Goal: Task Accomplishment & Management: Manage account settings

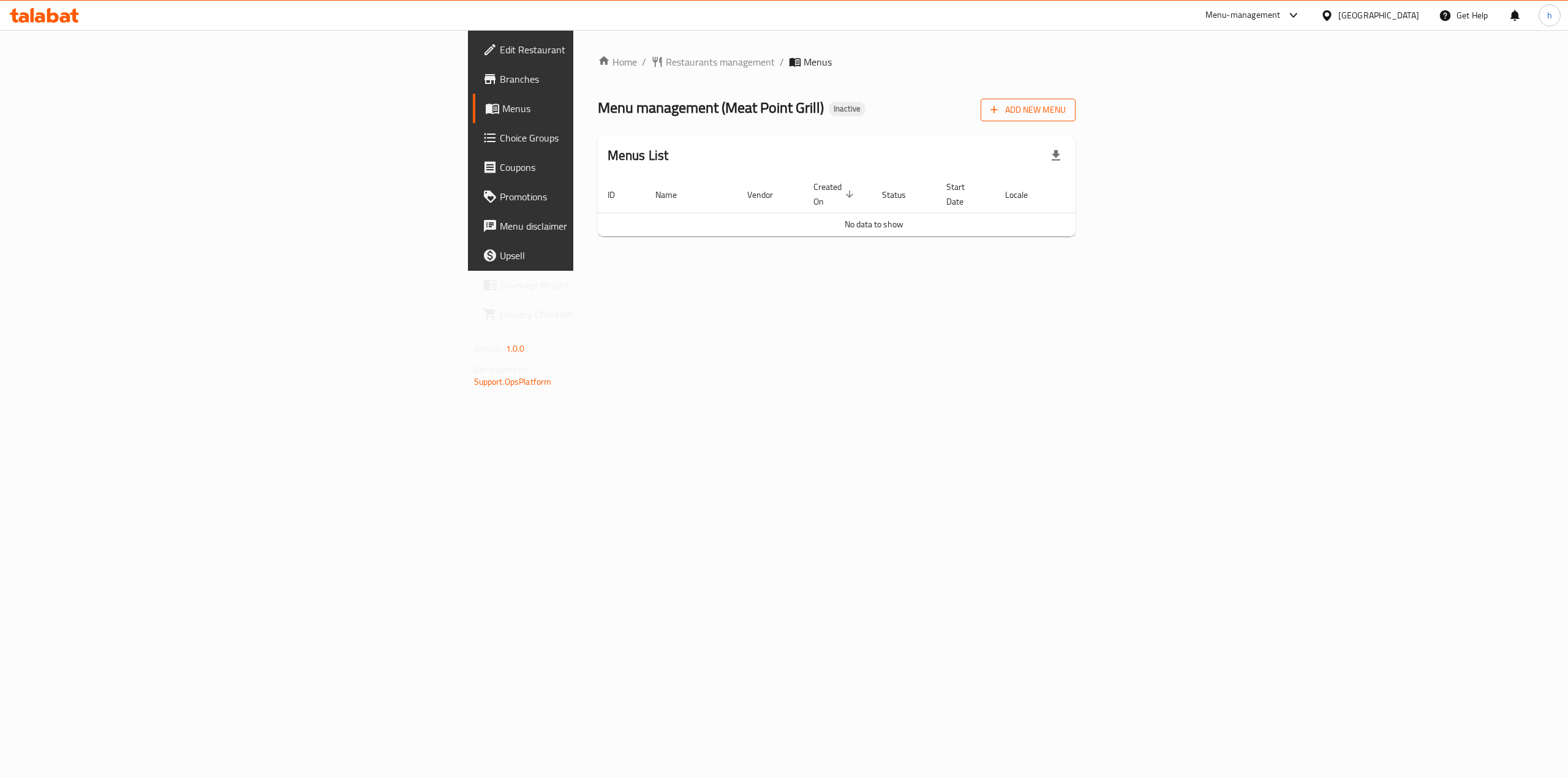
click at [1065, 112] on span "Add New Menu" at bounding box center [1028, 110] width 76 height 15
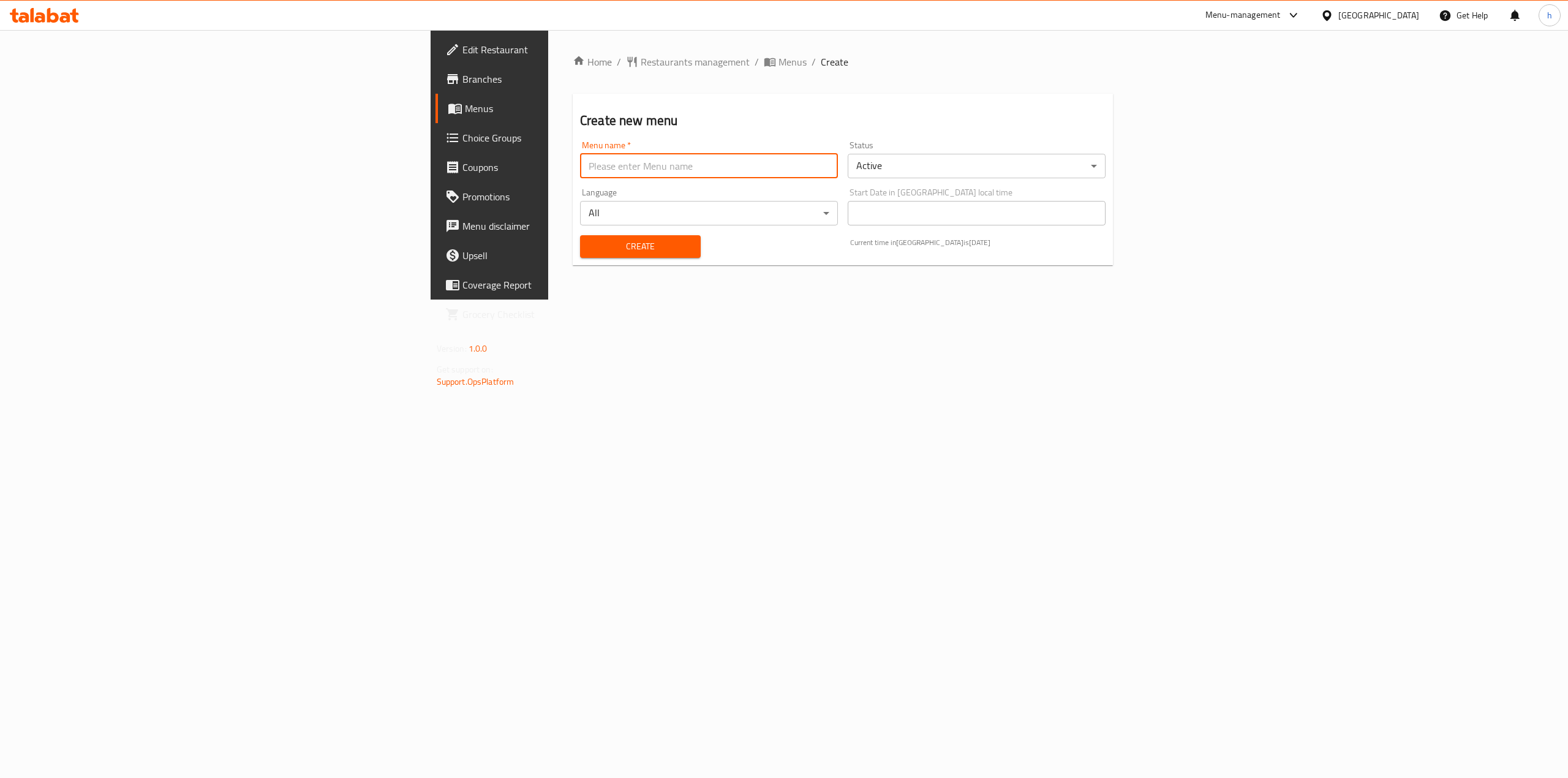
click at [581, 162] on input "text" at bounding box center [709, 166] width 258 height 25
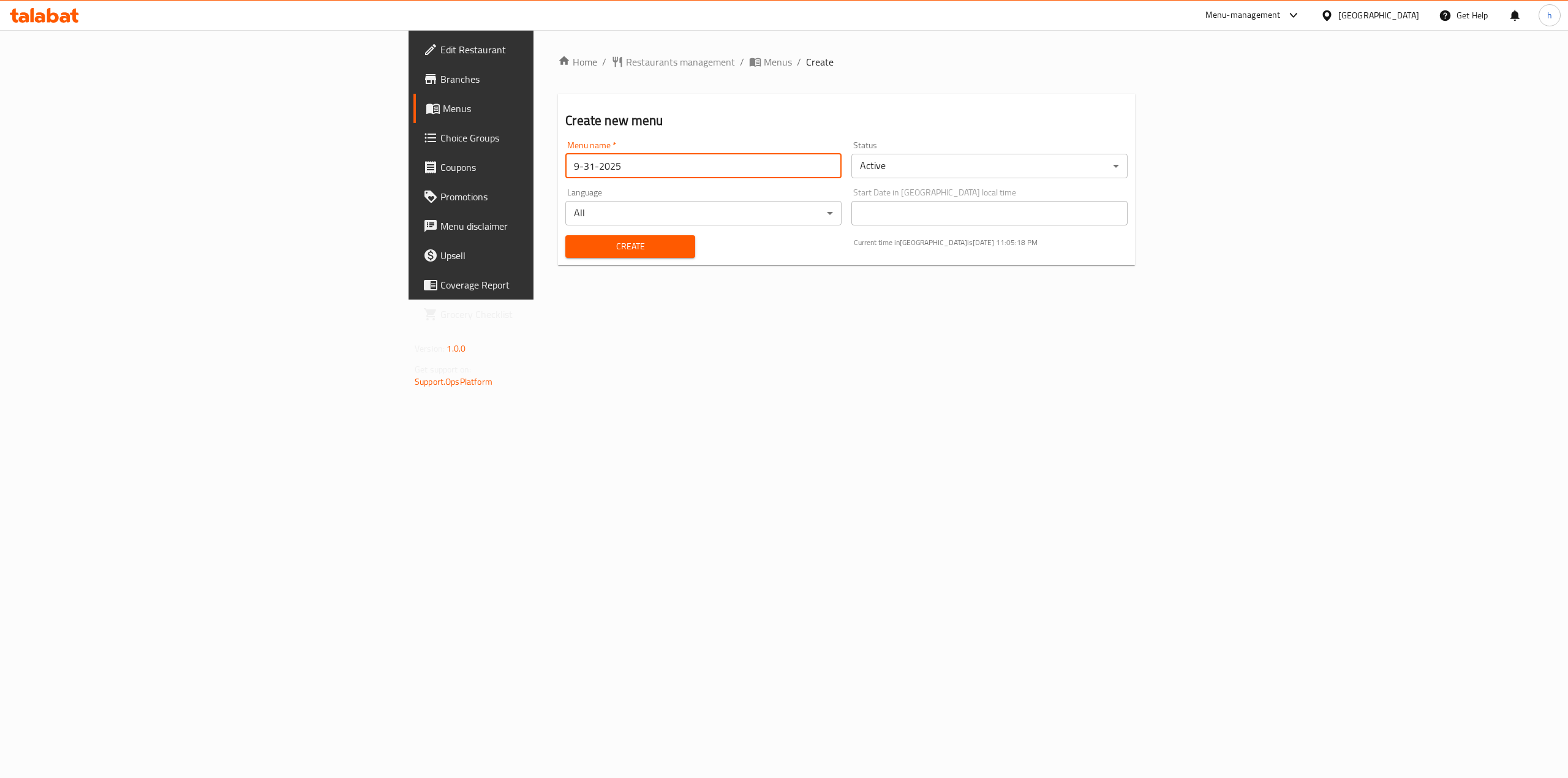
type input "9-31-2025"
click at [576, 253] on span "Create" at bounding box center [630, 245] width 110 height 15
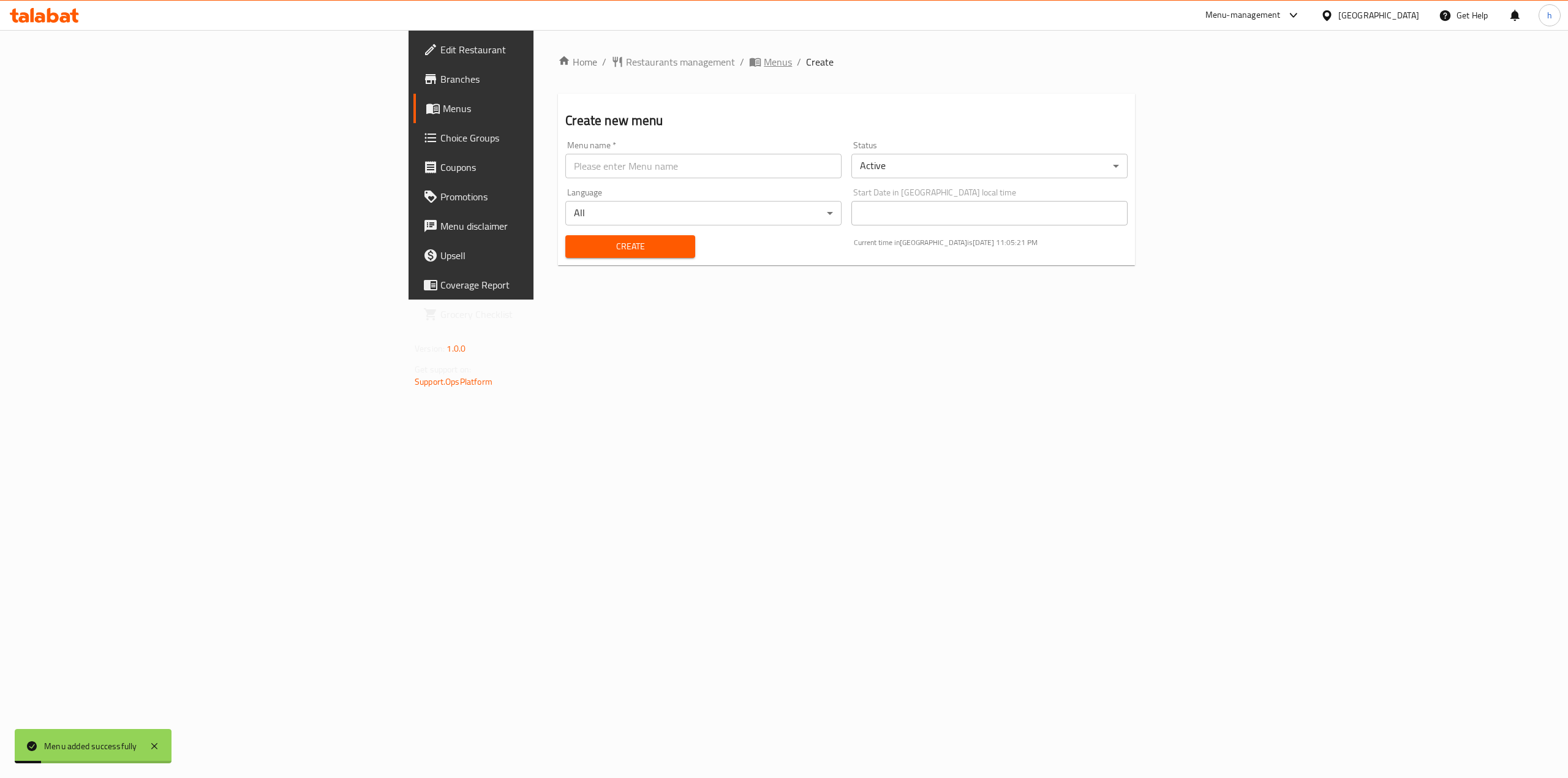
click at [764, 63] on span "Menus" at bounding box center [778, 62] width 28 height 15
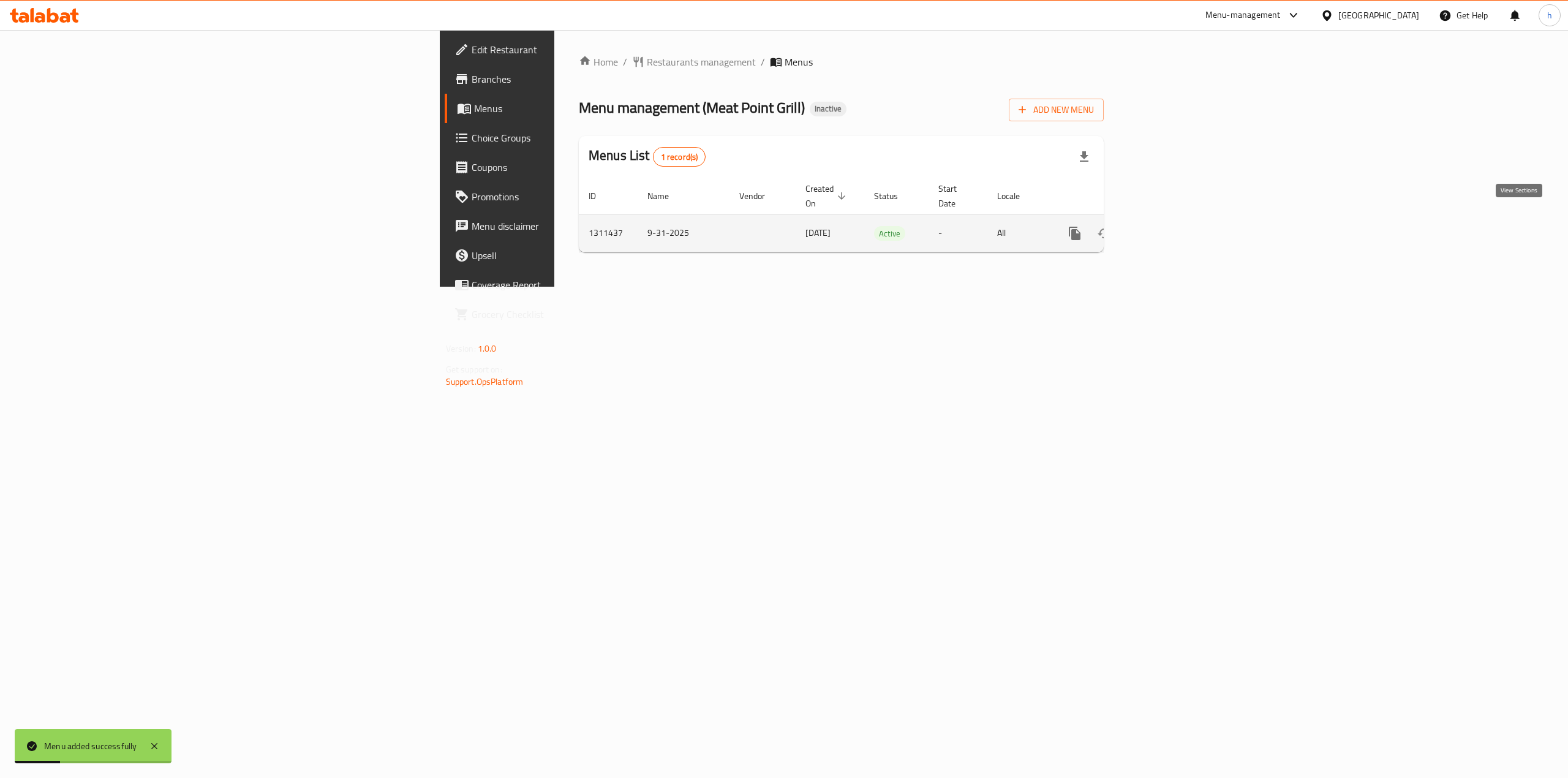
click at [1171, 226] on icon "enhanced table" at bounding box center [1163, 233] width 15 height 15
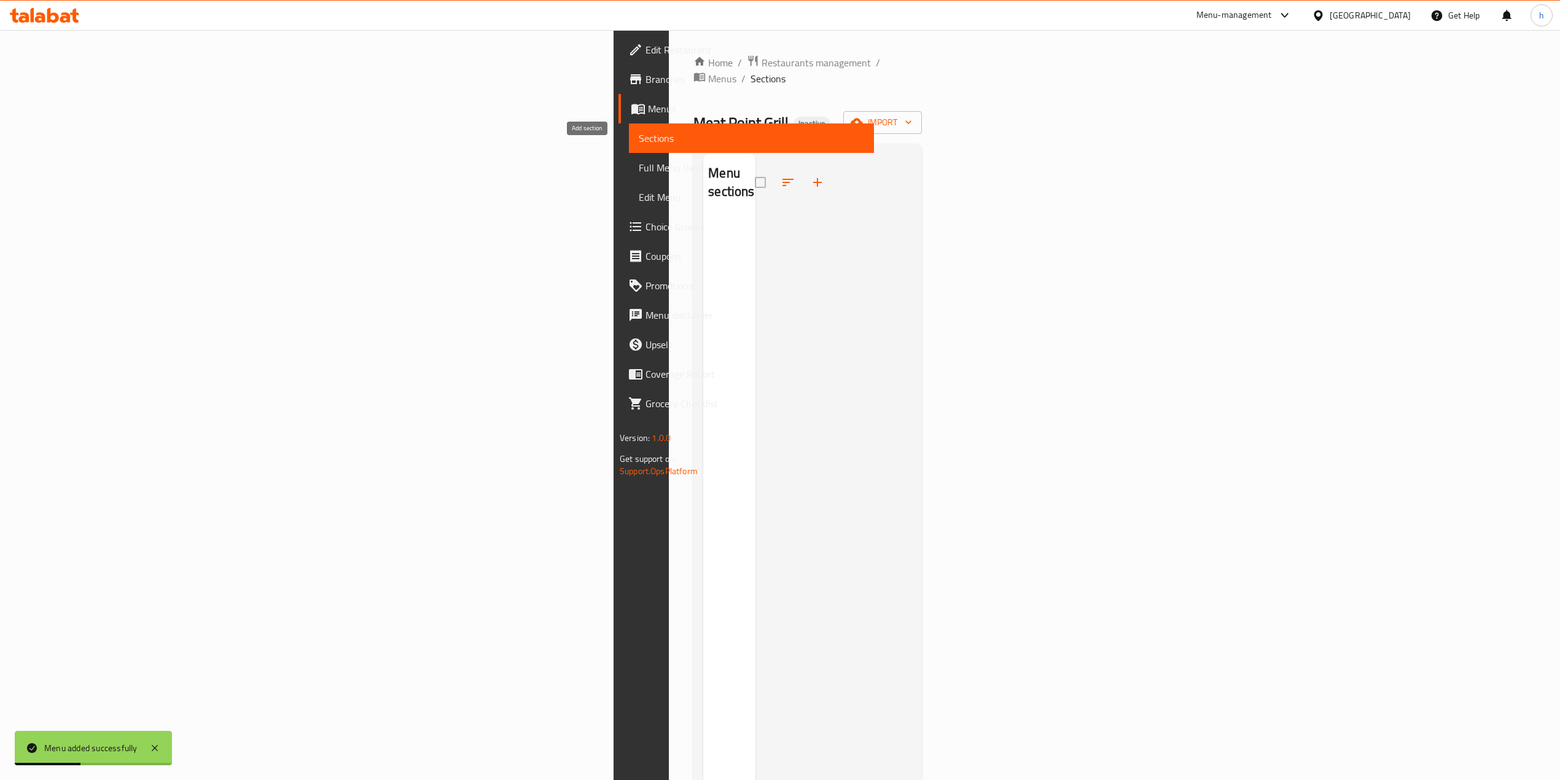
click at [813, 178] on icon "button" at bounding box center [817, 182] width 9 height 9
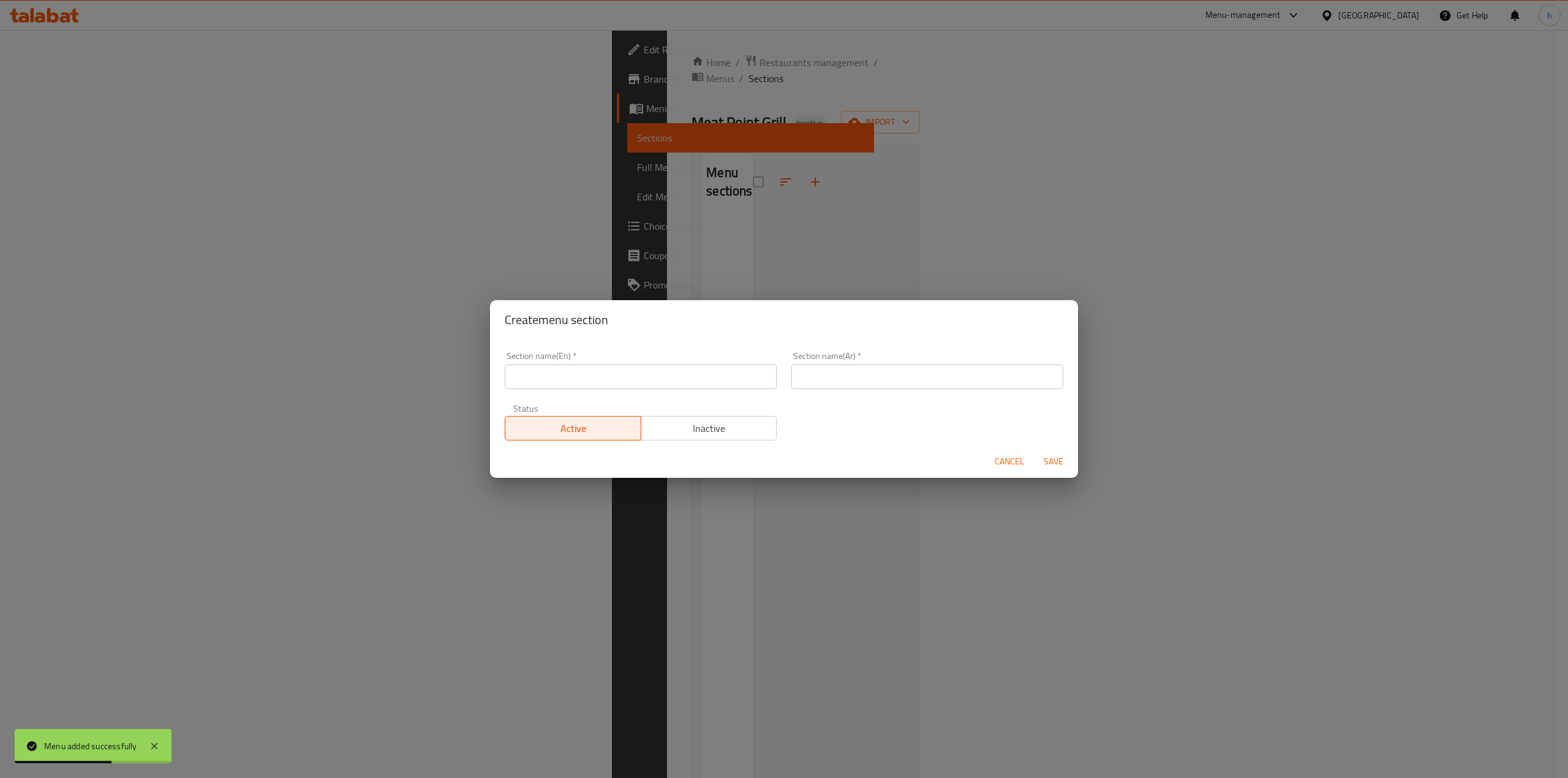
click at [680, 279] on div "Create menu section Section name(En)   * Section name(En) * Section name(Ar)   …" at bounding box center [784, 389] width 1568 height 778
drag, startPoint x: 1016, startPoint y: 457, endPoint x: 1338, endPoint y: 206, distance: 408.3
click at [1017, 457] on span "Cancel" at bounding box center [1008, 461] width 29 height 15
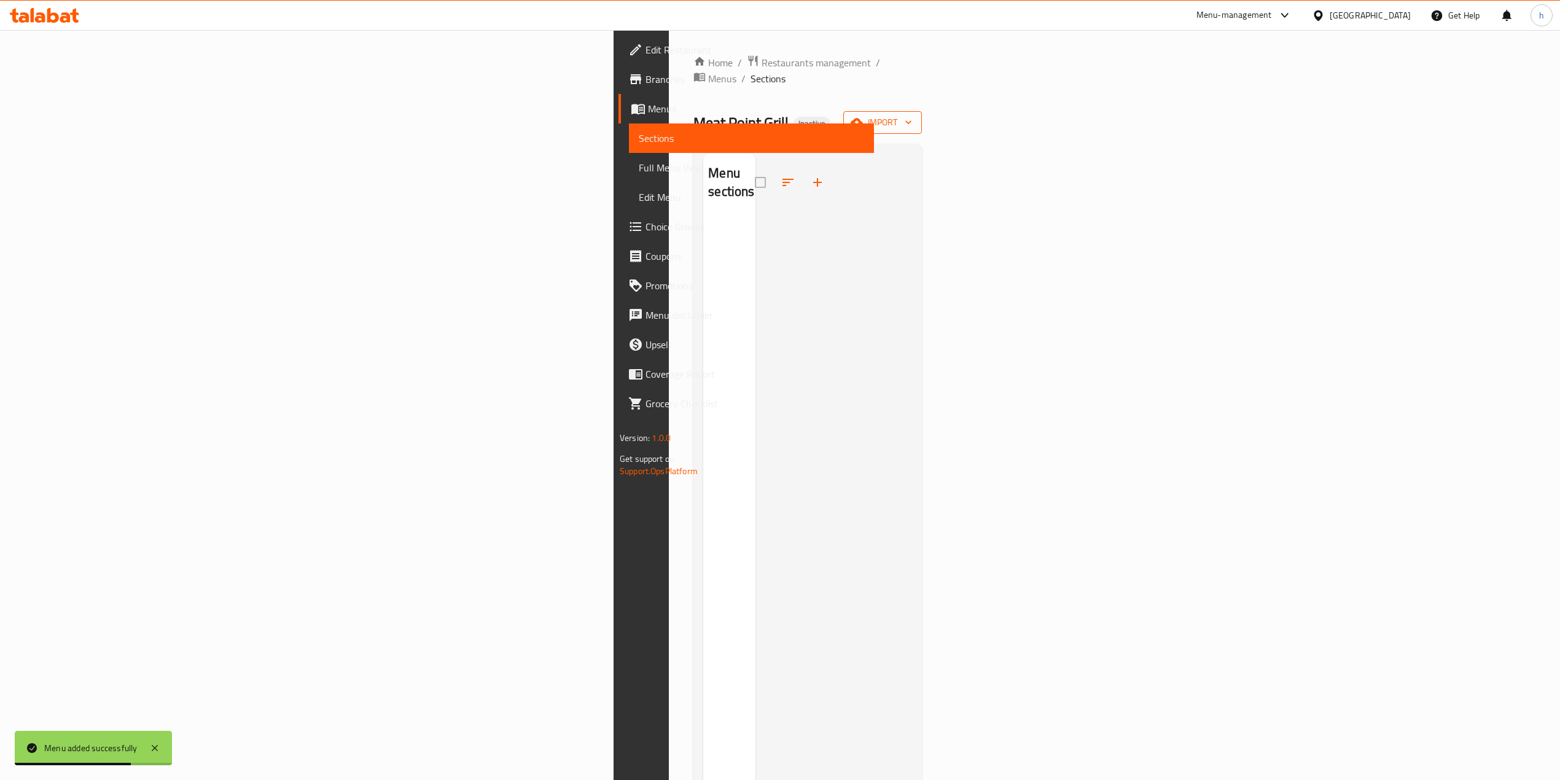
click at [912, 115] on span "import" at bounding box center [882, 122] width 59 height 15
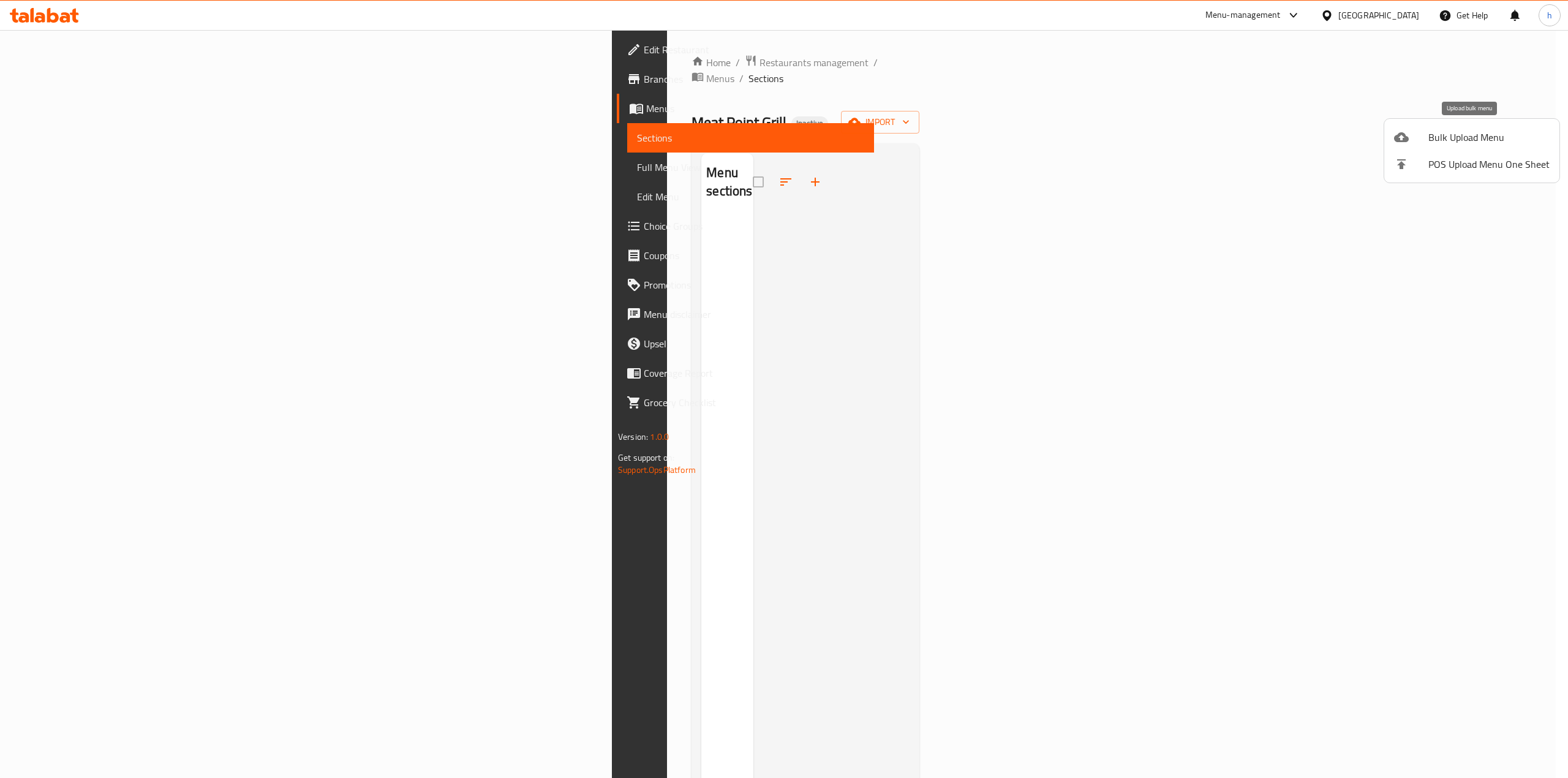
click at [1473, 140] on span "Bulk Upload Menu" at bounding box center [1489, 137] width 122 height 15
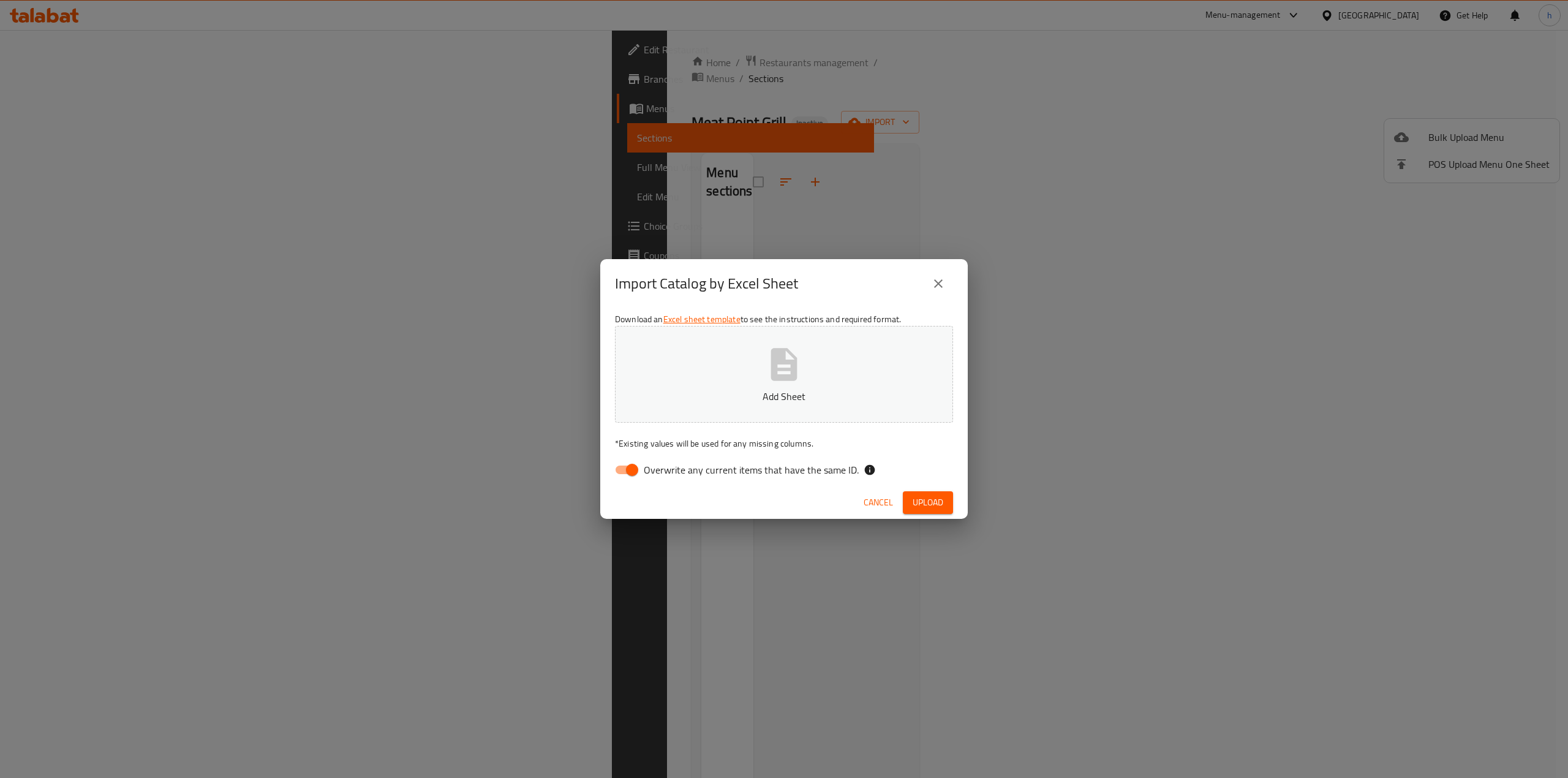
click at [628, 467] on input "Overwrite any current items that have the same ID." at bounding box center [632, 469] width 70 height 23
checkbox input "false"
click at [785, 353] on icon "button" at bounding box center [784, 364] width 26 height 33
click at [935, 503] on span "Upload" at bounding box center [928, 502] width 31 height 15
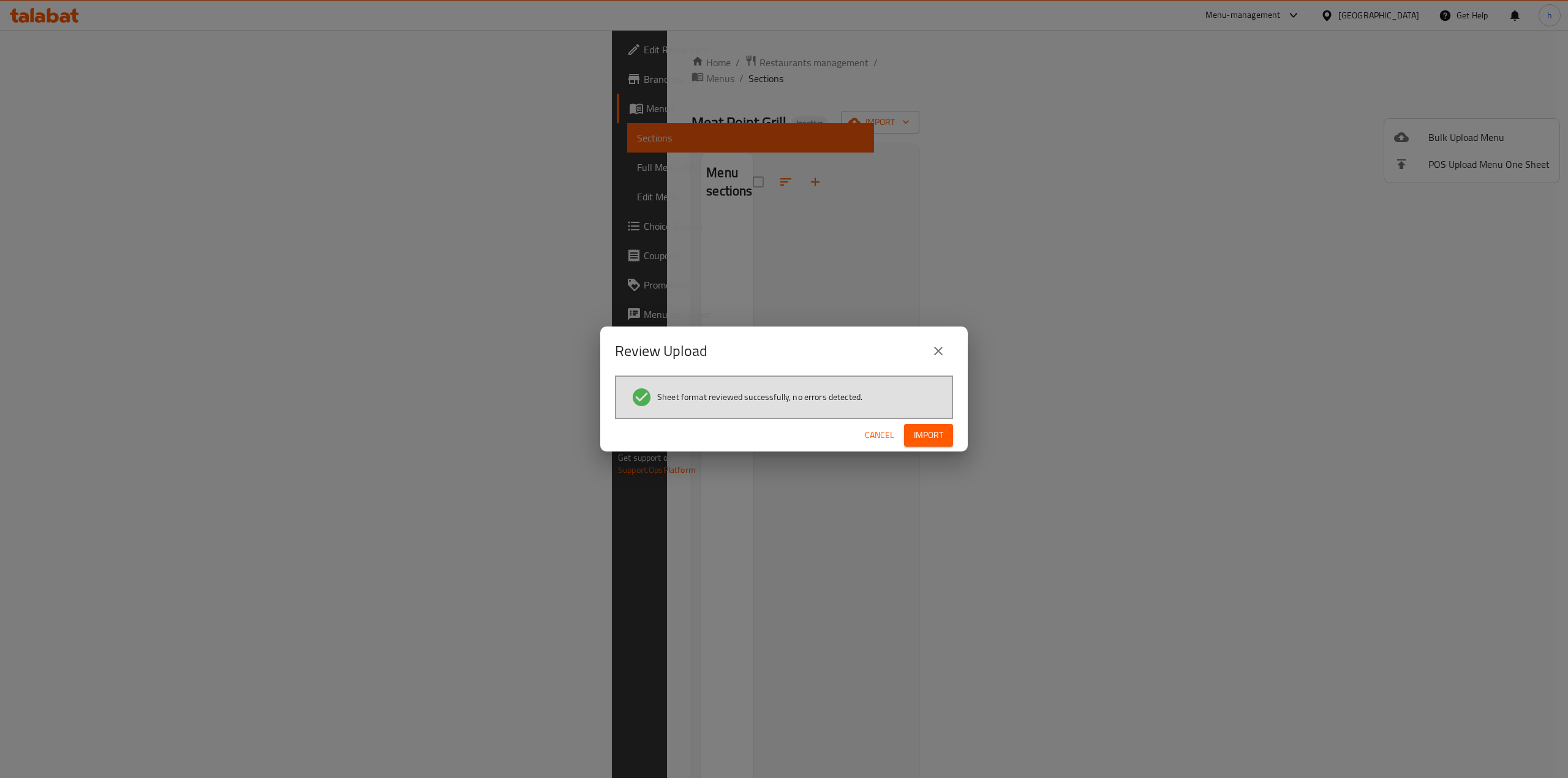
click at [941, 446] on button "Import" at bounding box center [928, 435] width 49 height 23
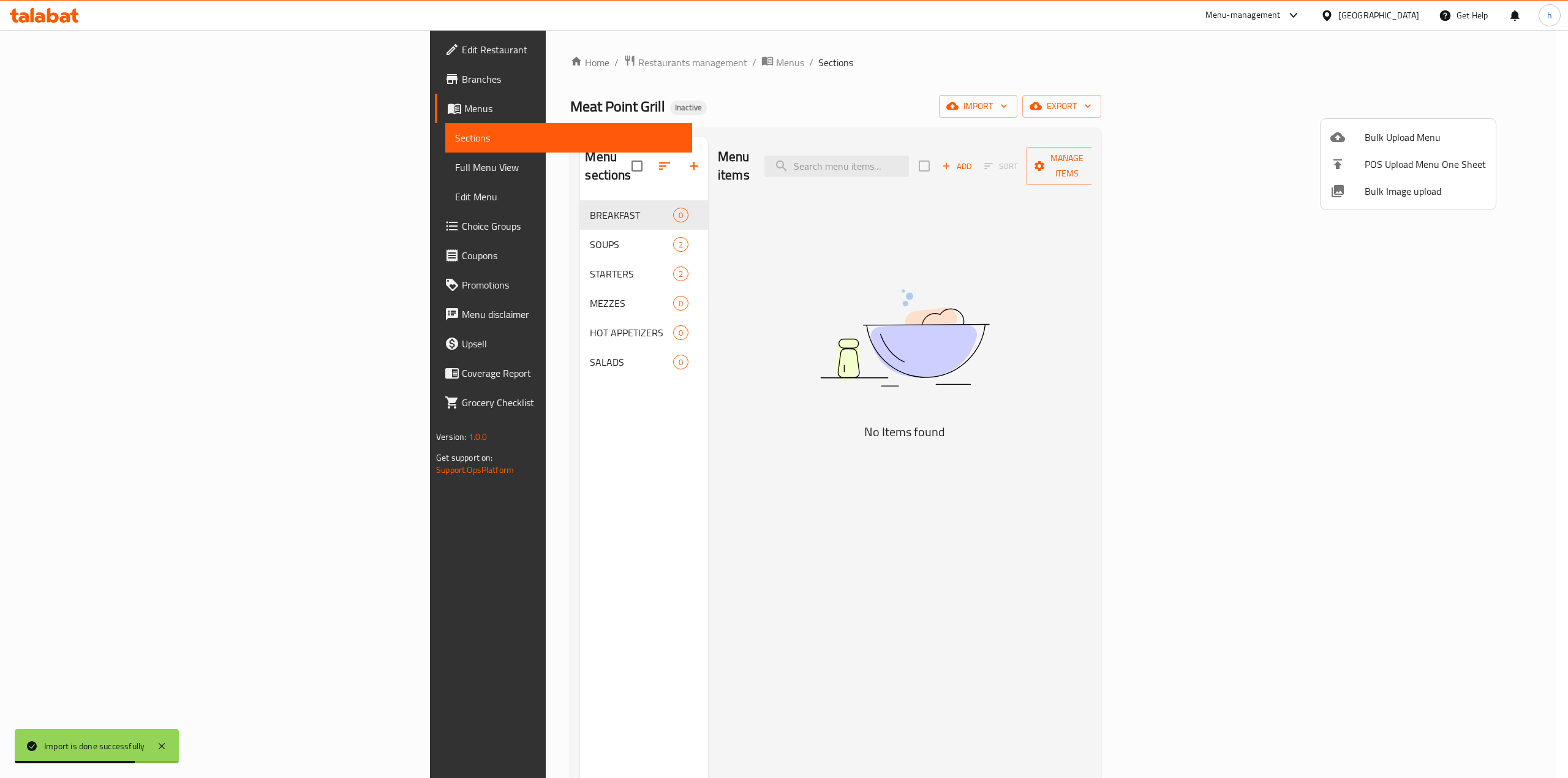
click at [452, 223] on div at bounding box center [784, 389] width 1568 height 778
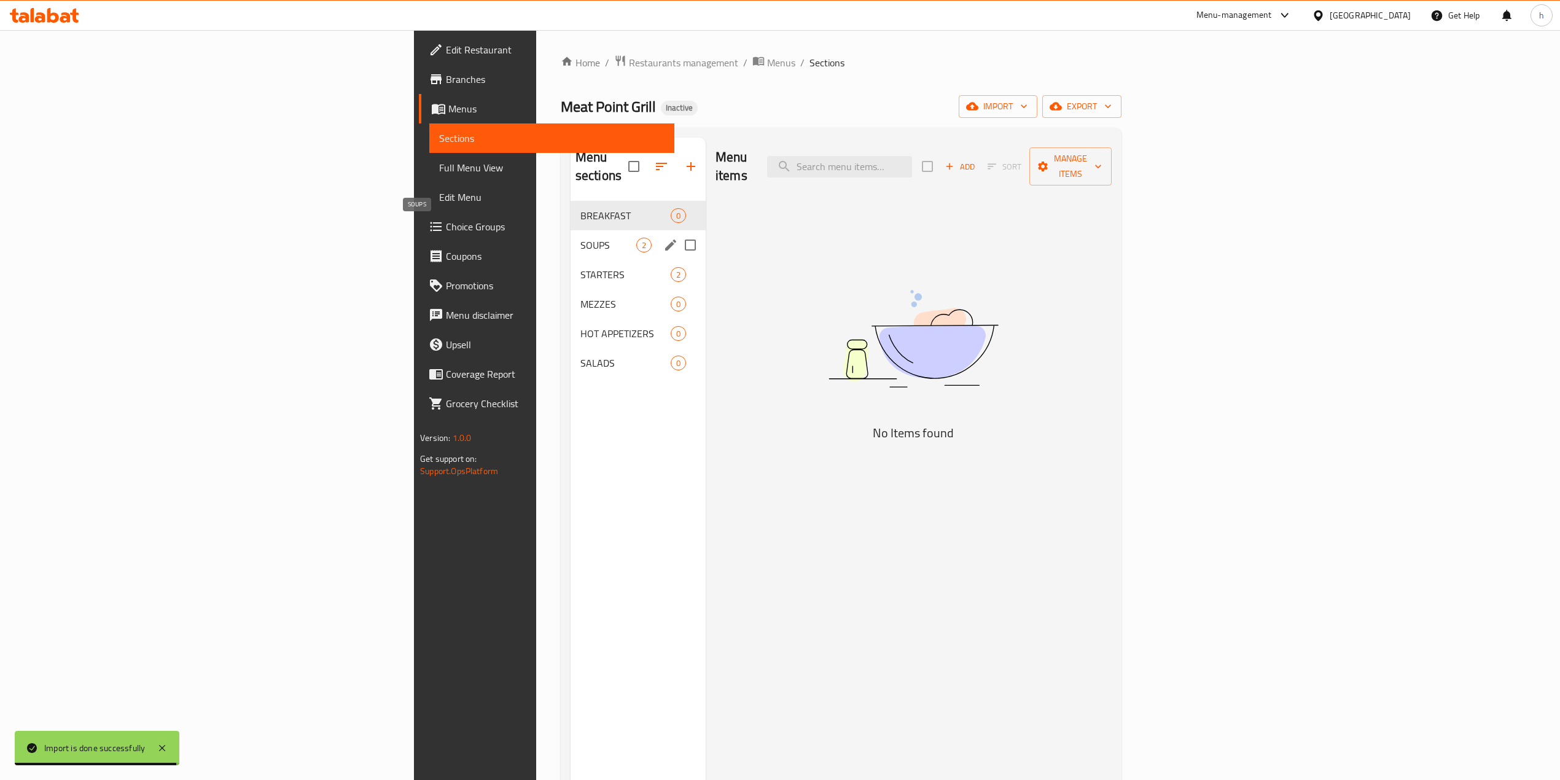
click at [580, 238] on span "SOUPS" at bounding box center [608, 245] width 56 height 15
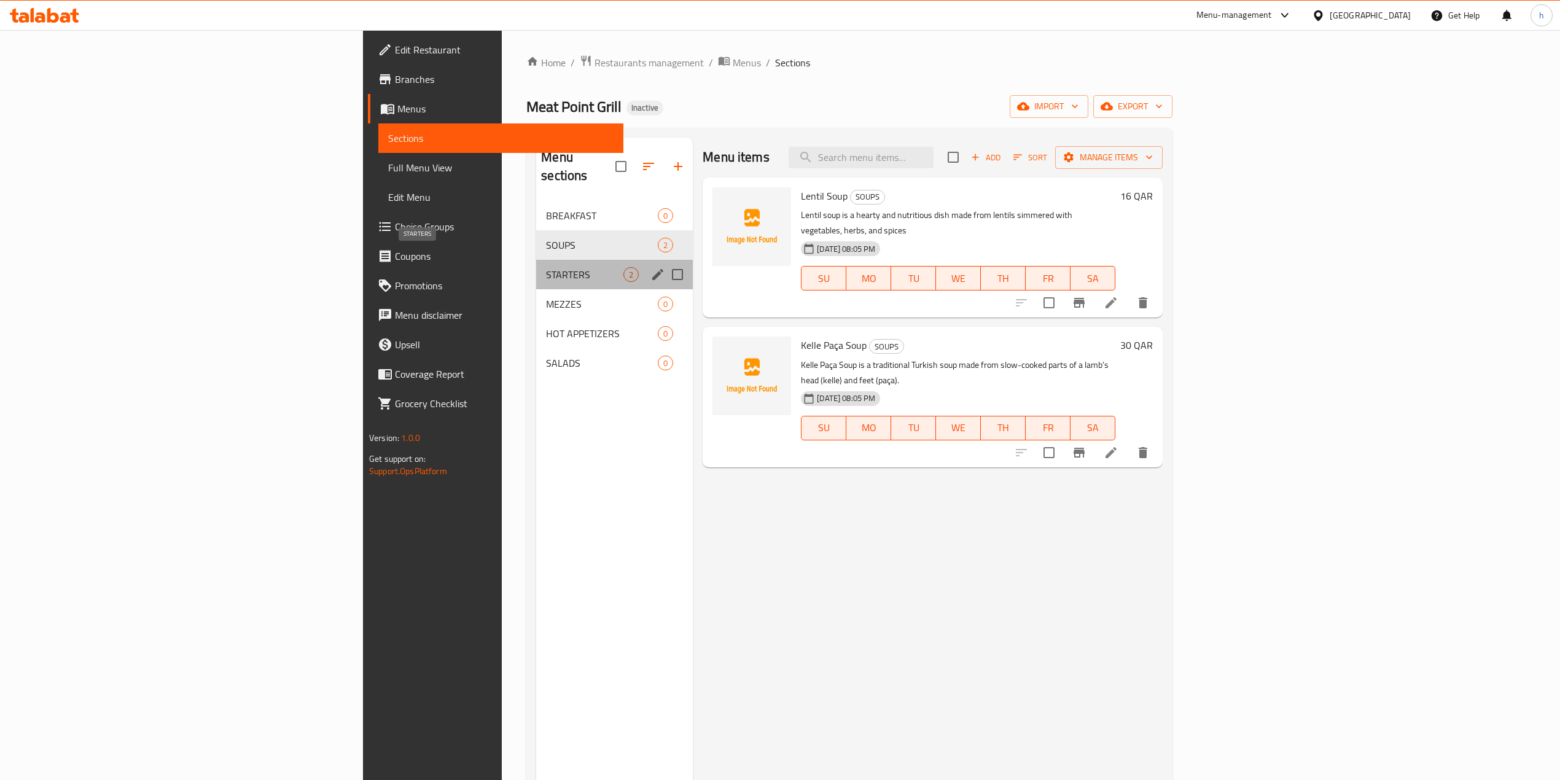
click at [546, 267] on span "STARTERS" at bounding box center [584, 274] width 77 height 15
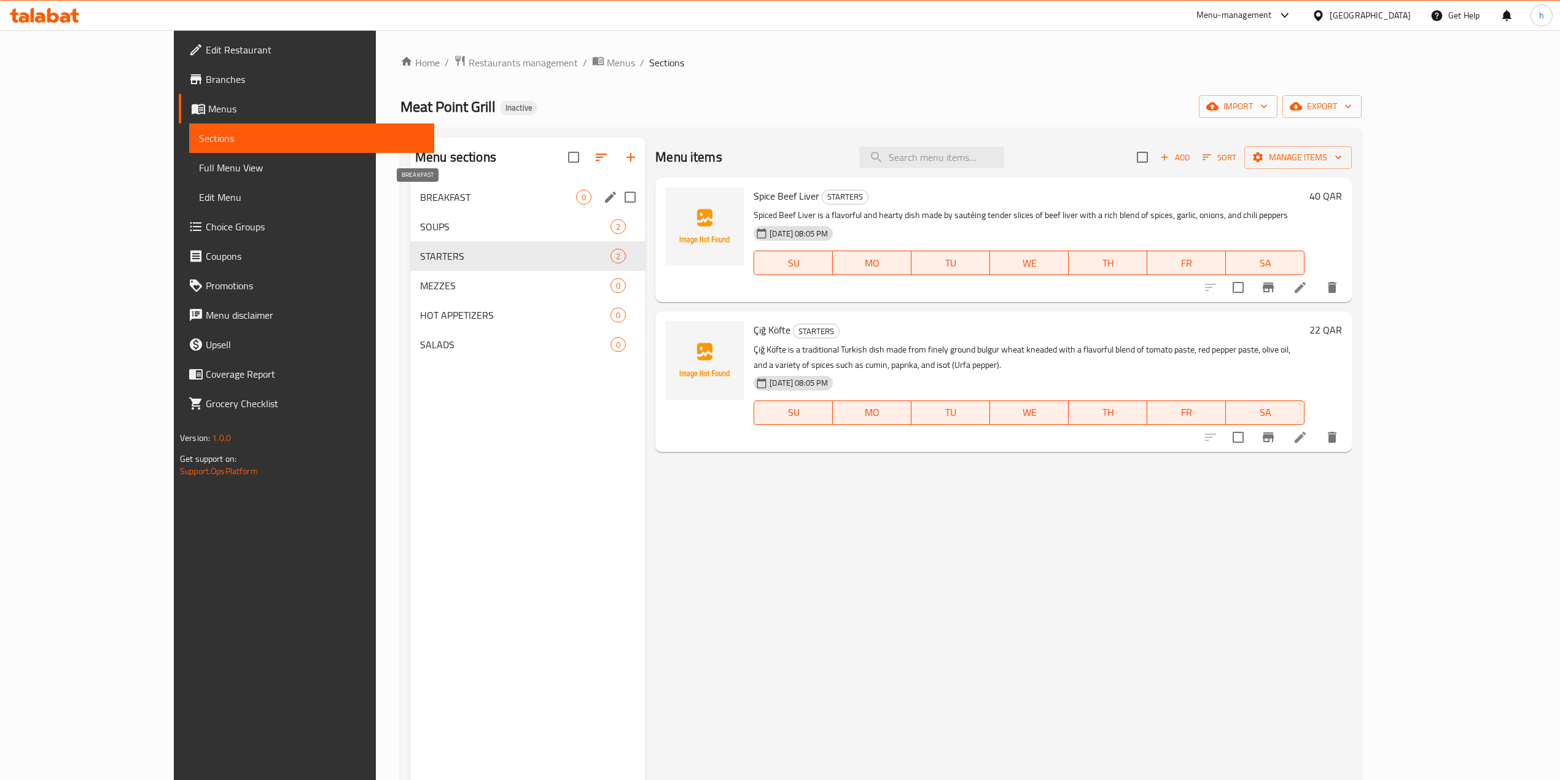
click at [457, 192] on span "BREAKFAST" at bounding box center [498, 197] width 156 height 15
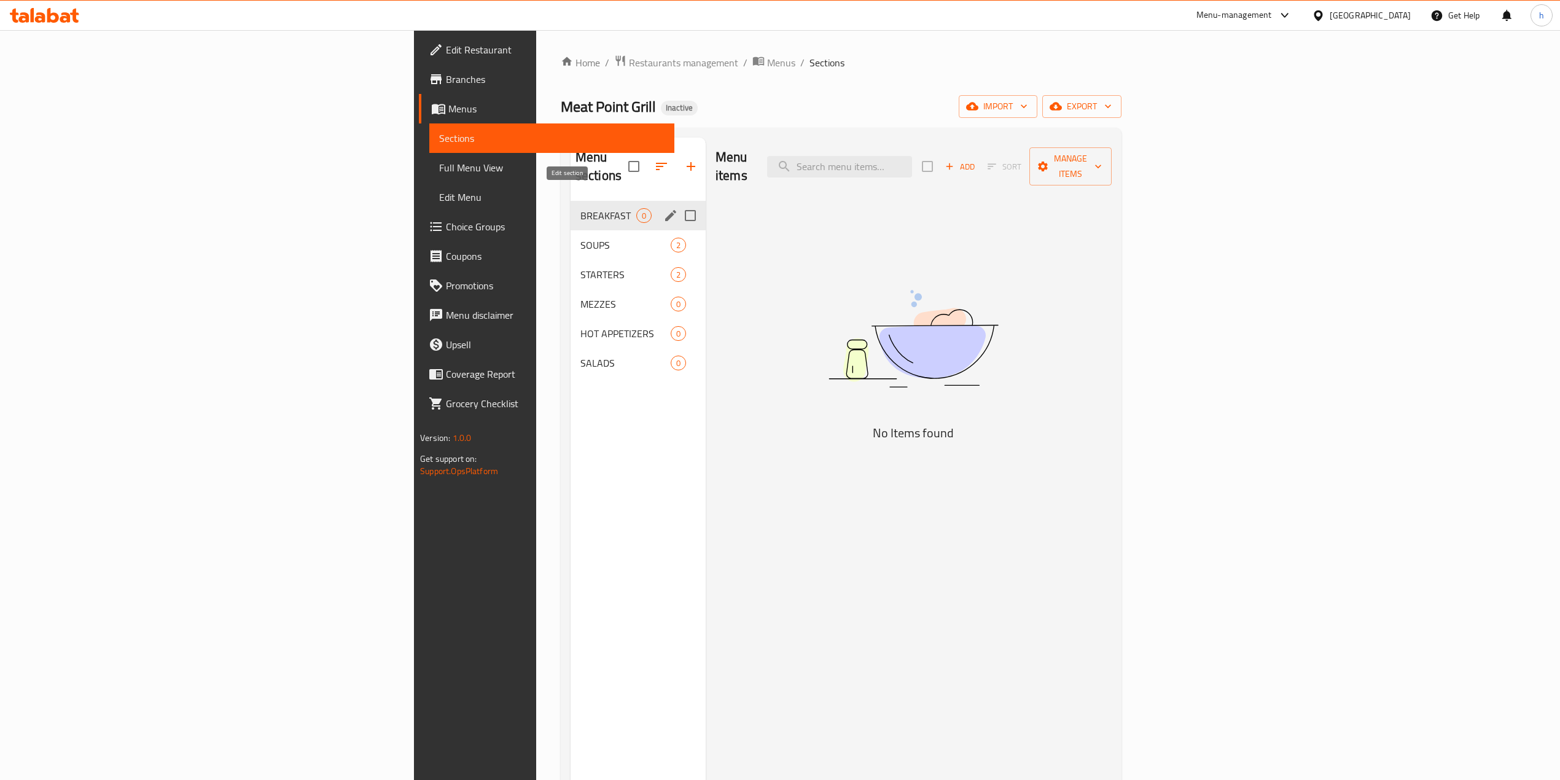
click at [663, 208] on icon "edit" at bounding box center [670, 215] width 15 height 15
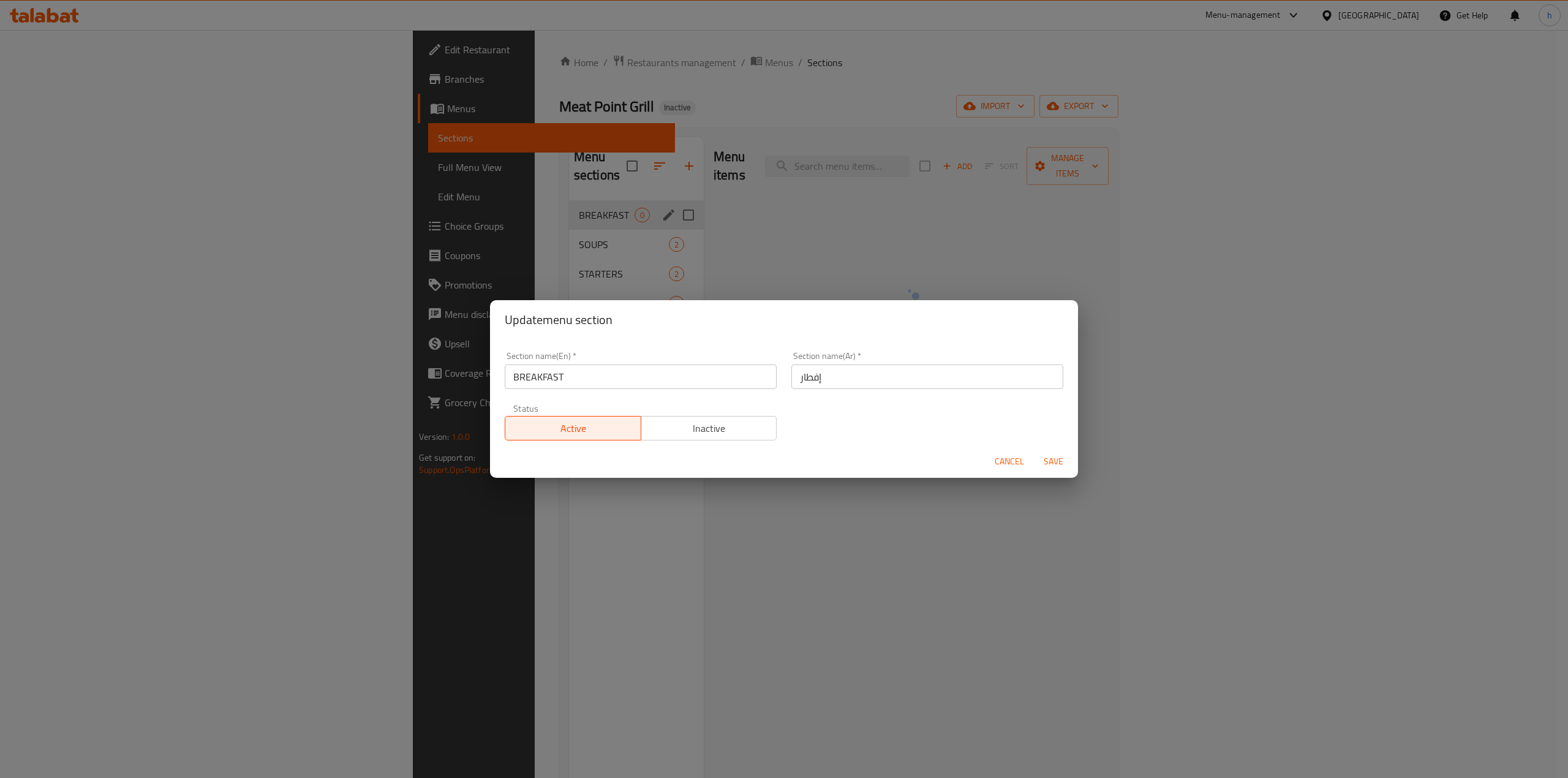
click at [1010, 458] on span "Cancel" at bounding box center [1008, 461] width 29 height 15
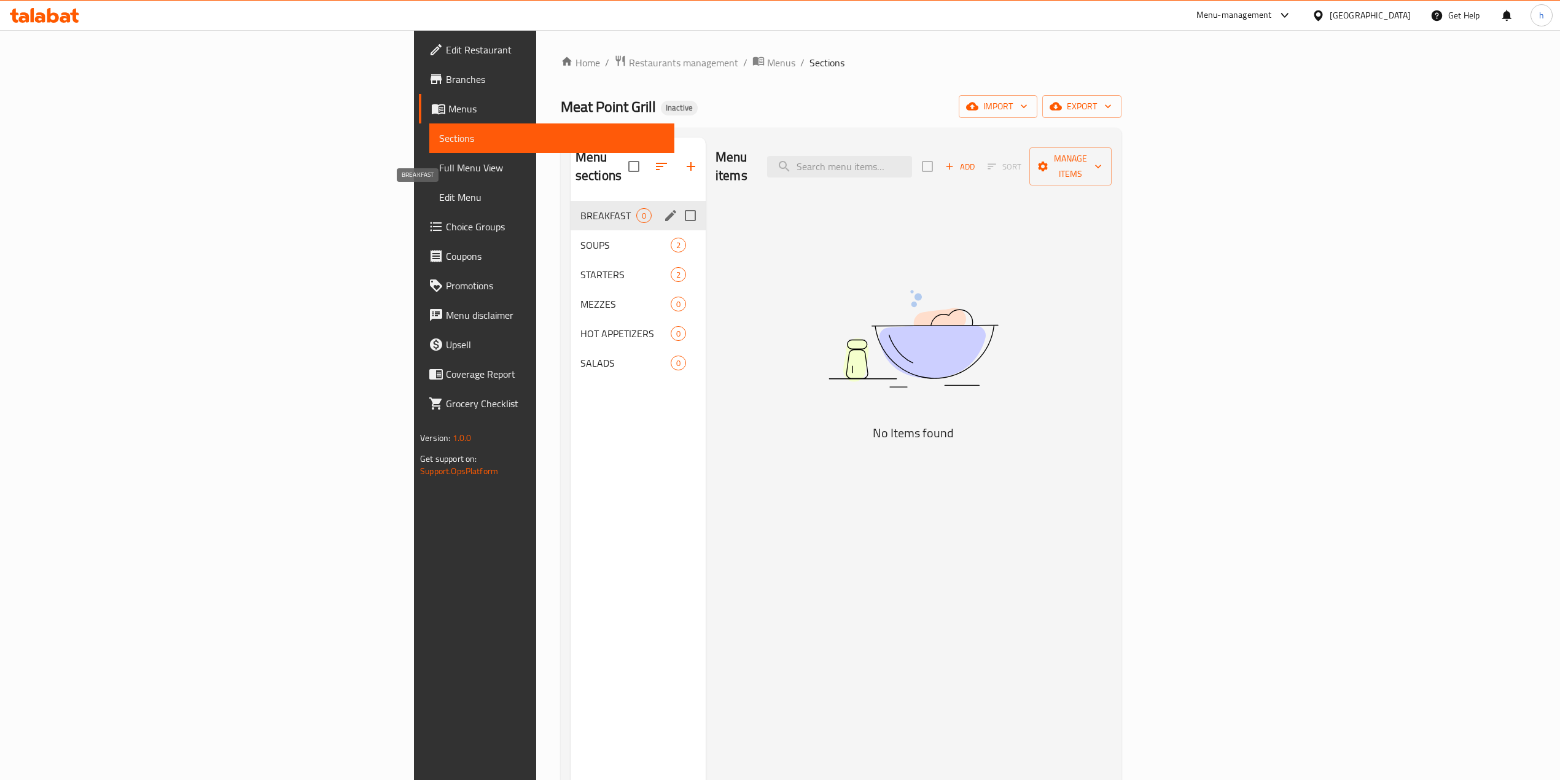
click at [580, 208] on span "BREAKFAST" at bounding box center [608, 215] width 56 height 15
click at [580, 238] on span "SOUPS" at bounding box center [608, 245] width 56 height 15
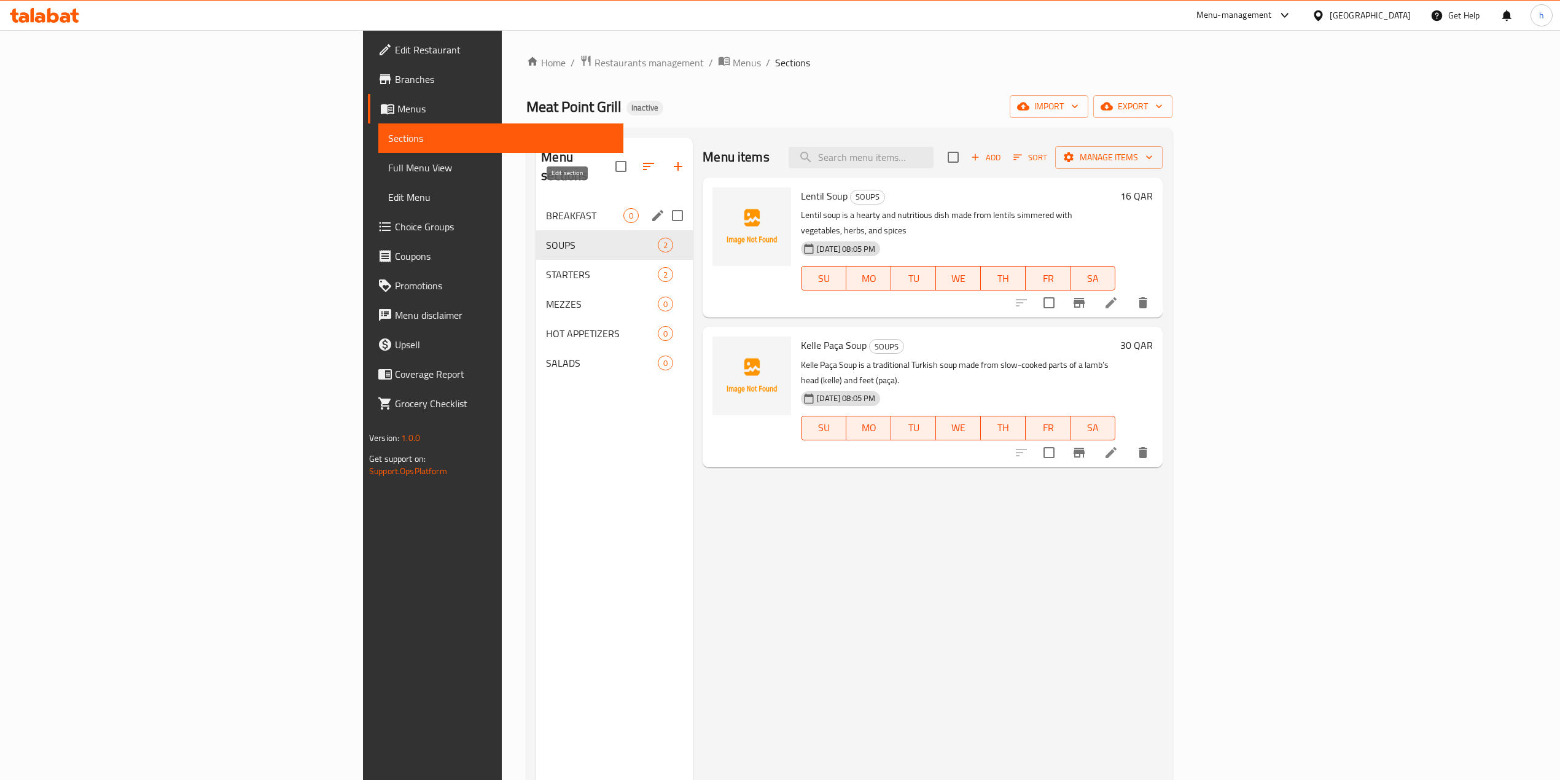
click at [648, 206] on div "Menu sections" at bounding box center [657, 215] width 18 height 18
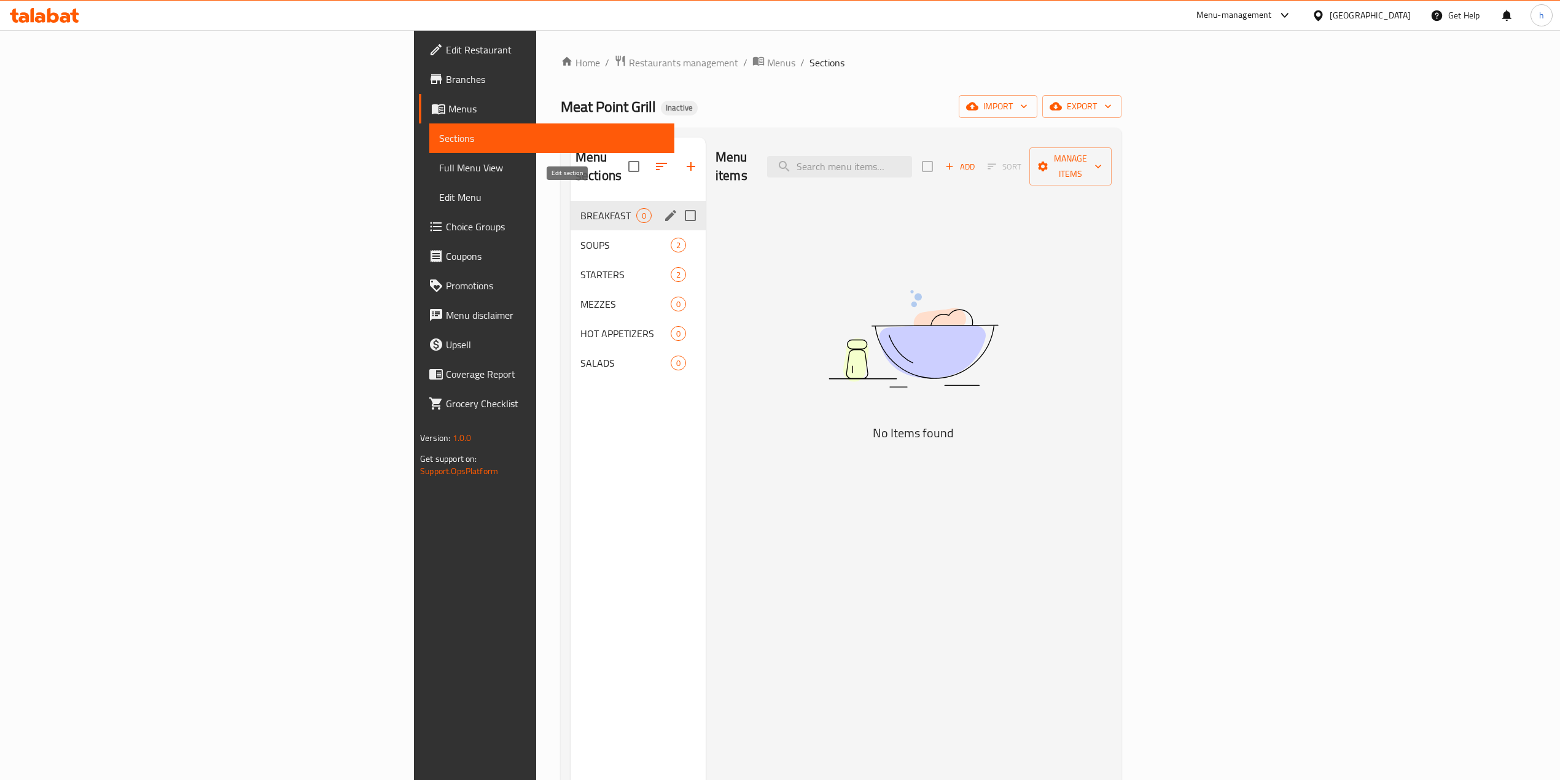
click at [663, 208] on icon "edit" at bounding box center [670, 215] width 15 height 15
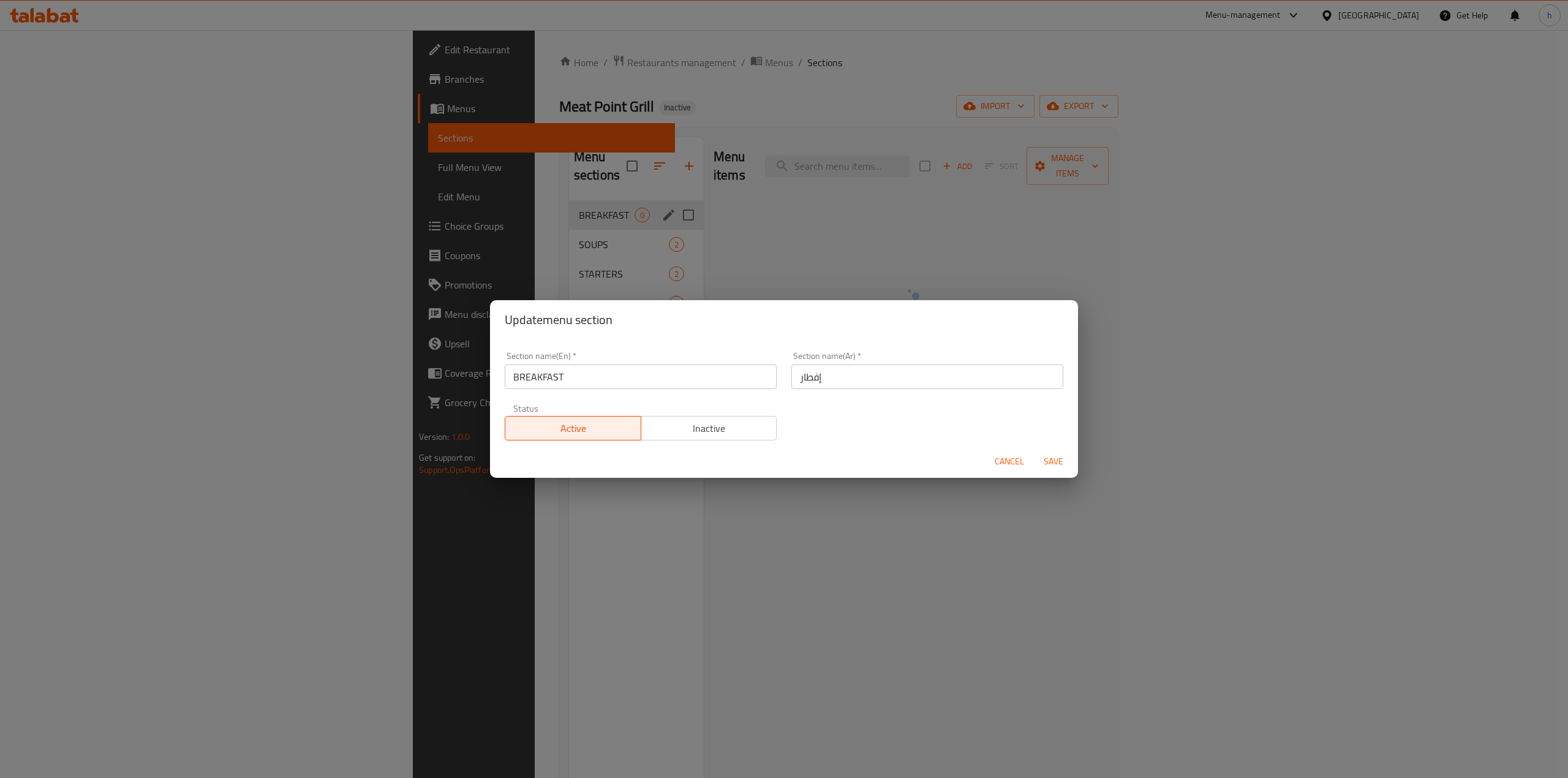
click at [659, 376] on input "BREAKFAST" at bounding box center [640, 376] width 272 height 25
click at [793, 376] on input "إفطار" at bounding box center [927, 376] width 272 height 25
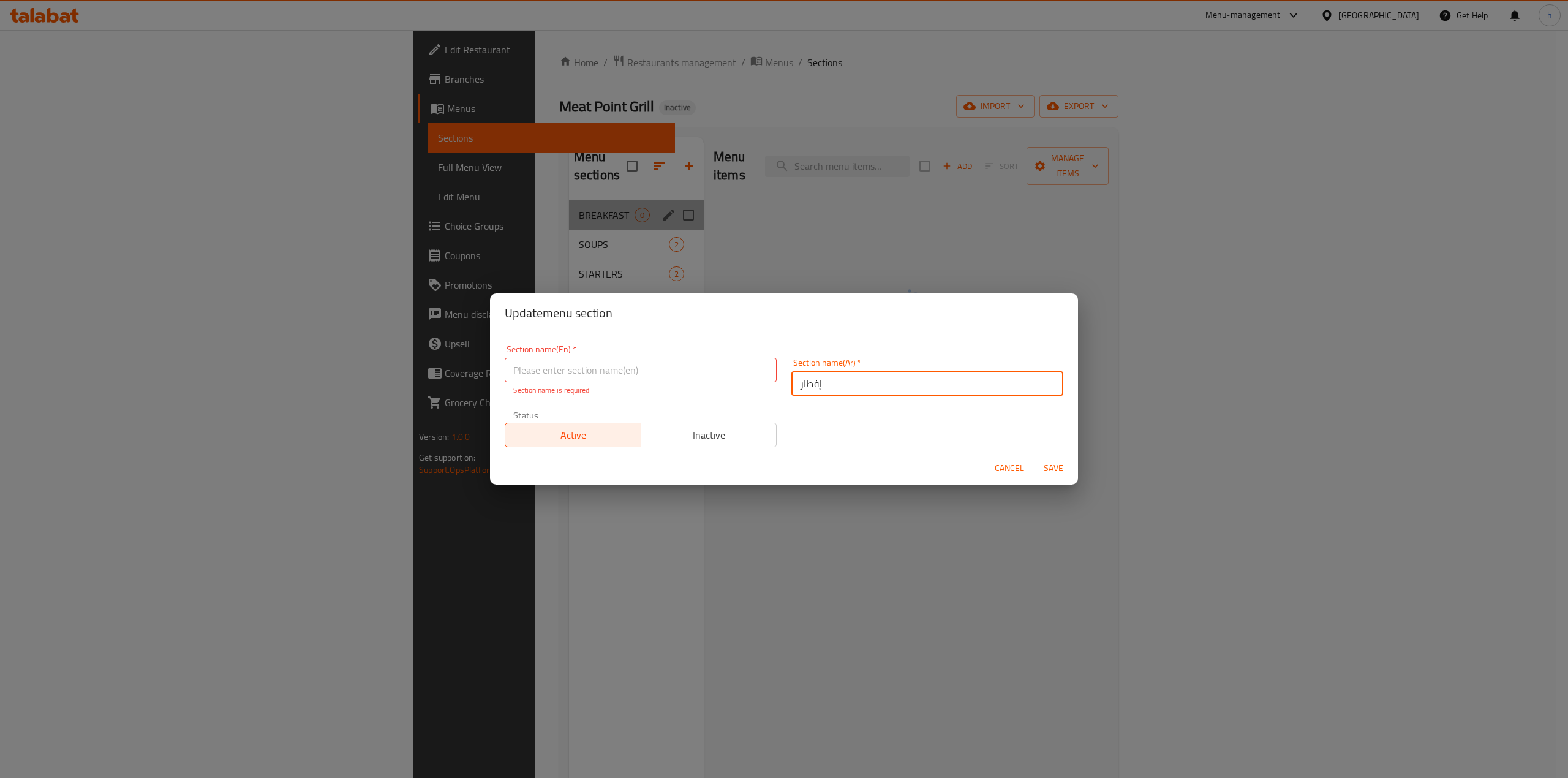
click at [793, 376] on input "إفطار" at bounding box center [927, 383] width 272 height 25
click at [1044, 471] on span "Save" at bounding box center [1052, 468] width 29 height 15
click at [1007, 468] on span "Cancel" at bounding box center [1008, 468] width 29 height 15
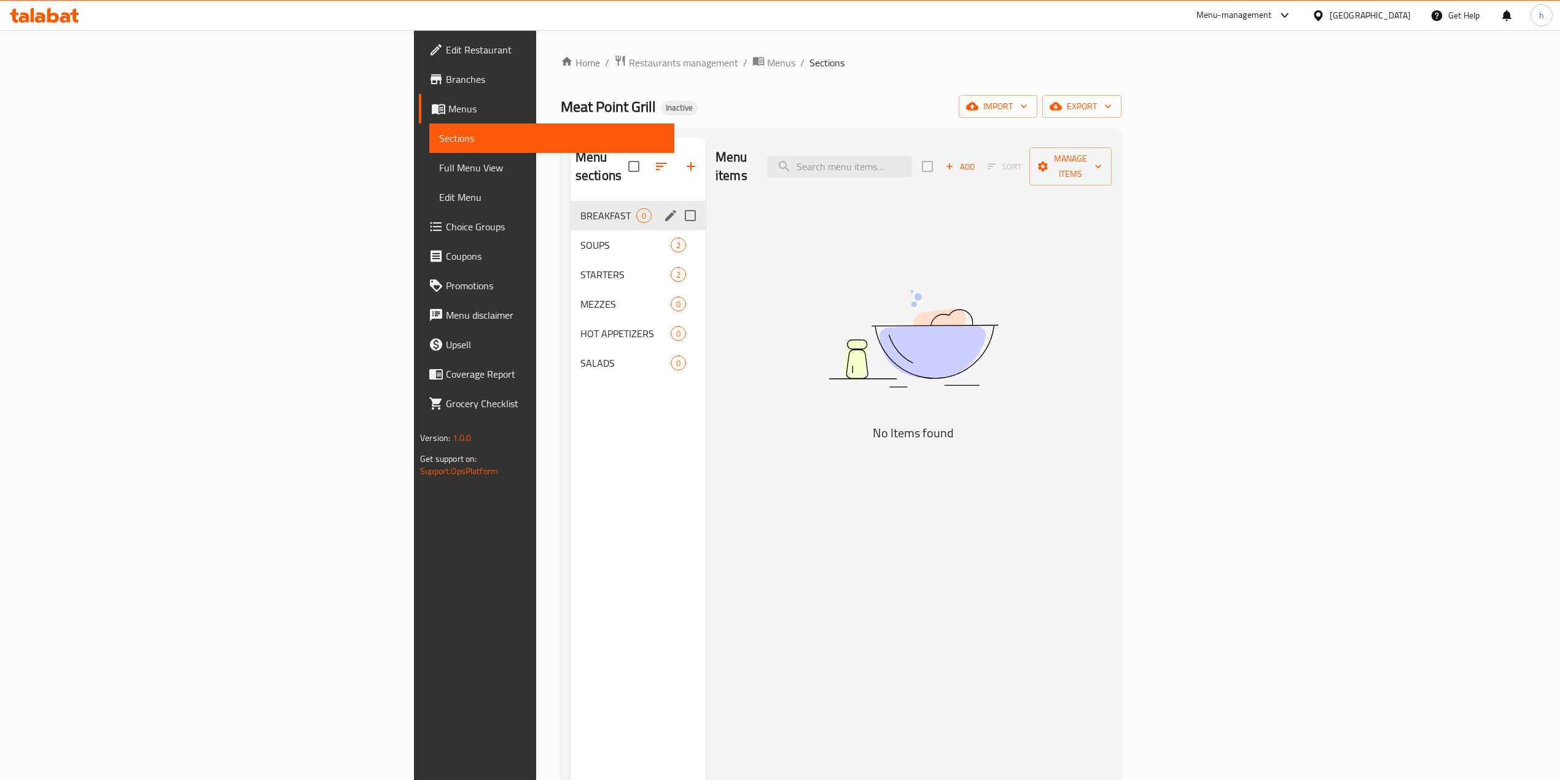
click at [663, 208] on icon "edit" at bounding box center [670, 215] width 15 height 15
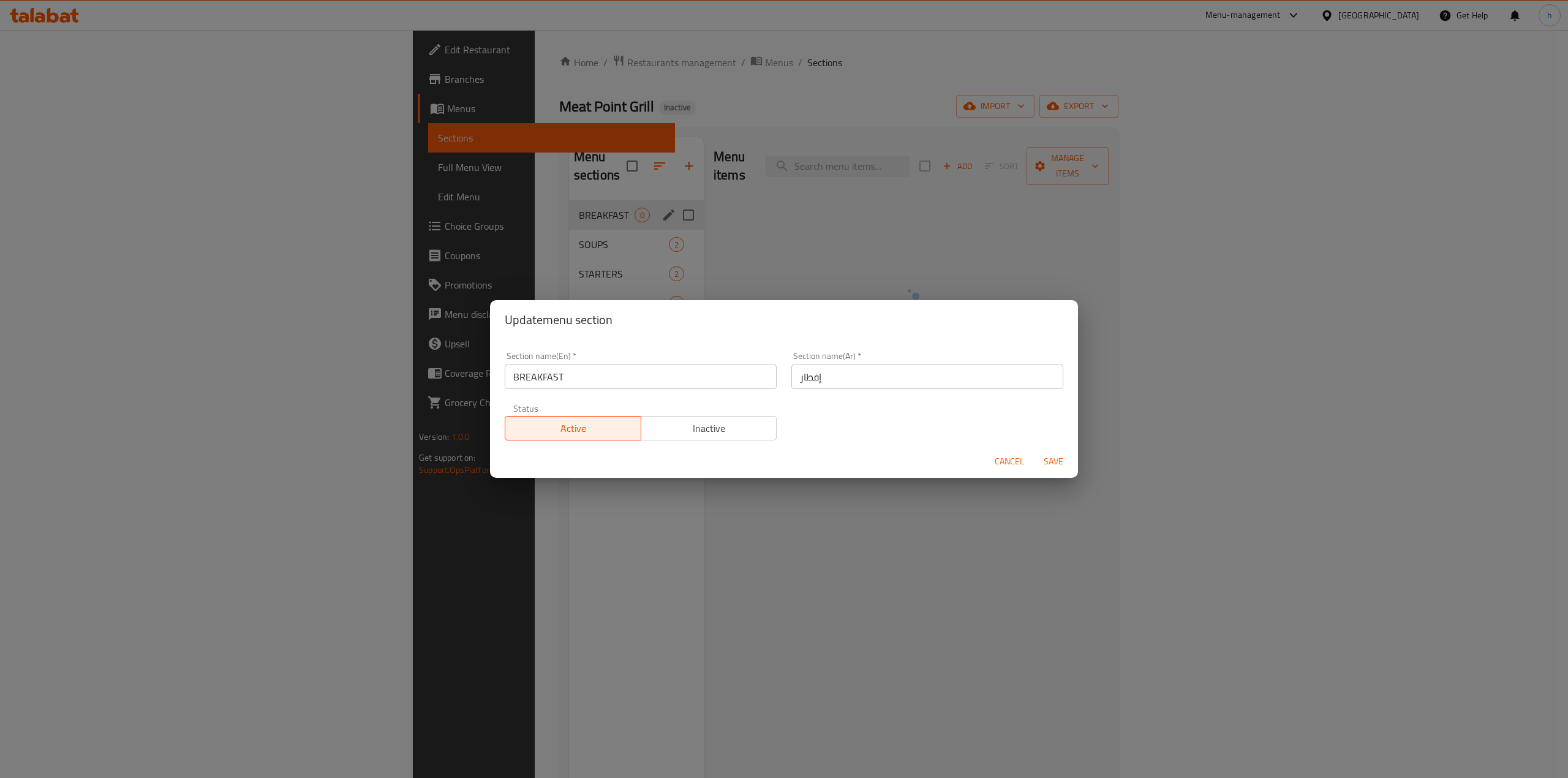
click at [1010, 462] on span "Cancel" at bounding box center [1008, 461] width 29 height 15
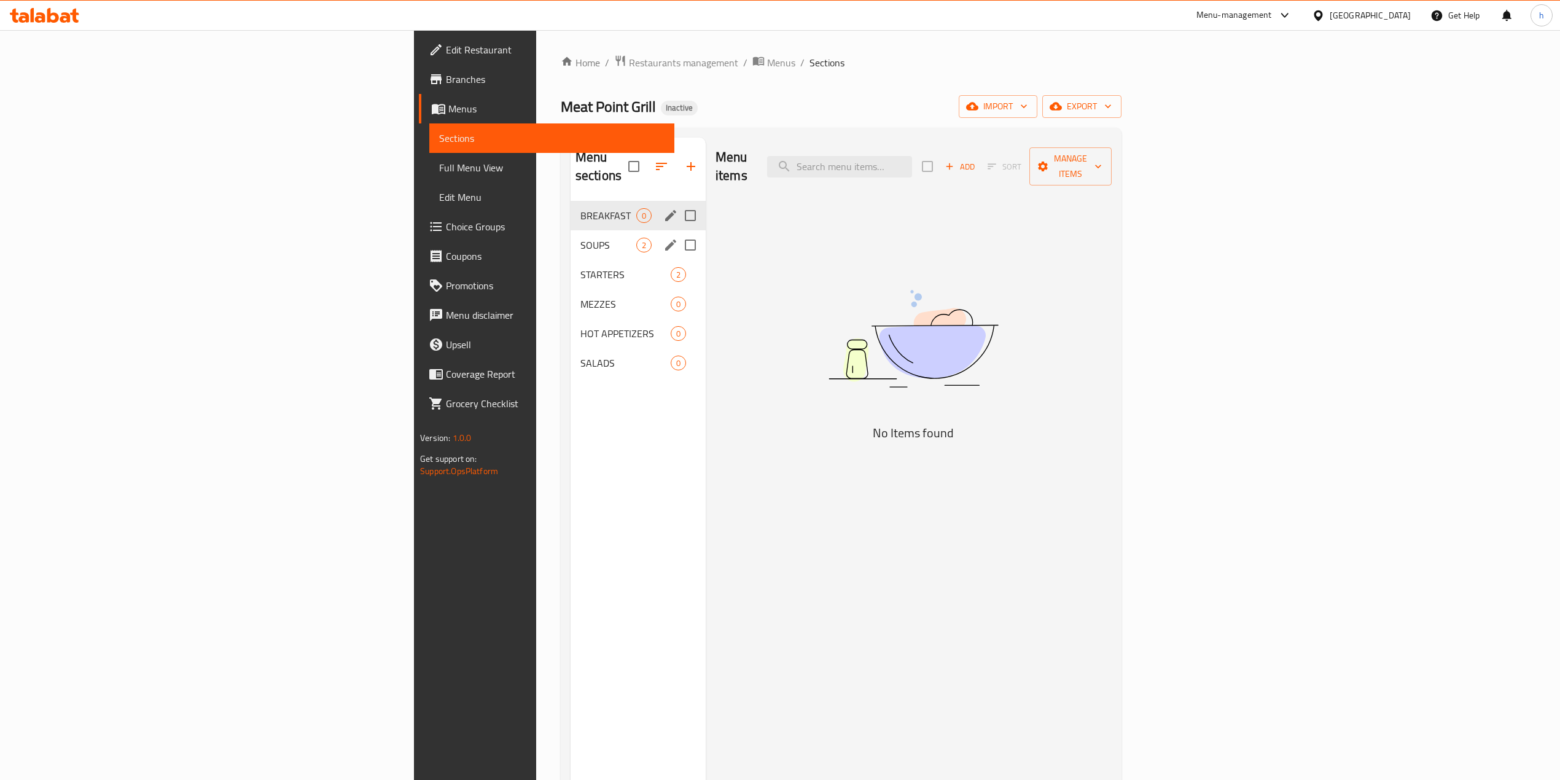
click at [570, 241] on div "SOUPS 2" at bounding box center [637, 244] width 135 height 29
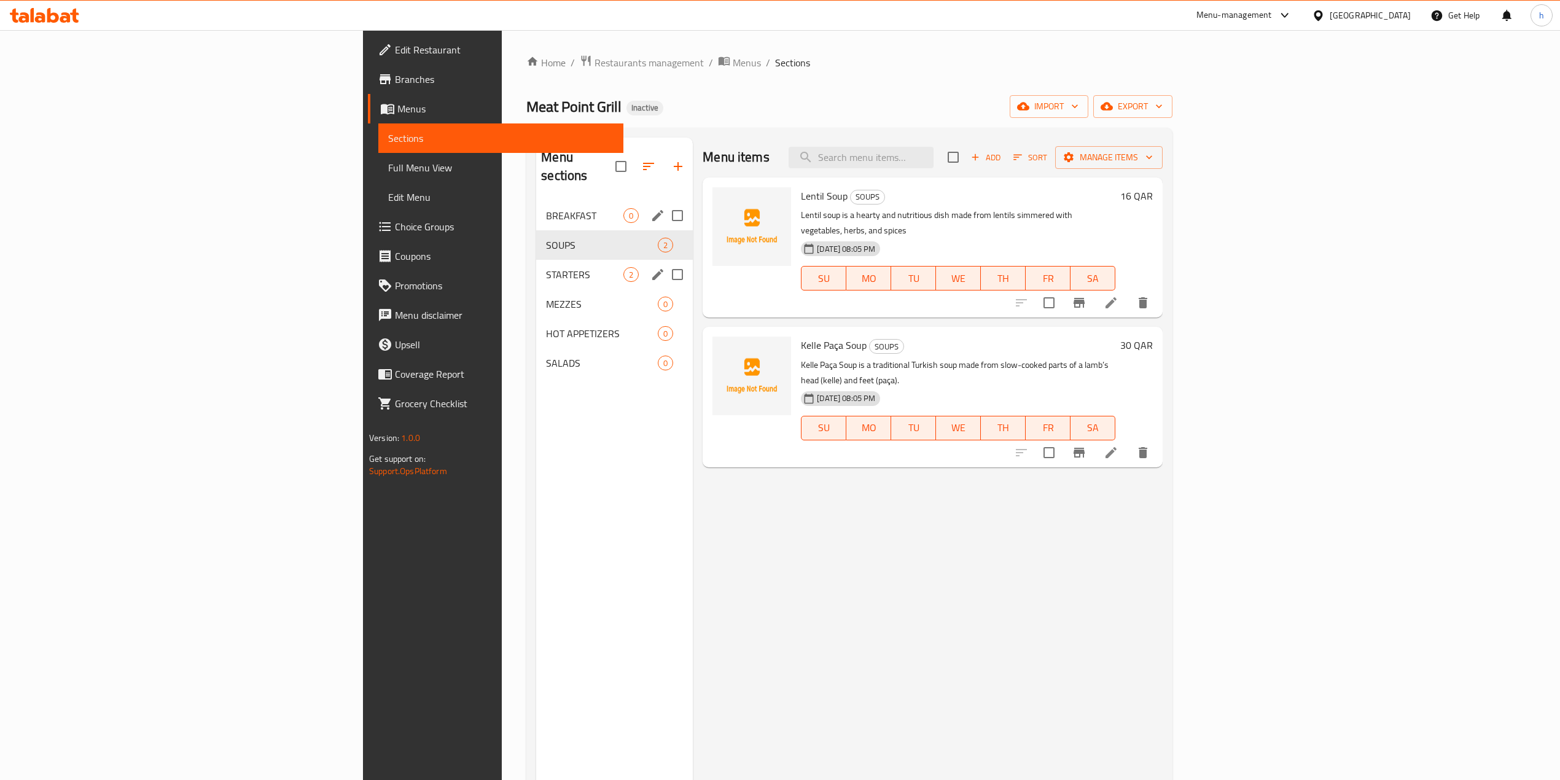
click at [536, 267] on div "STARTERS 2" at bounding box center [614, 274] width 157 height 29
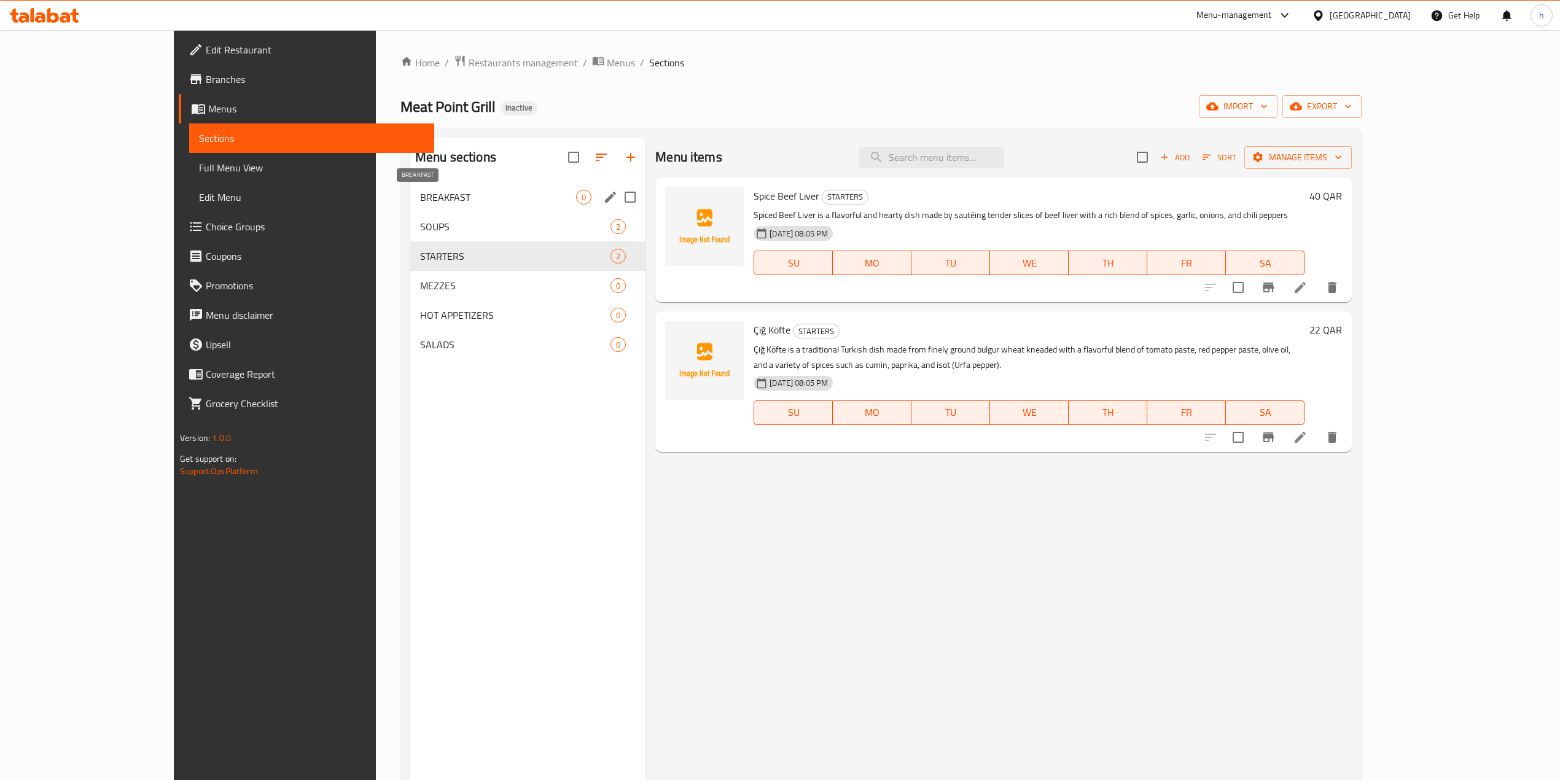
click at [420, 194] on span "BREAKFAST" at bounding box center [498, 197] width 156 height 15
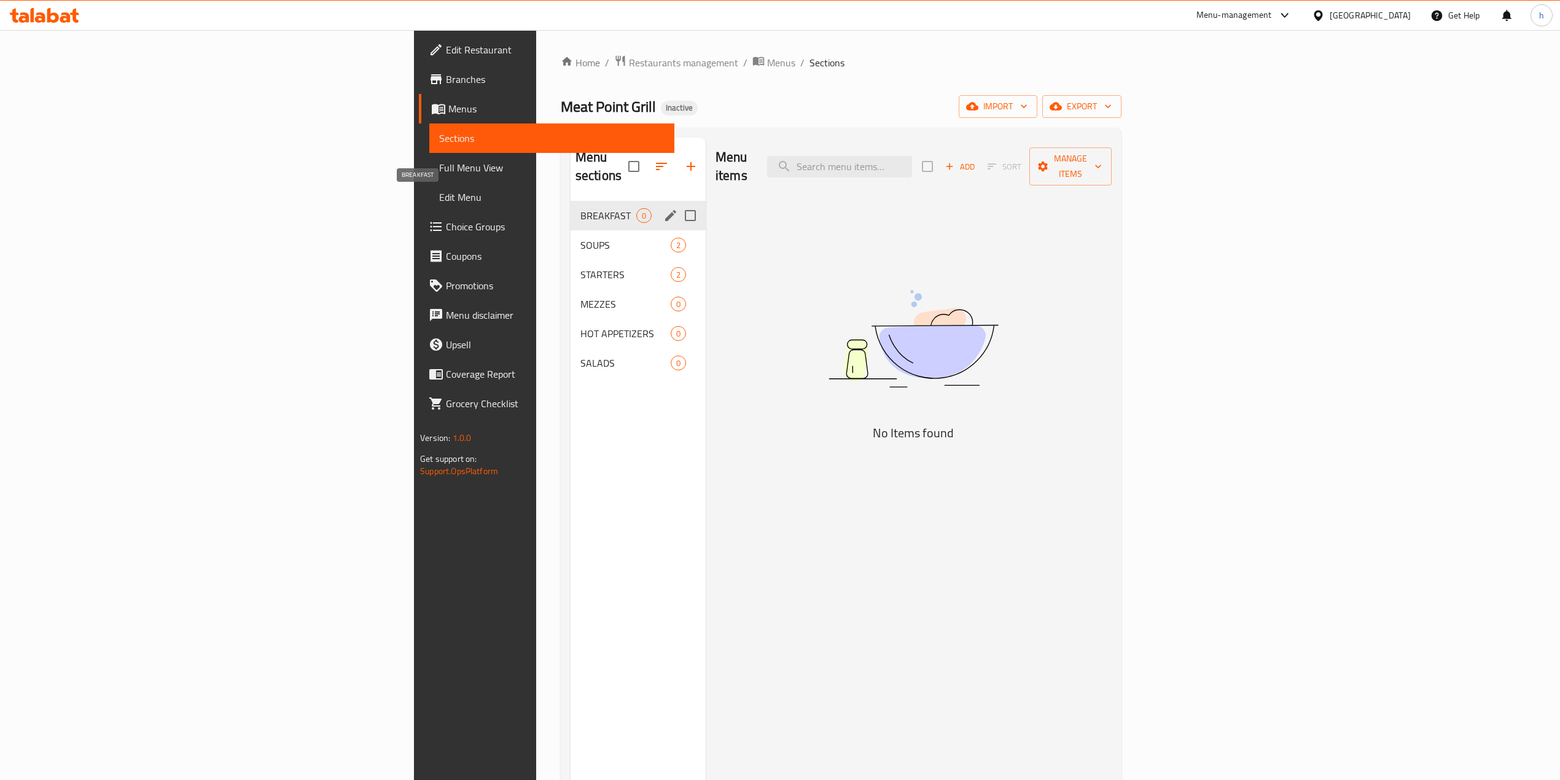
click at [580, 208] on span "BREAKFAST" at bounding box center [608, 215] width 56 height 15
click at [677, 203] on input "Menu sections" at bounding box center [690, 216] width 26 height 26
checkbox input "true"
click at [647, 159] on icon "button" at bounding box center [654, 166] width 15 height 15
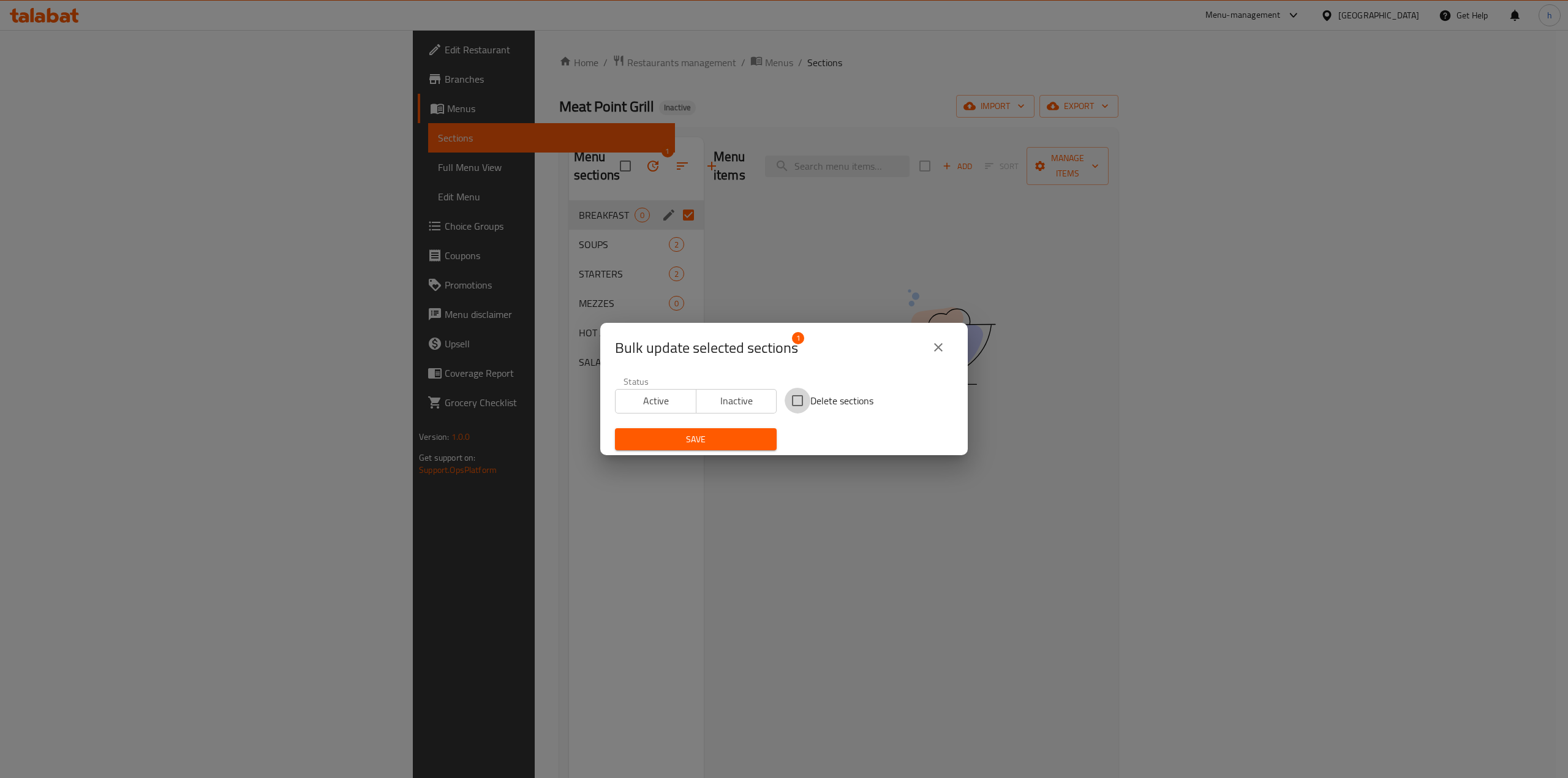
click at [799, 394] on input "Delete sections" at bounding box center [798, 401] width 26 height 26
checkbox input "true"
click at [705, 445] on span "Save" at bounding box center [695, 439] width 142 height 15
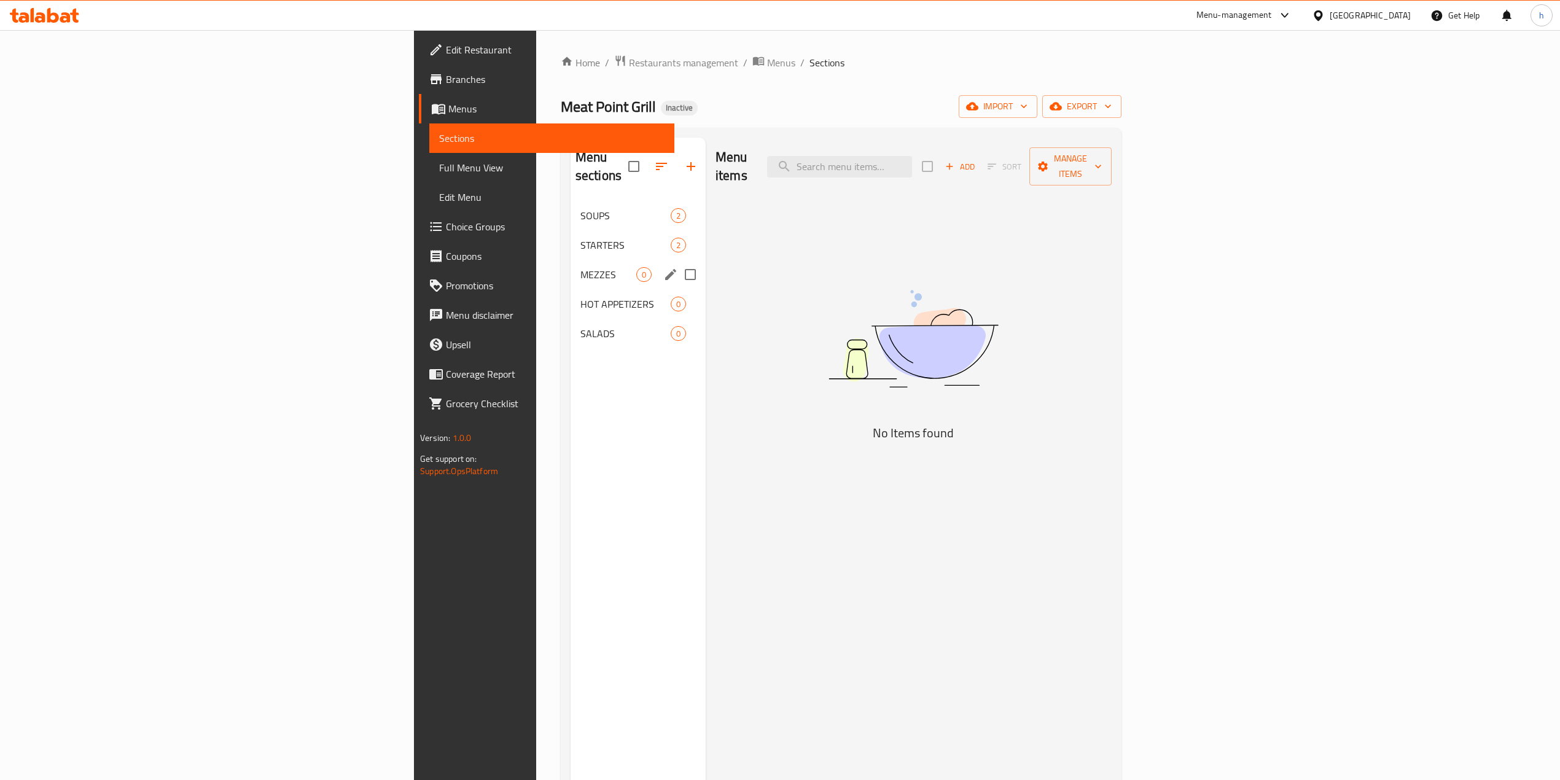
click at [677, 262] on input "Menu sections" at bounding box center [690, 275] width 26 height 26
checkbox input "true"
click at [677, 291] on input "Menu sections" at bounding box center [690, 304] width 26 height 26
checkbox input "true"
click at [677, 322] on input "Menu sections" at bounding box center [690, 334] width 26 height 26
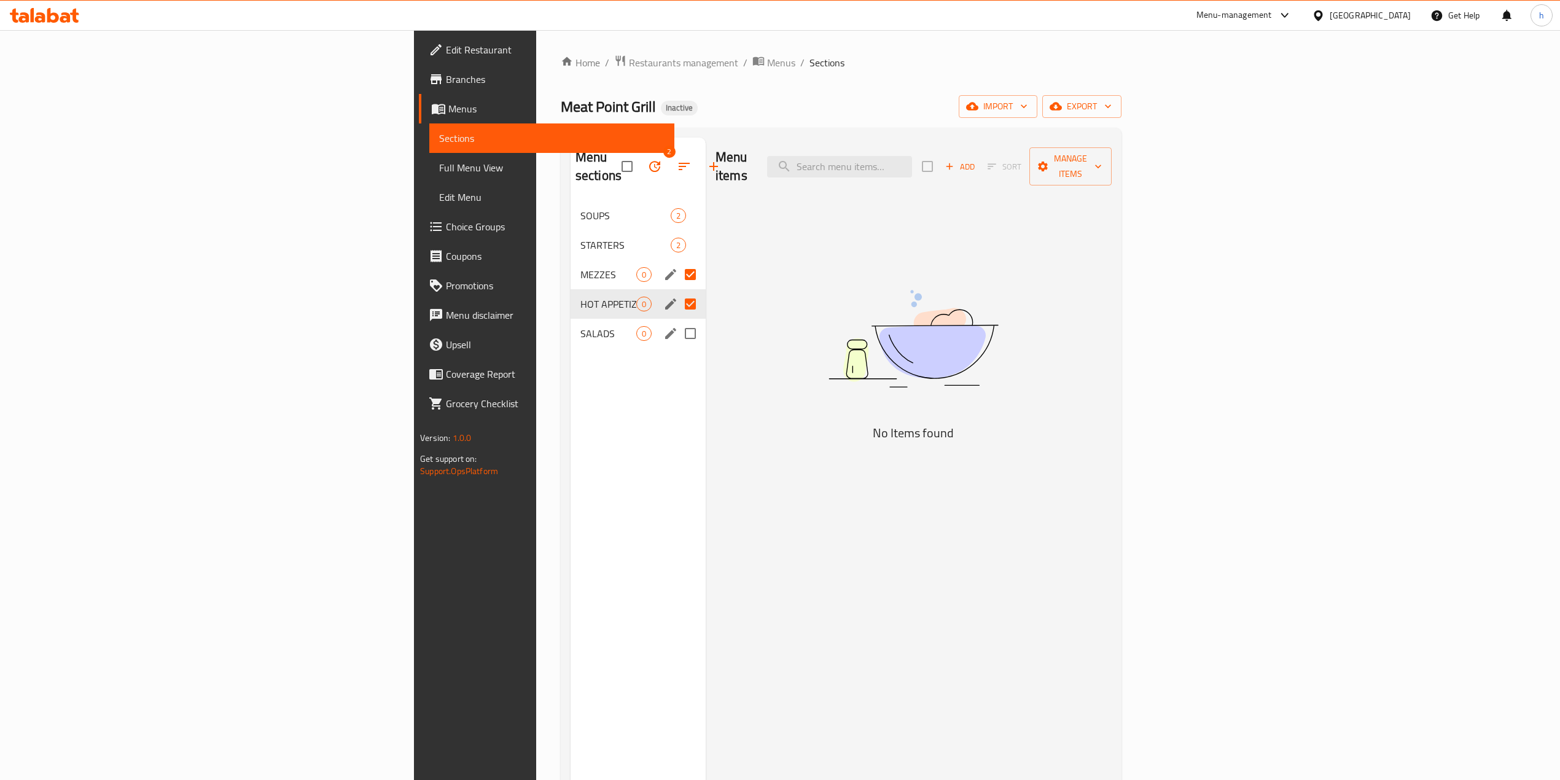
checkbox input "true"
click at [647, 162] on icon "button" at bounding box center [654, 166] width 15 height 15
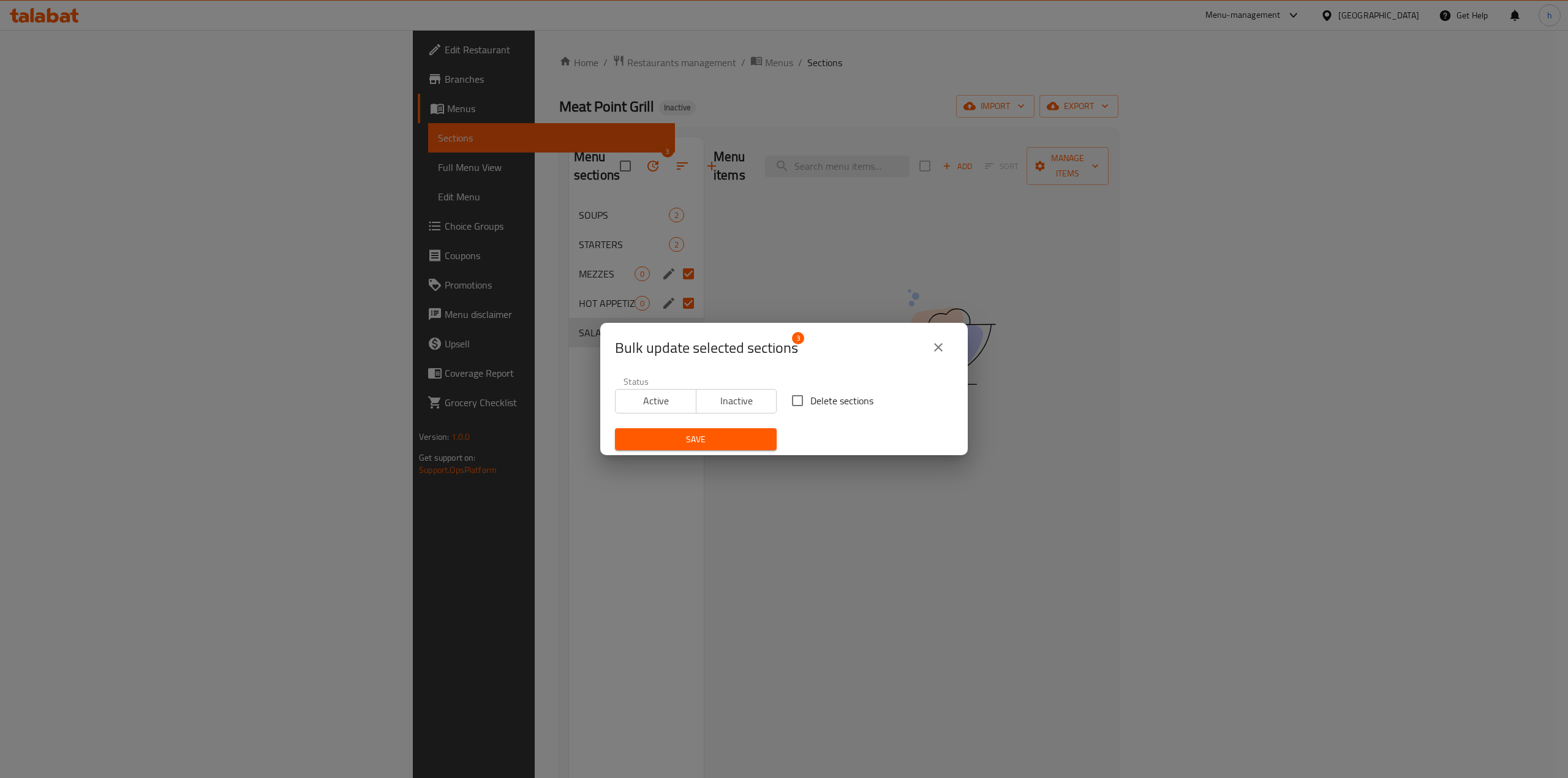
click at [795, 402] on input "Delete sections" at bounding box center [798, 401] width 26 height 26
checkbox input "true"
click at [736, 439] on span "Save" at bounding box center [695, 439] width 142 height 15
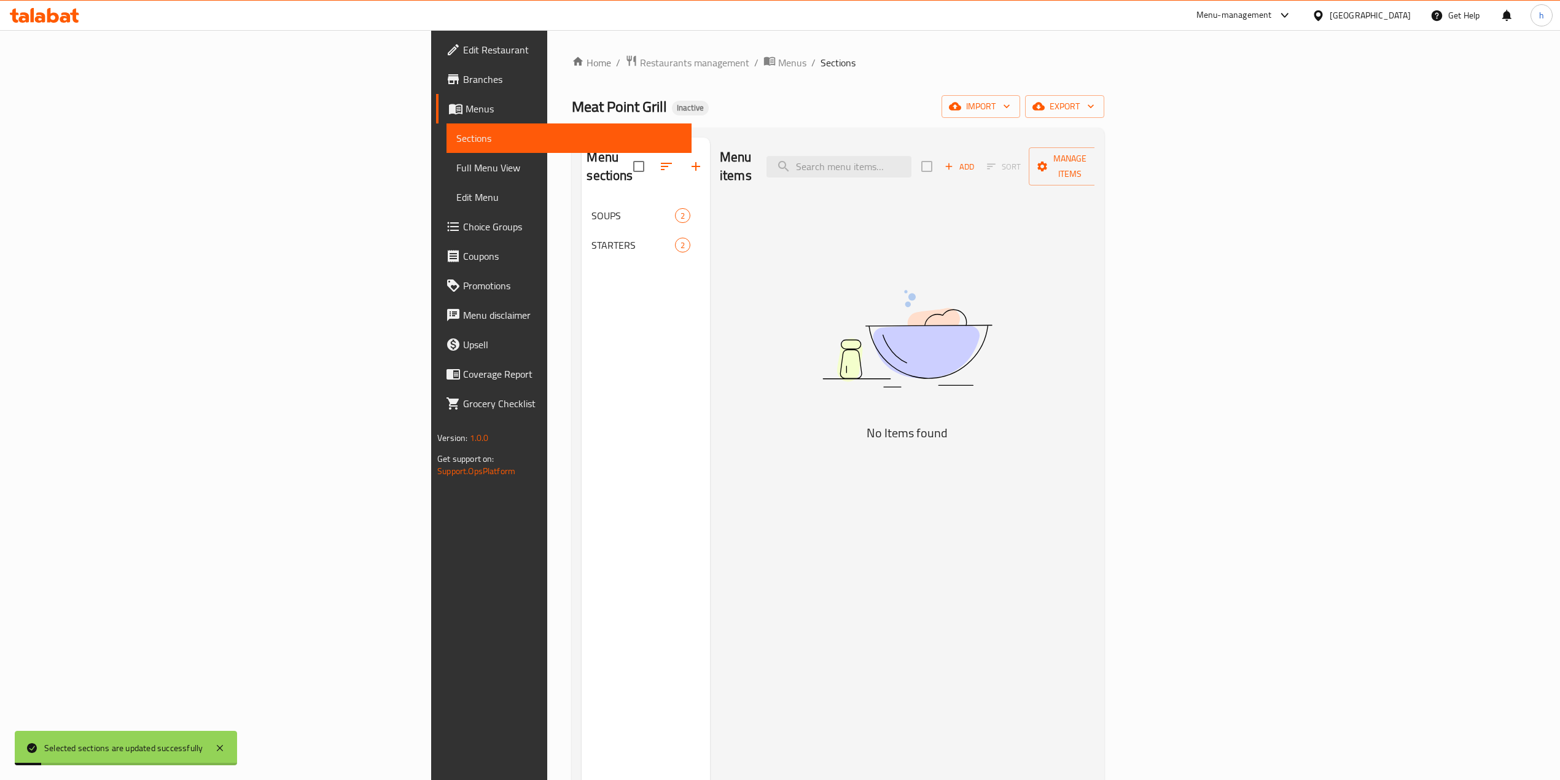
click at [582, 201] on div "SOUPS 2" at bounding box center [646, 215] width 128 height 29
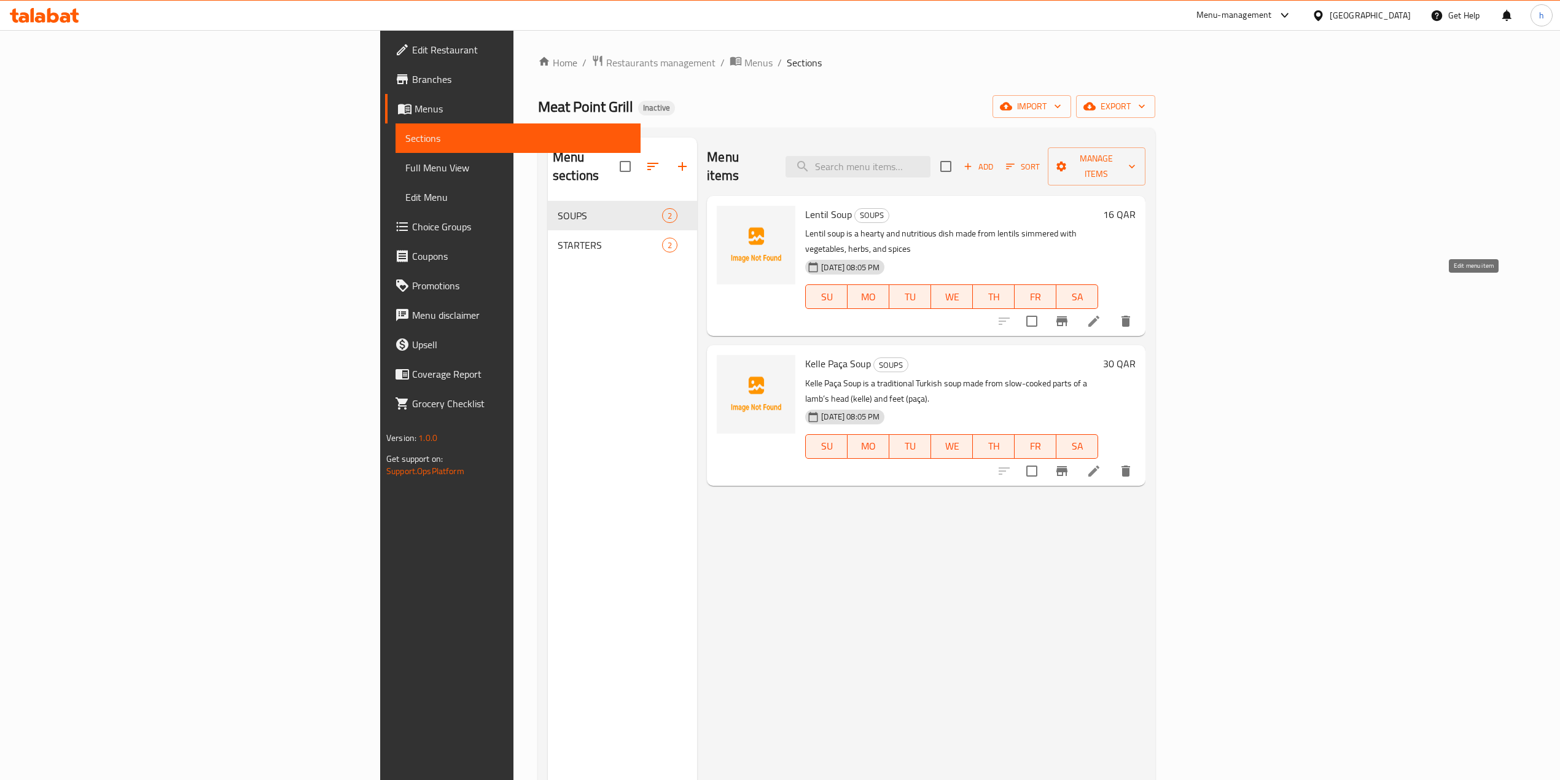
click at [1101, 314] on icon at bounding box center [1093, 321] width 15 height 15
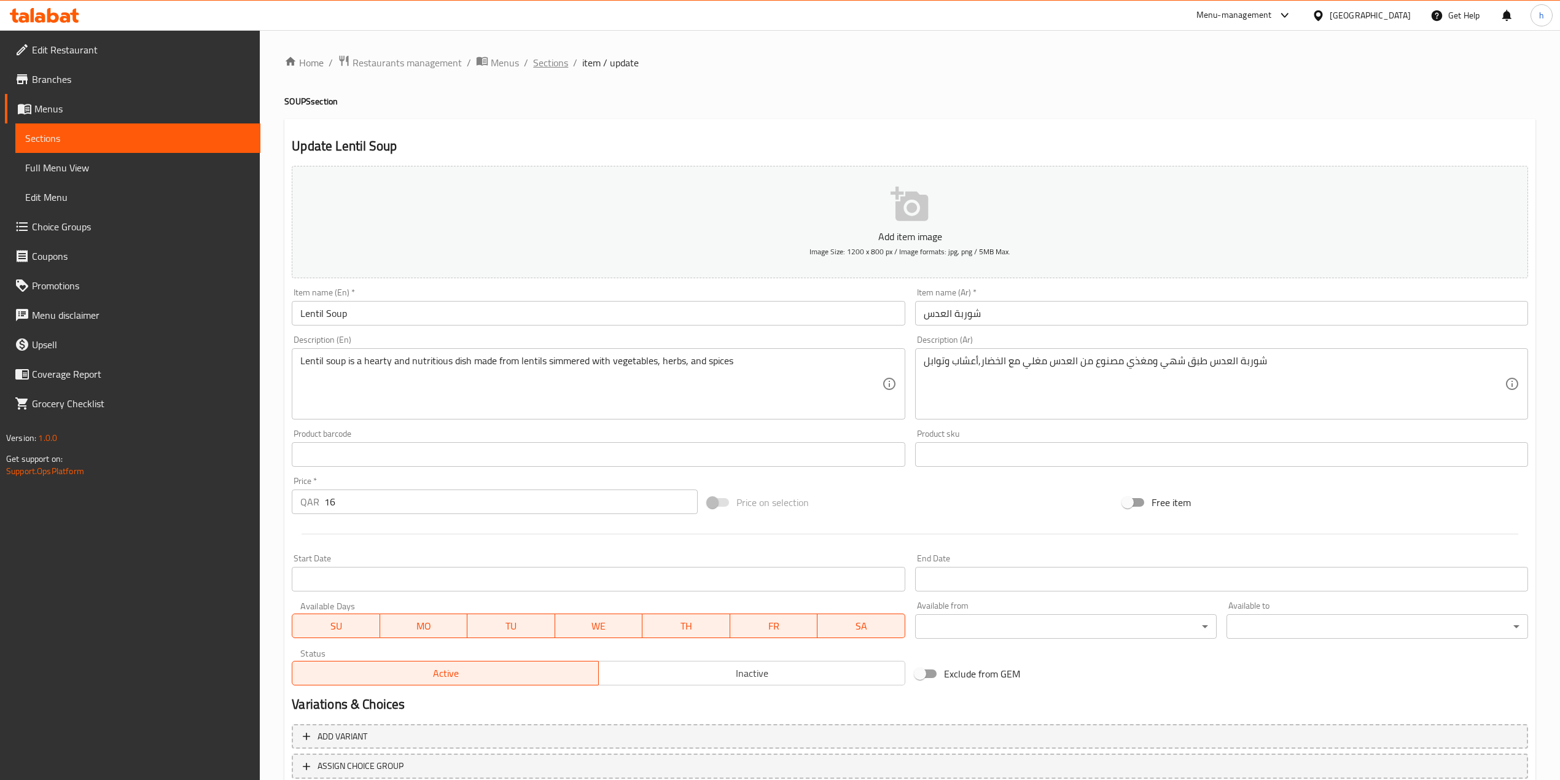
click at [551, 64] on span "Sections" at bounding box center [550, 62] width 35 height 15
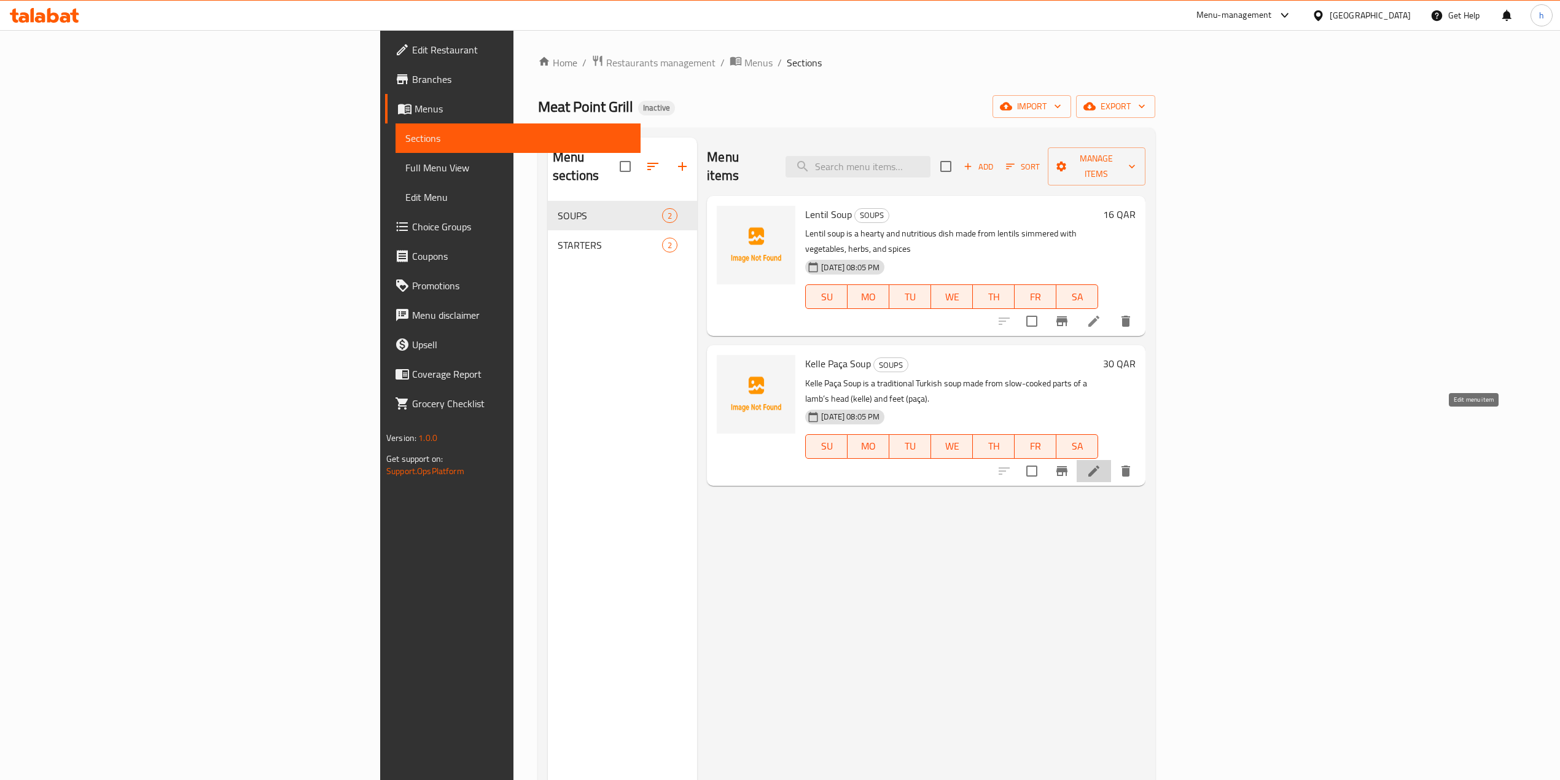
click at [1099, 465] on icon at bounding box center [1093, 470] width 11 height 11
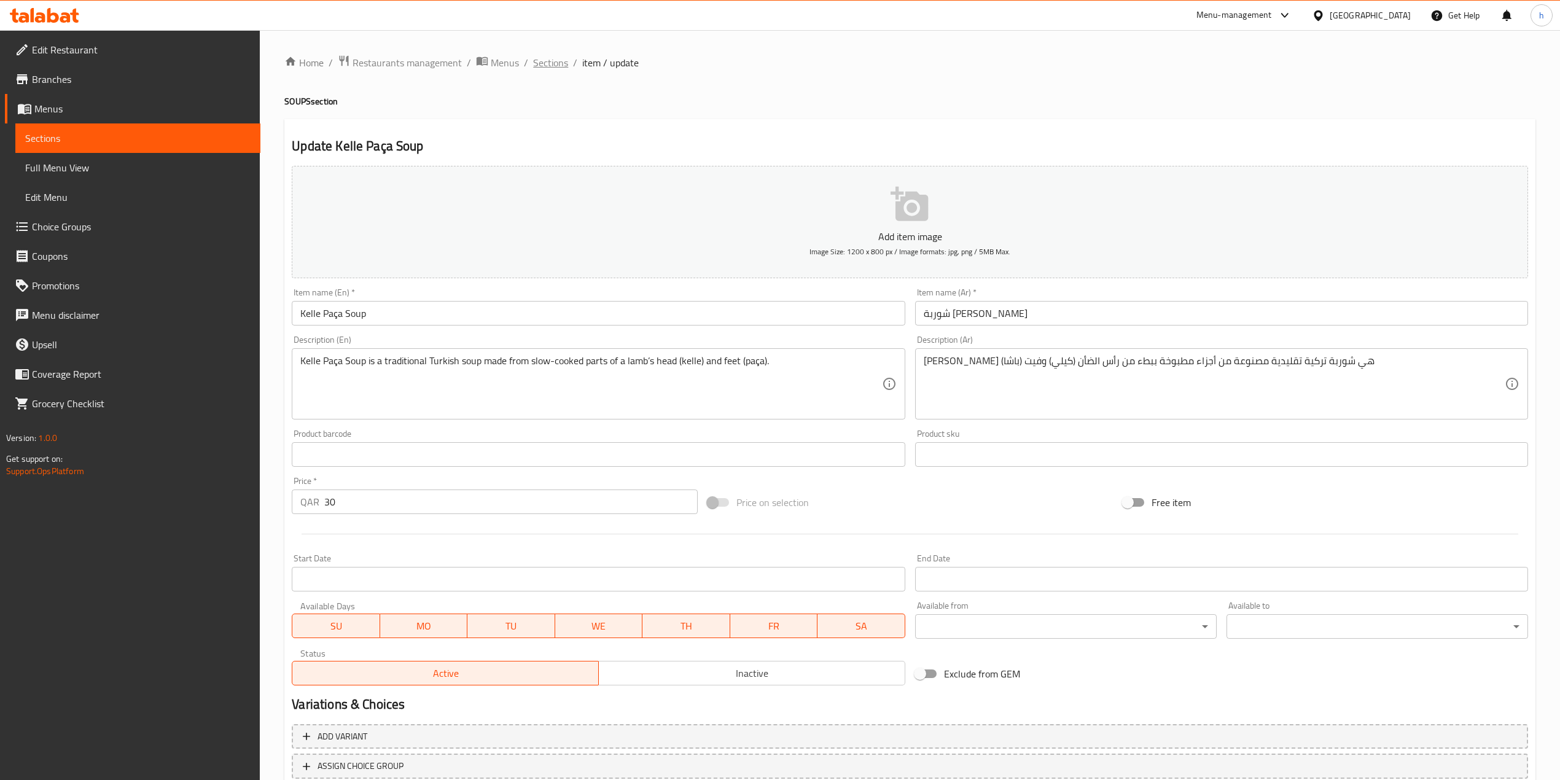
click at [538, 66] on span "Sections" at bounding box center [550, 62] width 35 height 15
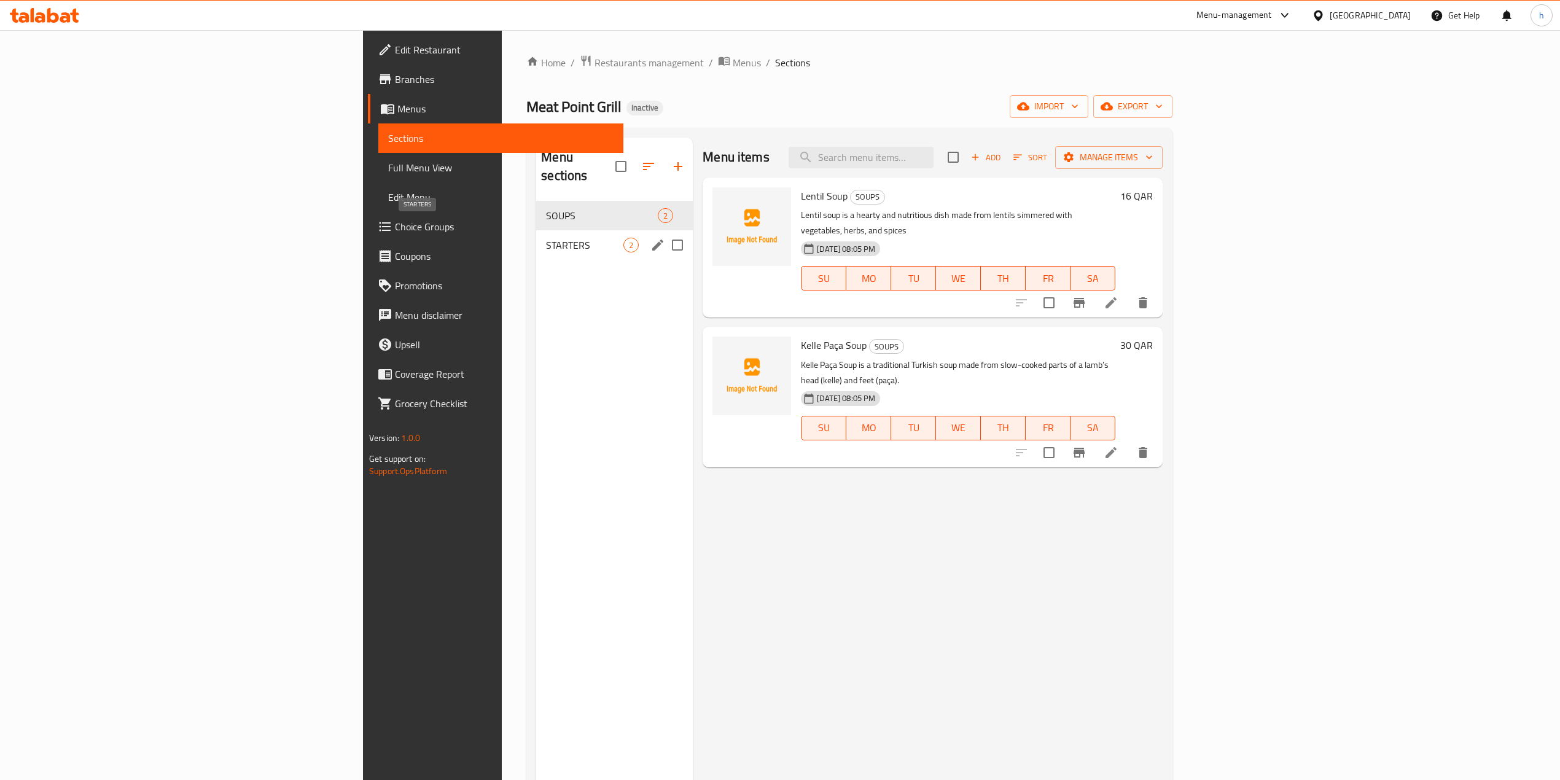
click at [546, 238] on span "STARTERS" at bounding box center [584, 245] width 77 height 15
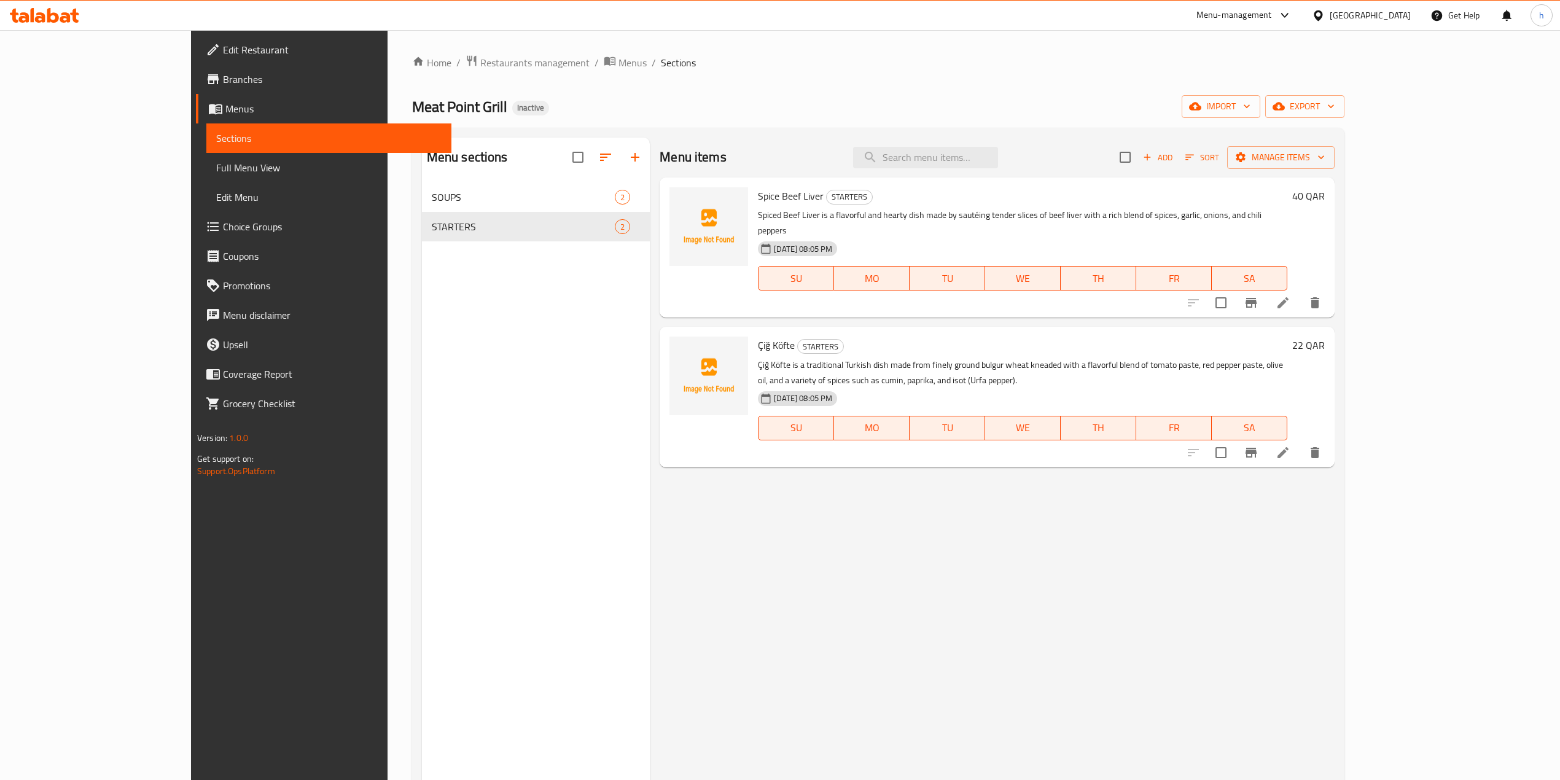
click at [1300, 295] on li at bounding box center [1283, 303] width 34 height 22
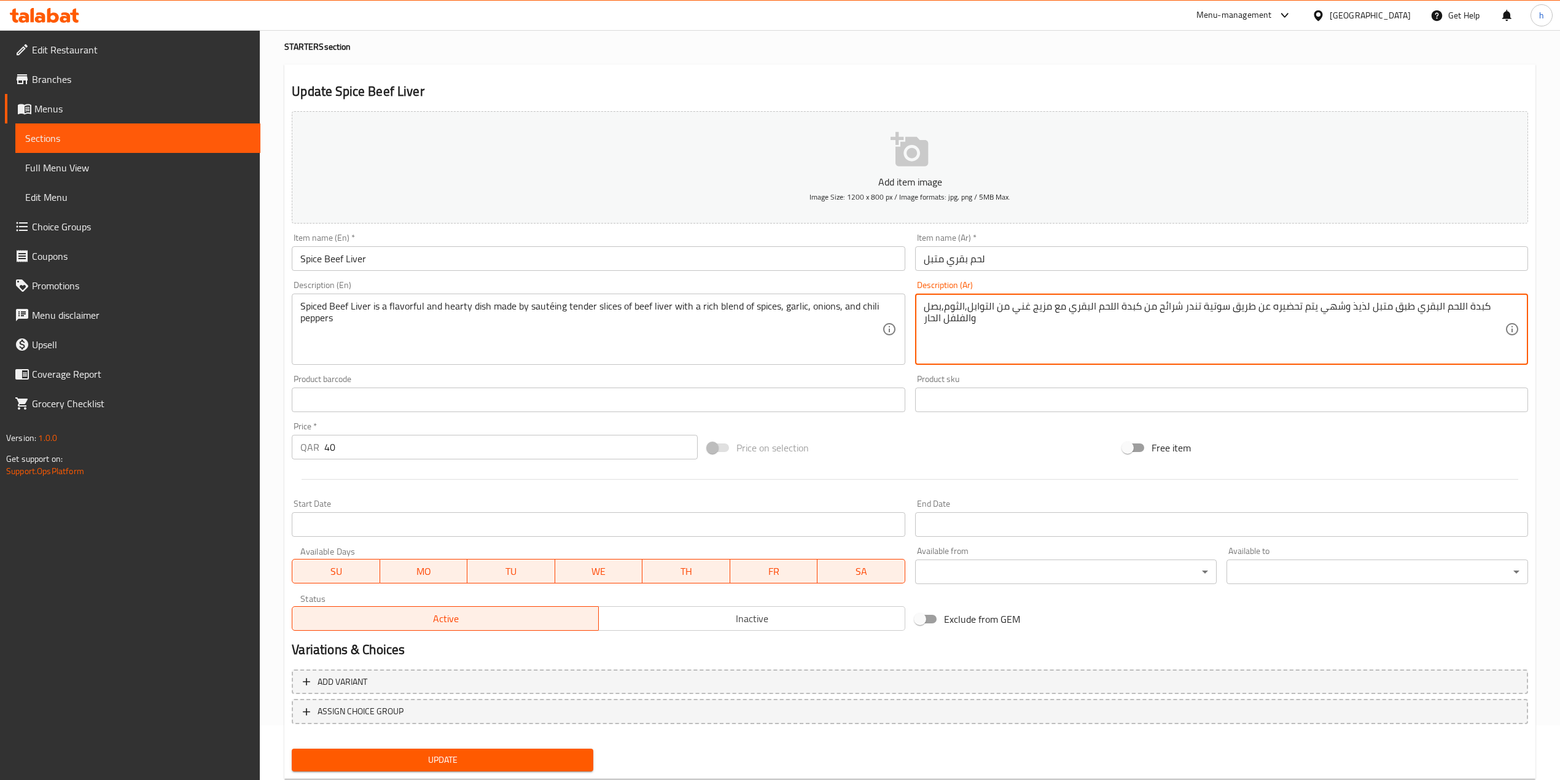
scroll to position [87, 0]
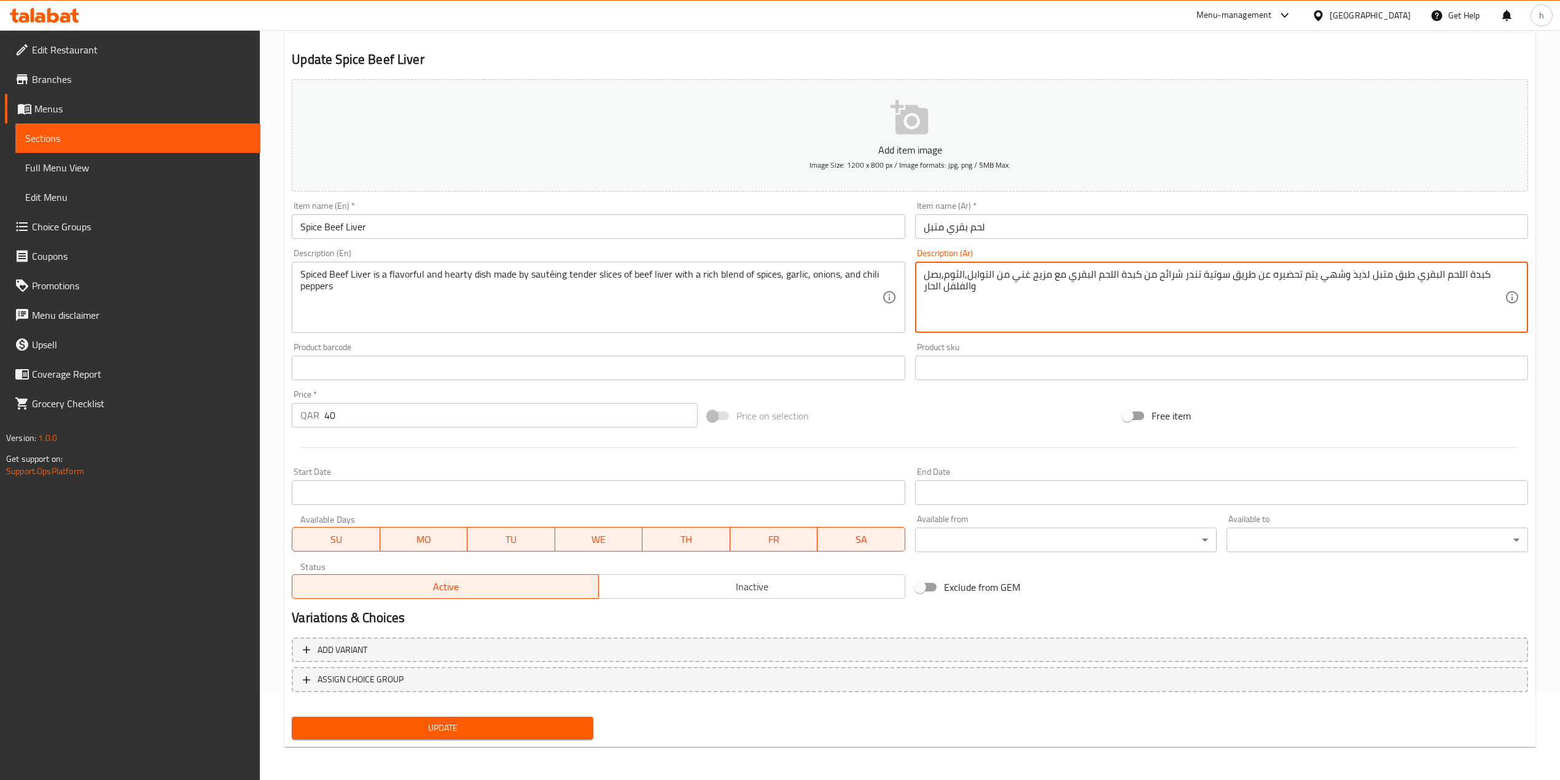
type textarea "كبدة اللحم البقري طبق متبل لذيذ وشهي يتم تحضيره عن طريق سوتية تندر شرائح من كبد…"
click at [542, 733] on span "Update" at bounding box center [443, 727] width 282 height 15
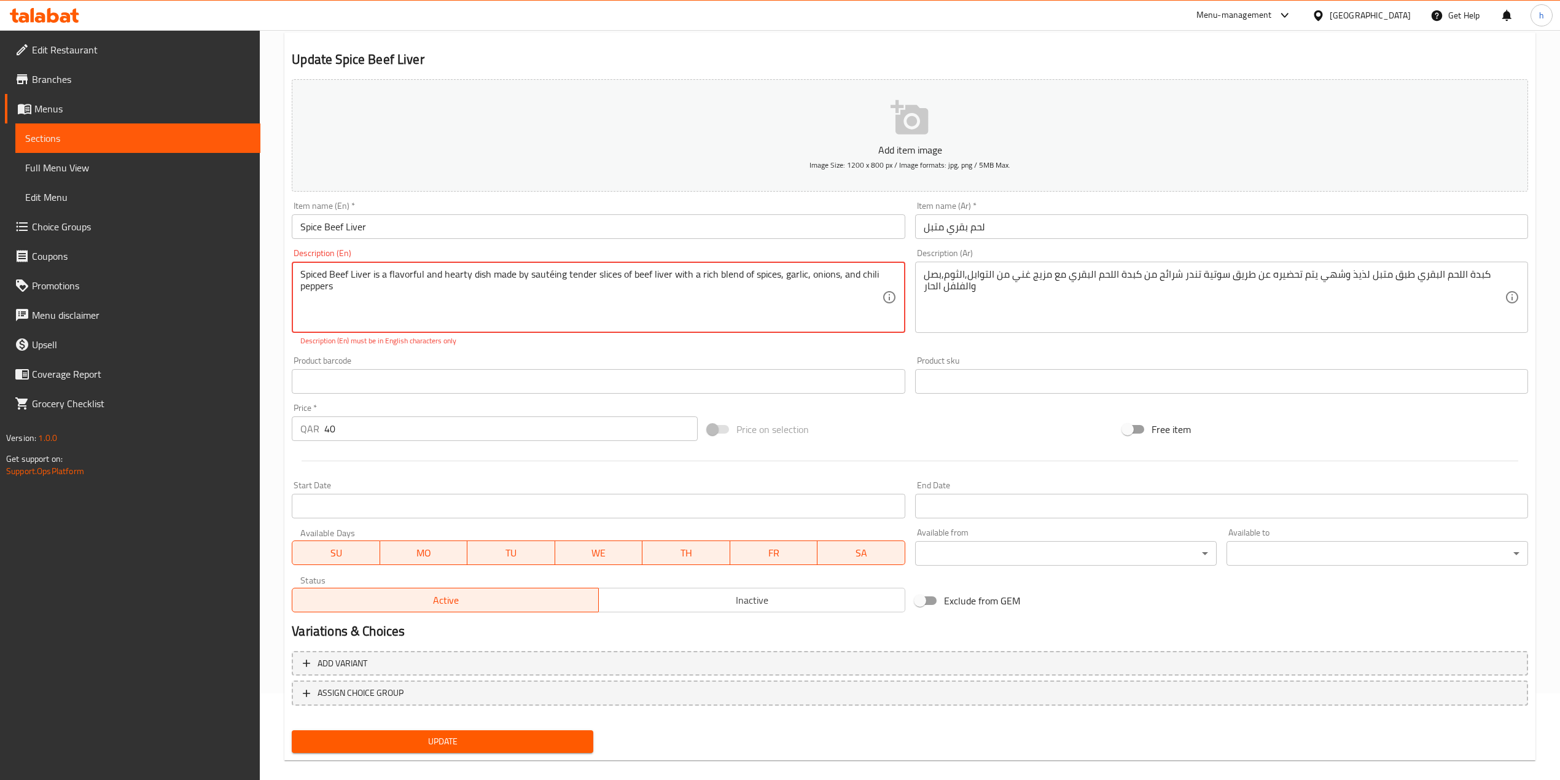
click at [550, 273] on textarea "Spiced Beef Liver is a flavorful and hearty dish made by sautéing tender slices…" at bounding box center [590, 297] width 581 height 58
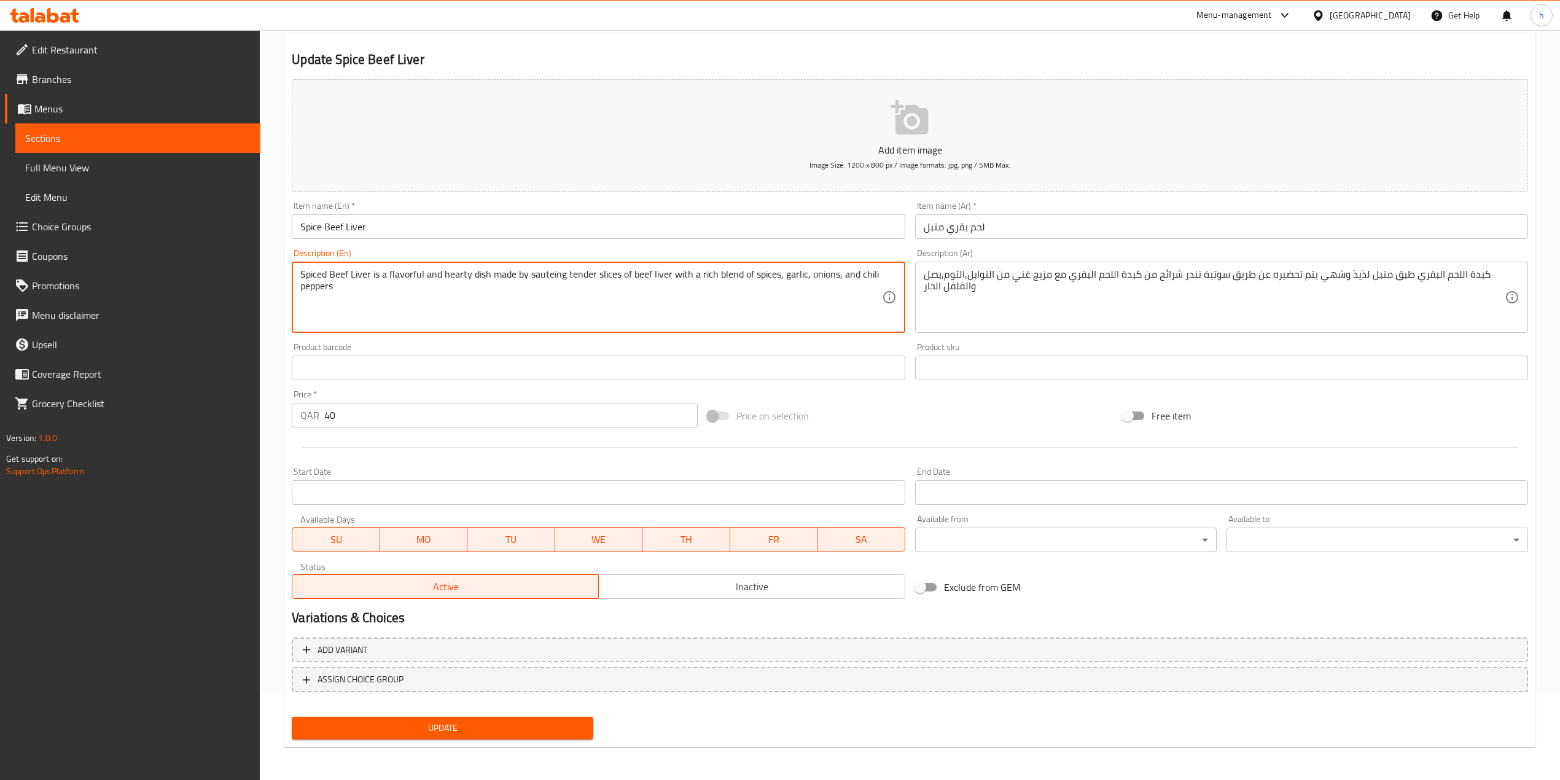
click at [513, 739] on div "Update" at bounding box center [442, 728] width 311 height 33
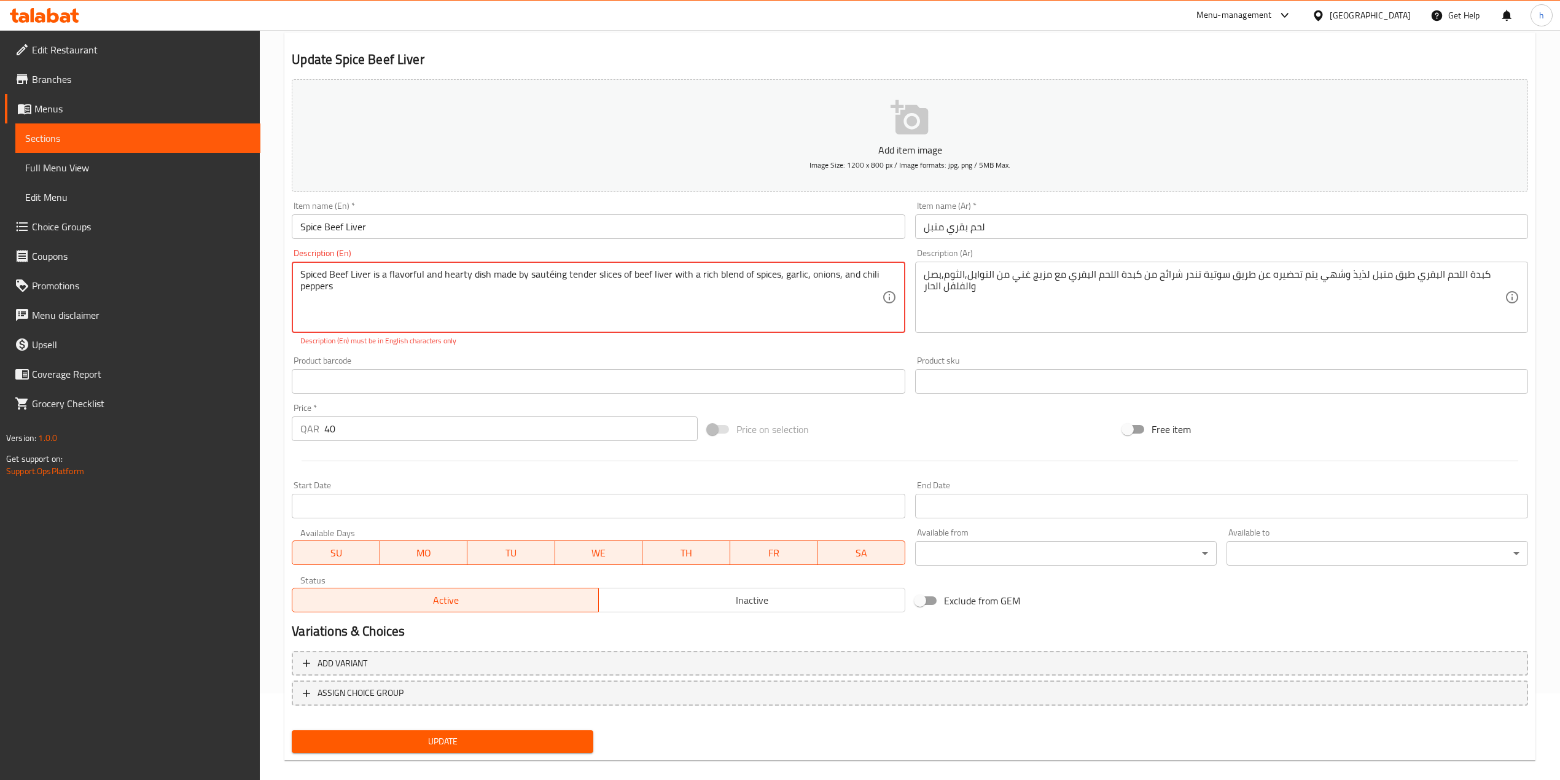
click at [548, 276] on textarea "Spiced Beef Liver is a flavorful and hearty dish made by sautéing tender slices…" at bounding box center [590, 297] width 581 height 58
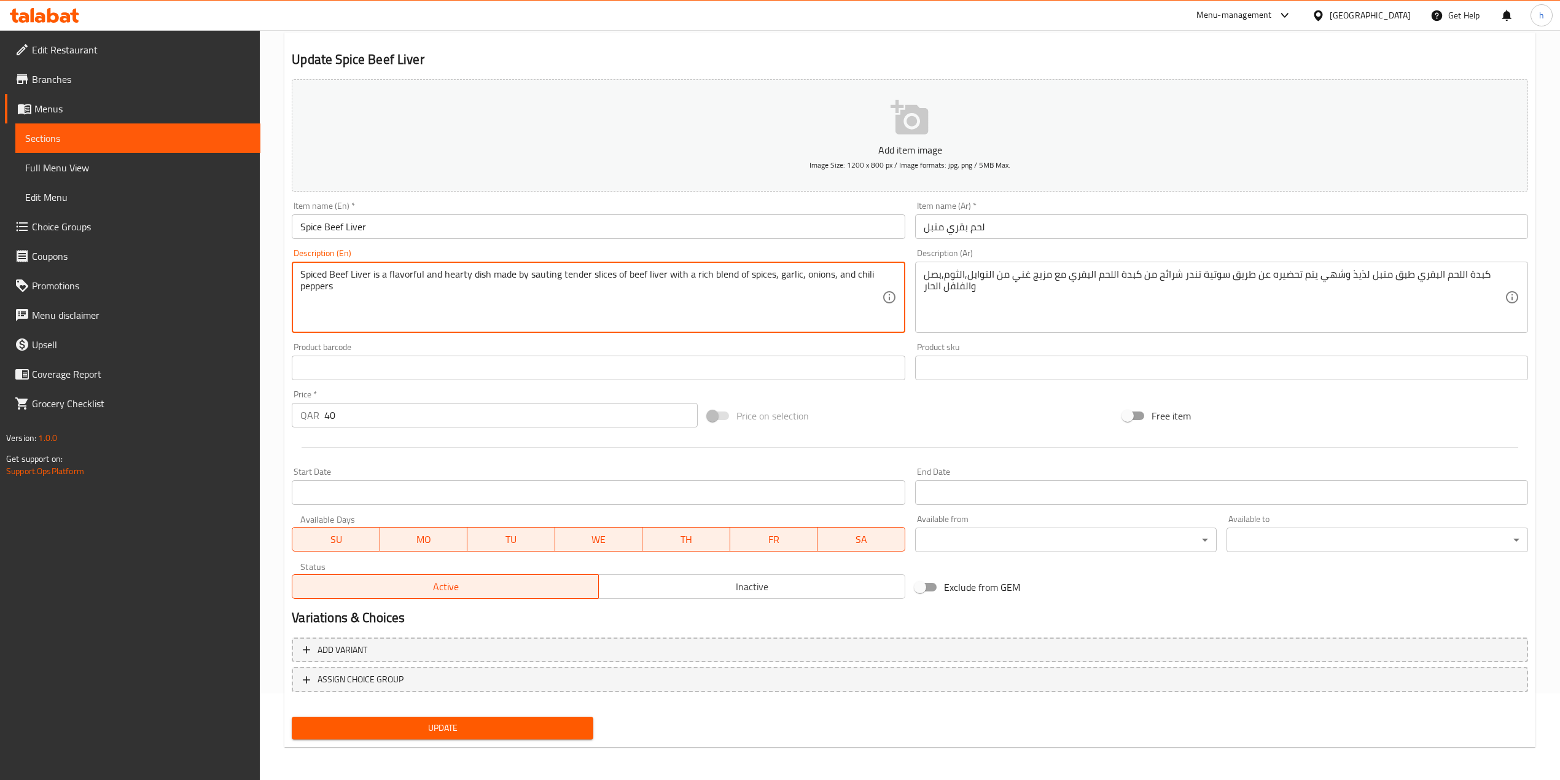
type textarea "Spiced Beef Liver is a flavorful and hearty dish made by sauteing tender slices…"
click at [549, 728] on span "Update" at bounding box center [443, 727] width 282 height 15
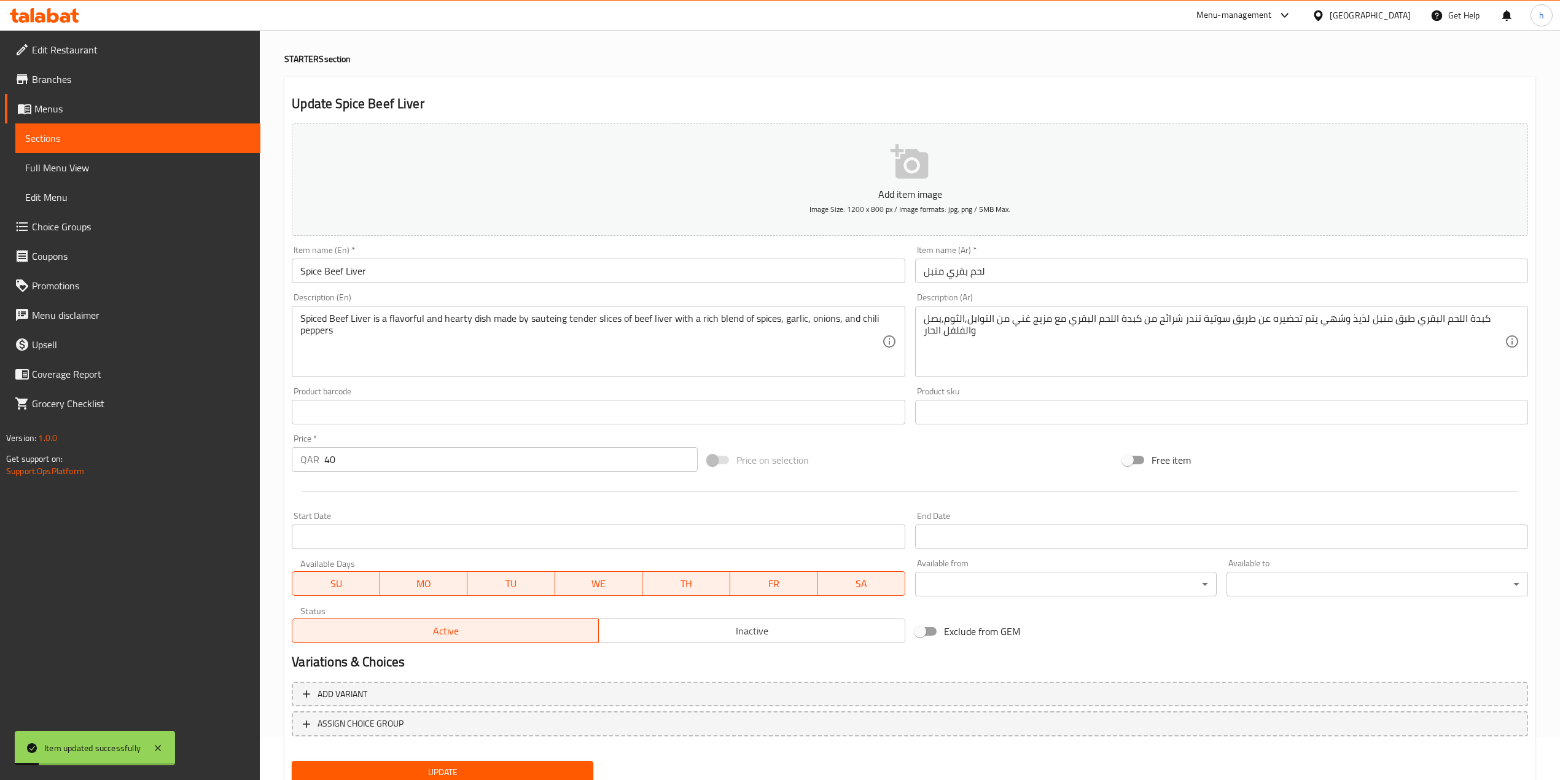
scroll to position [0, 0]
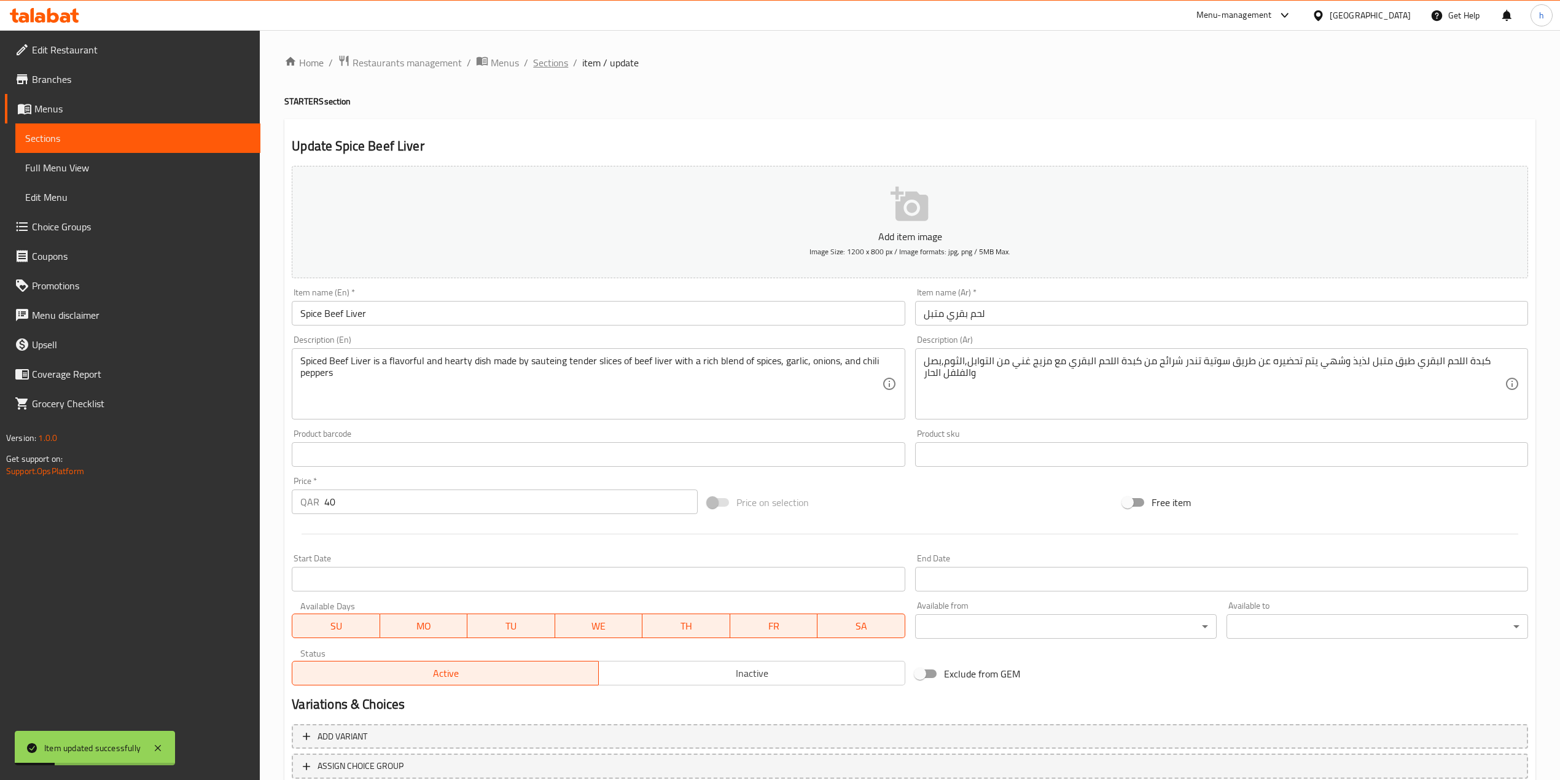
click at [556, 57] on span "Sections" at bounding box center [550, 62] width 35 height 15
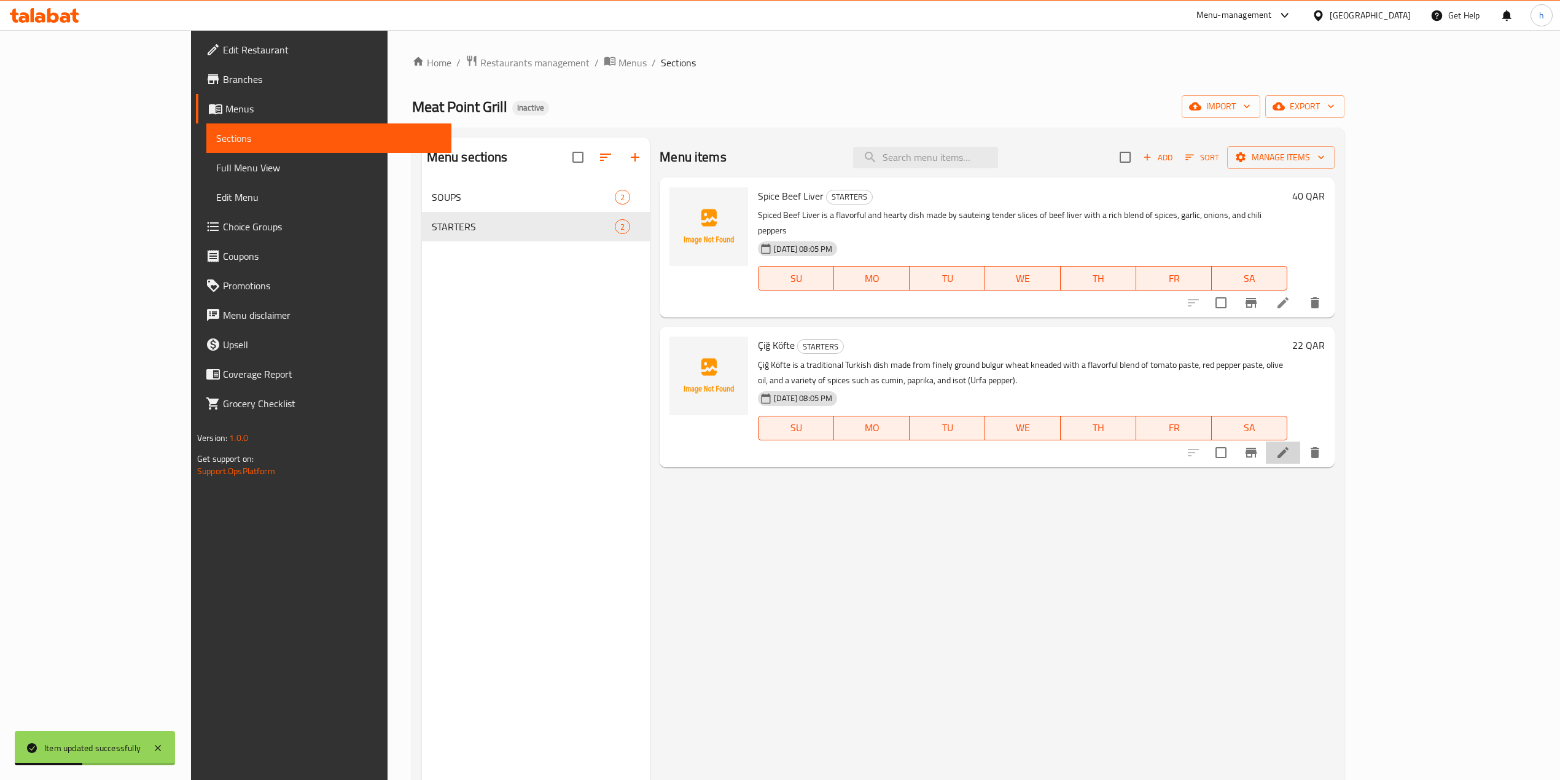
click at [1288, 447] on icon at bounding box center [1282, 452] width 11 height 11
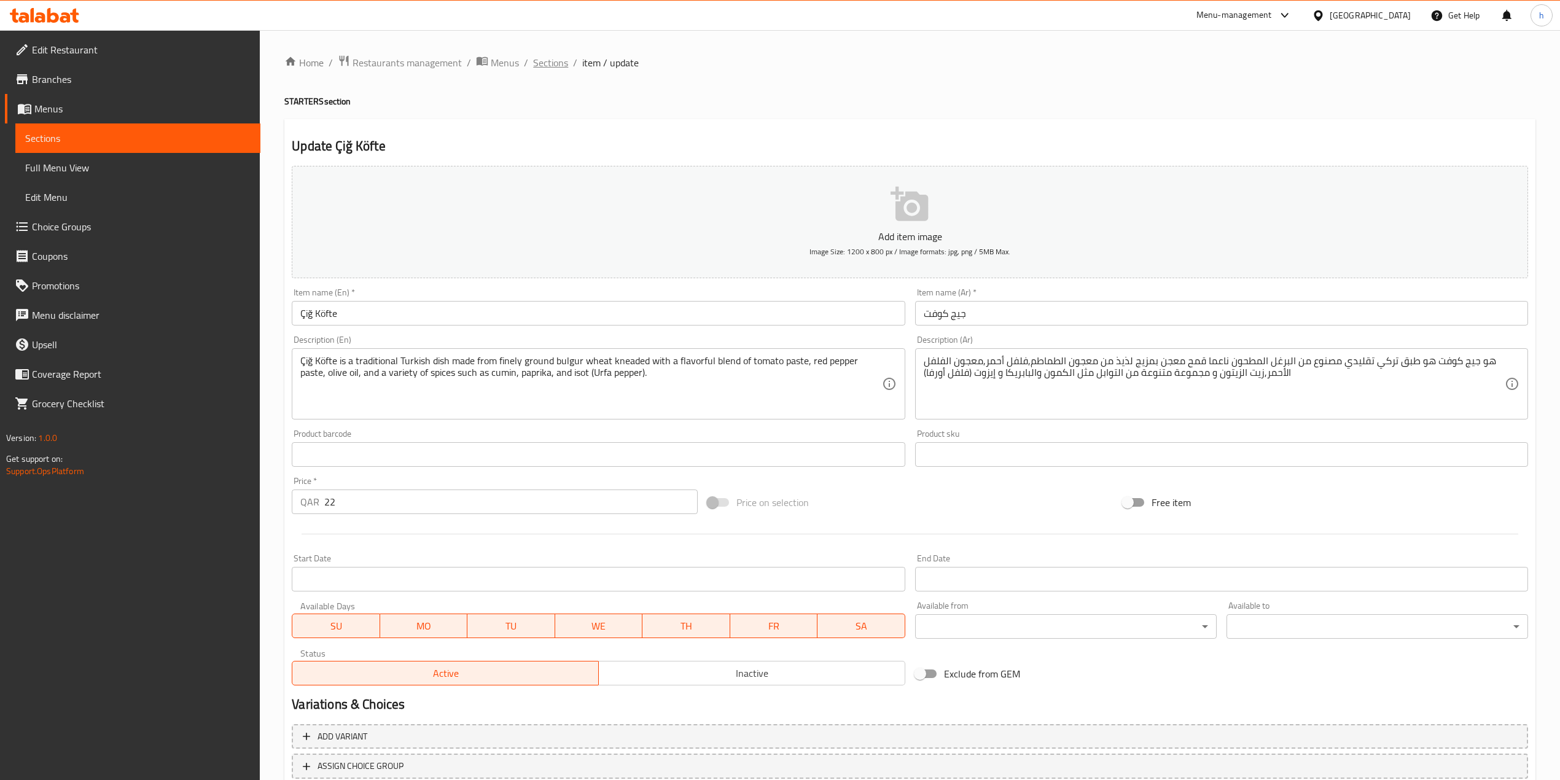
click at [556, 60] on span "Sections" at bounding box center [550, 62] width 35 height 15
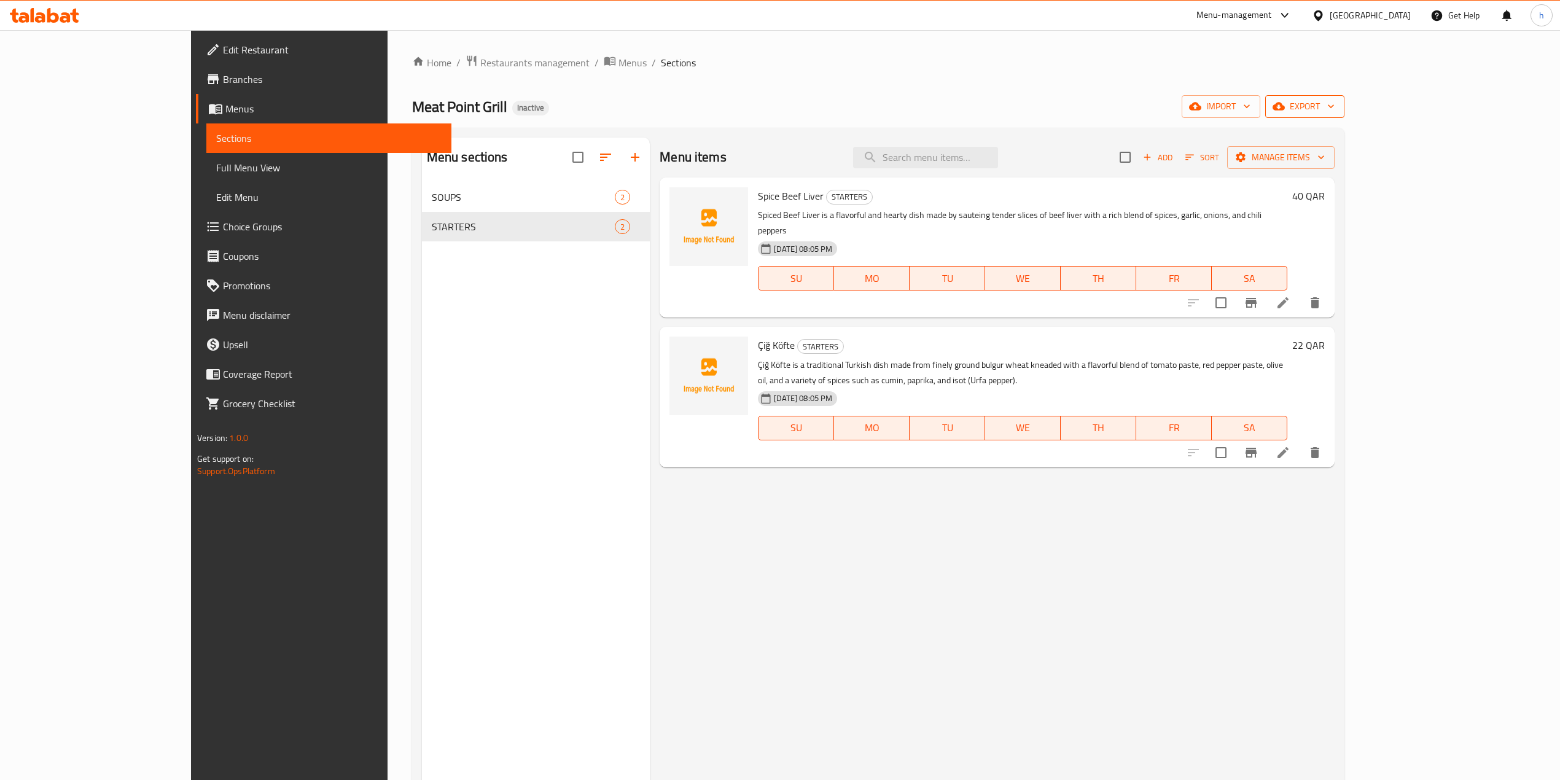
click at [1334, 114] on span "export" at bounding box center [1305, 106] width 60 height 15
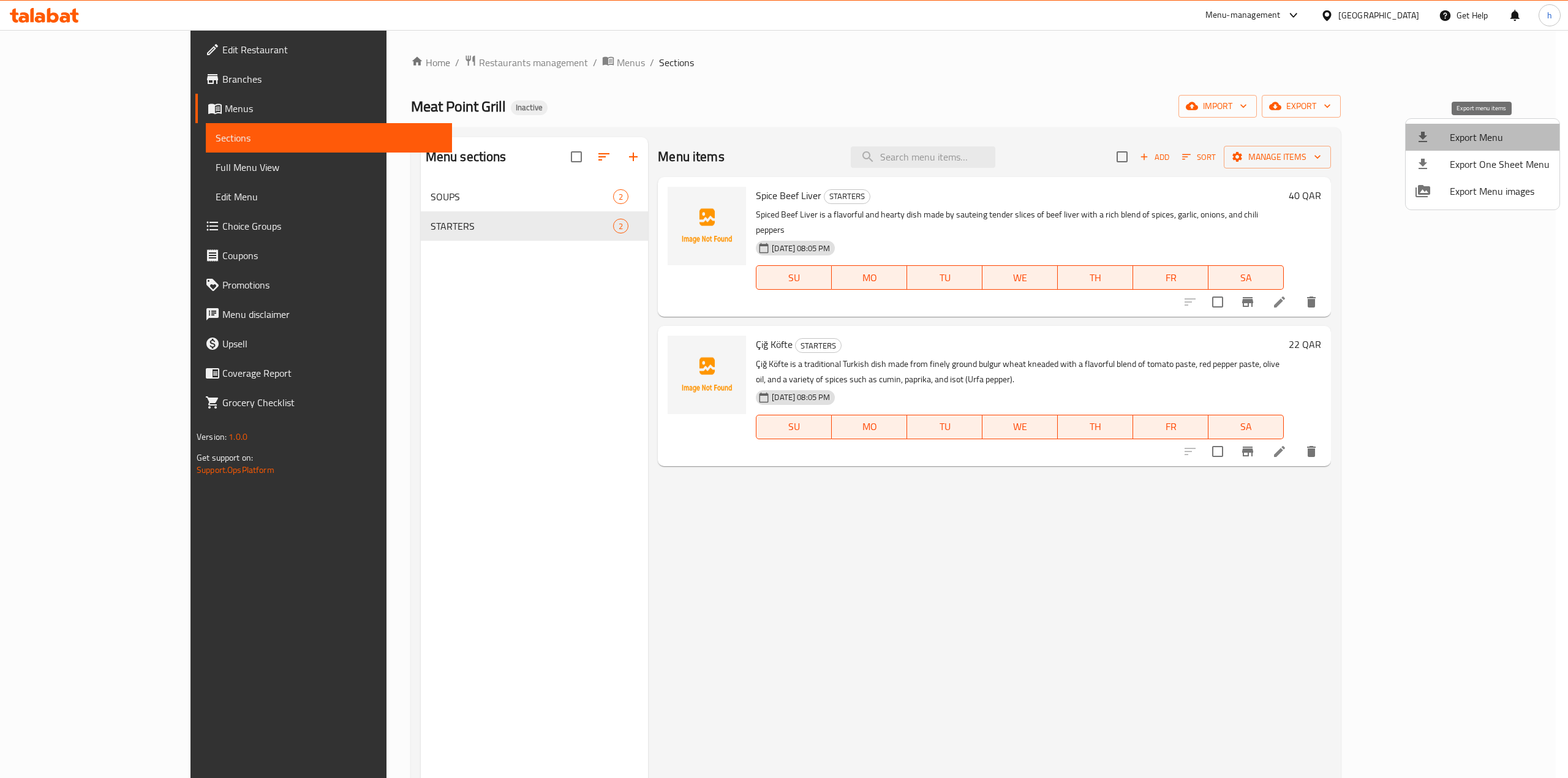
click at [1504, 147] on li "Export Menu" at bounding box center [1482, 137] width 154 height 27
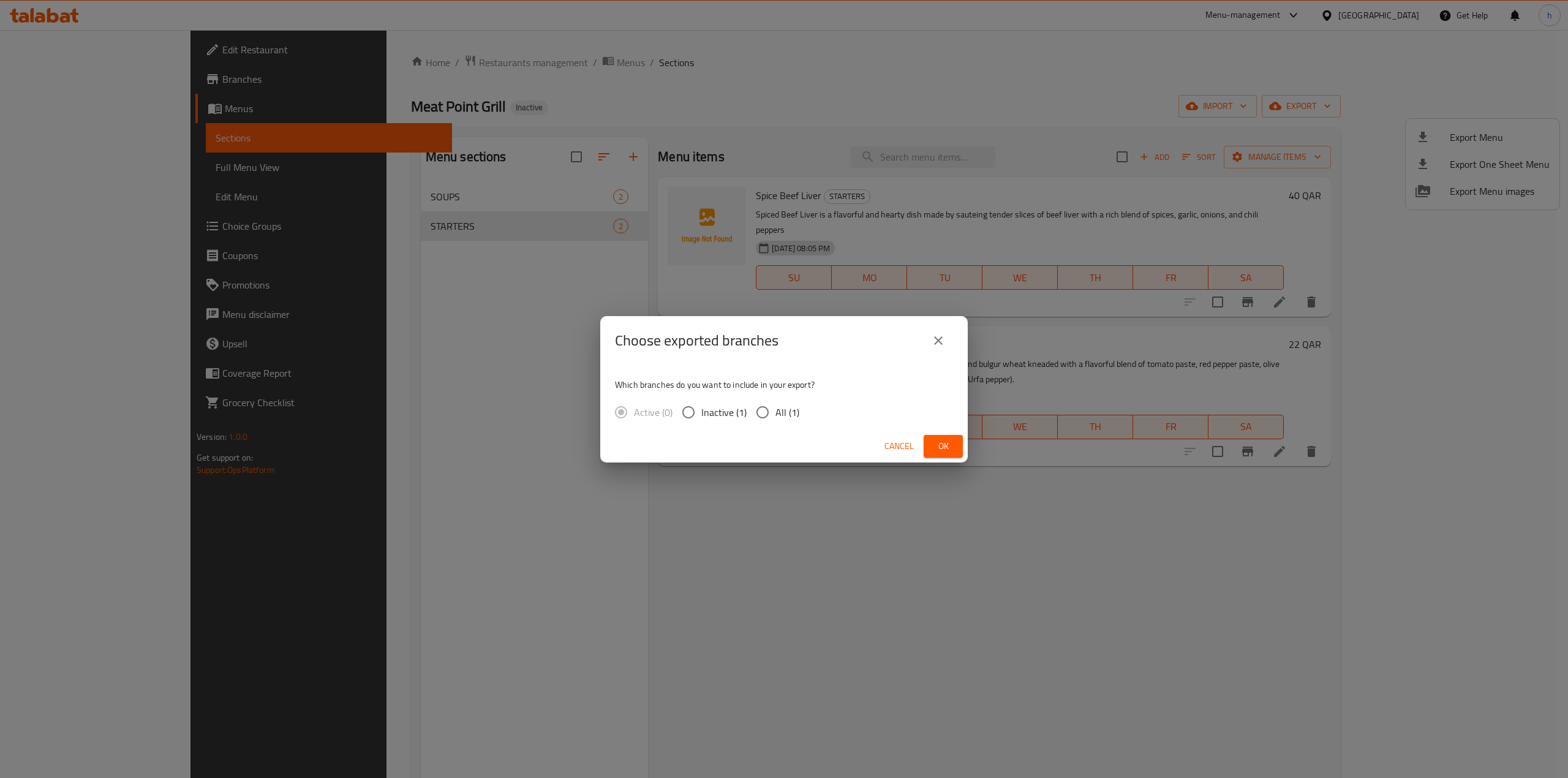
click at [782, 415] on span "All (1)" at bounding box center [787, 412] width 24 height 15
click at [775, 415] on input "All (1)" at bounding box center [763, 412] width 26 height 26
radio input "true"
click at [938, 445] on span "Ok" at bounding box center [944, 446] width 20 height 15
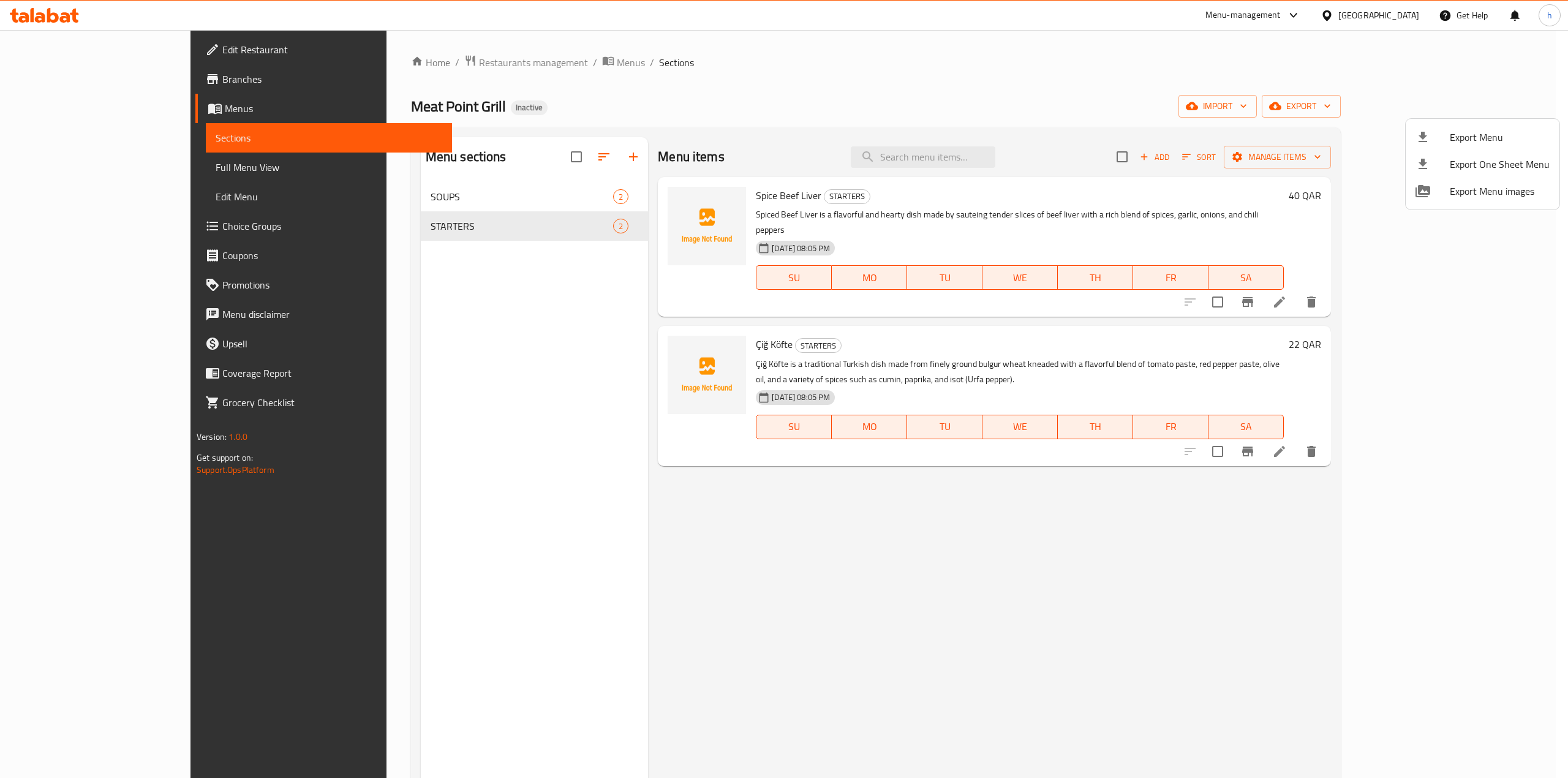
click at [898, 572] on div at bounding box center [784, 389] width 1568 height 778
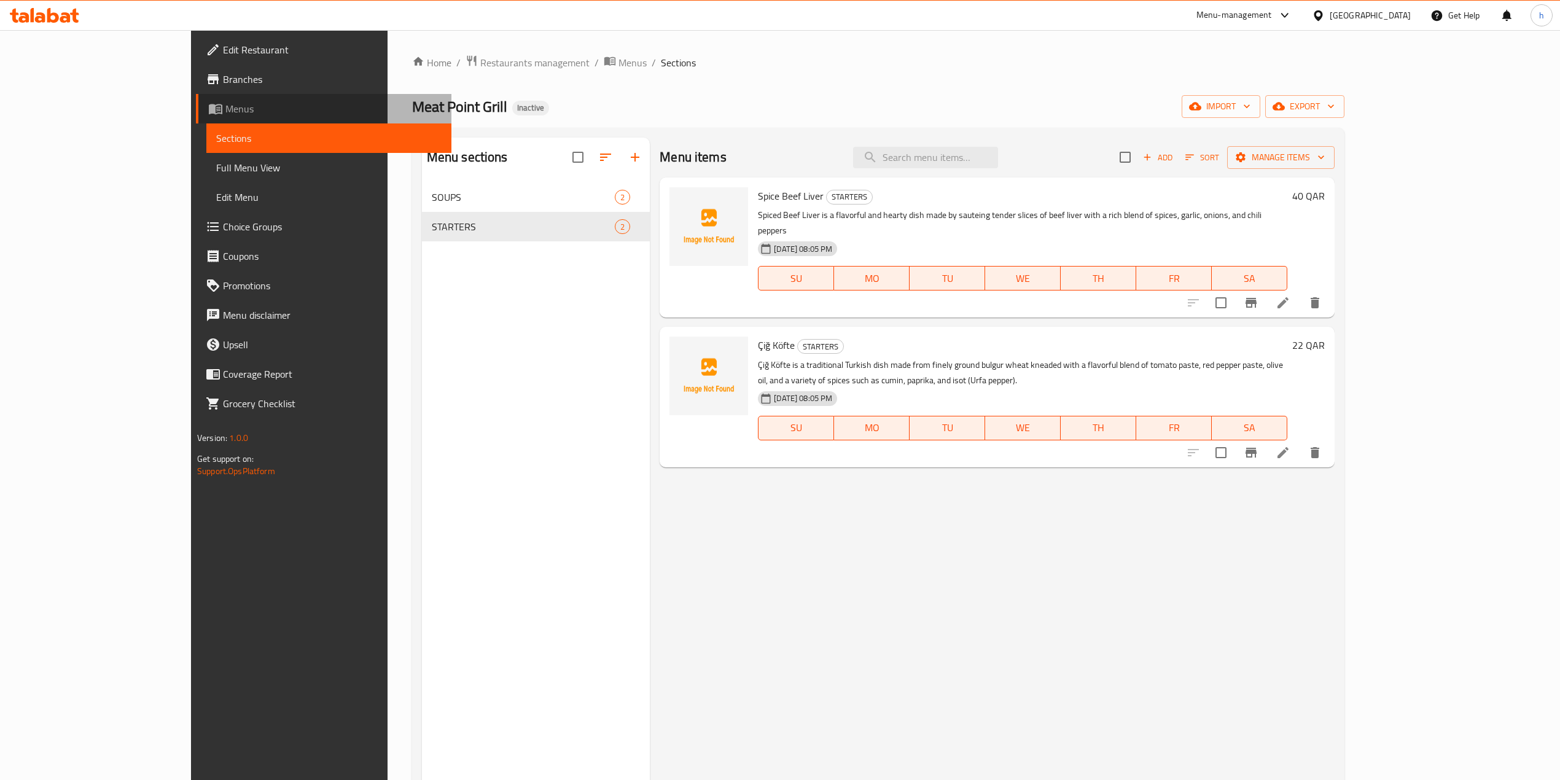
click at [225, 106] on span "Menus" at bounding box center [333, 108] width 216 height 15
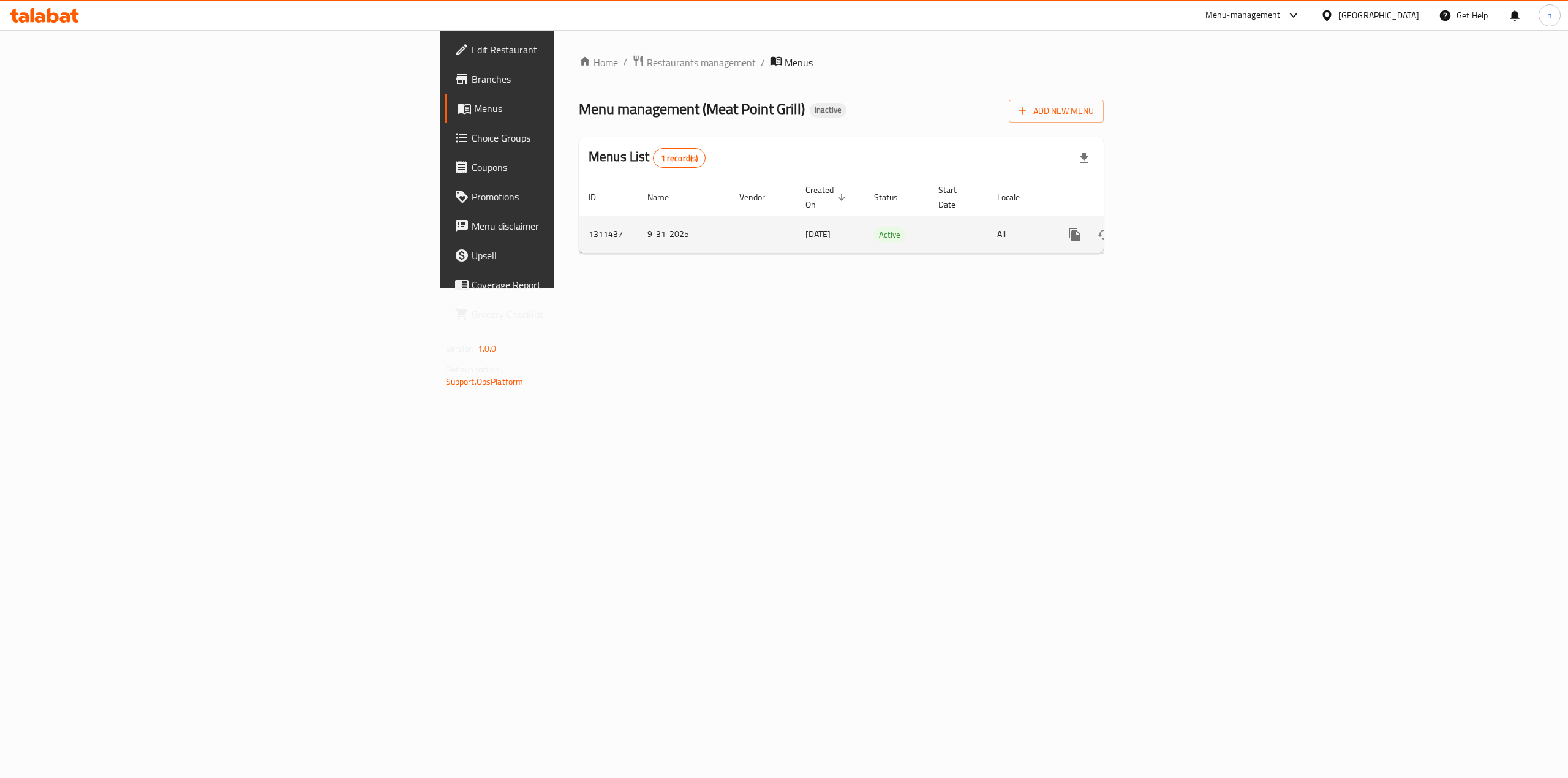
click at [1171, 227] on icon "enhanced table" at bounding box center [1163, 234] width 15 height 15
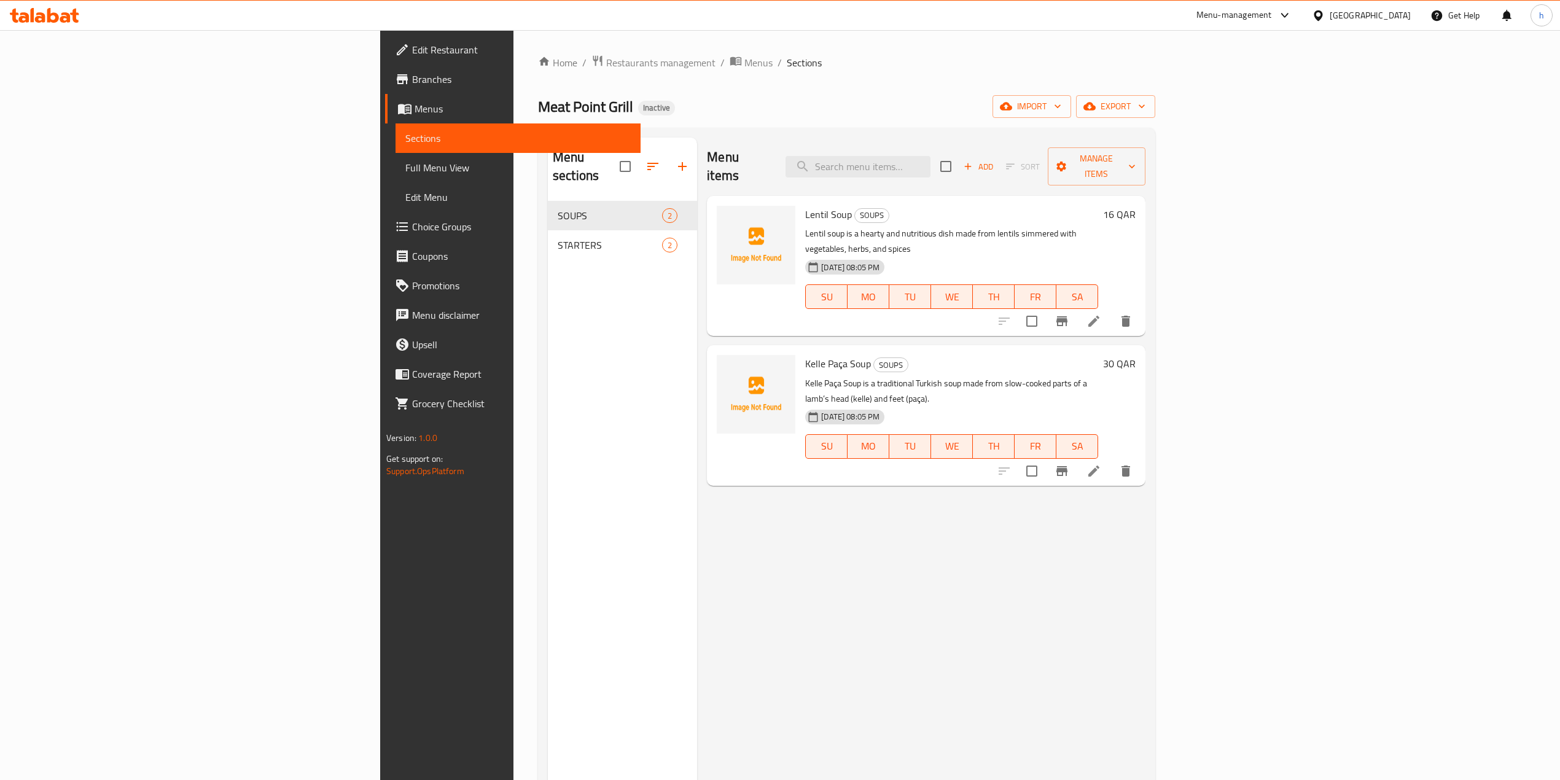
click at [415, 109] on span "Menus" at bounding box center [523, 108] width 216 height 15
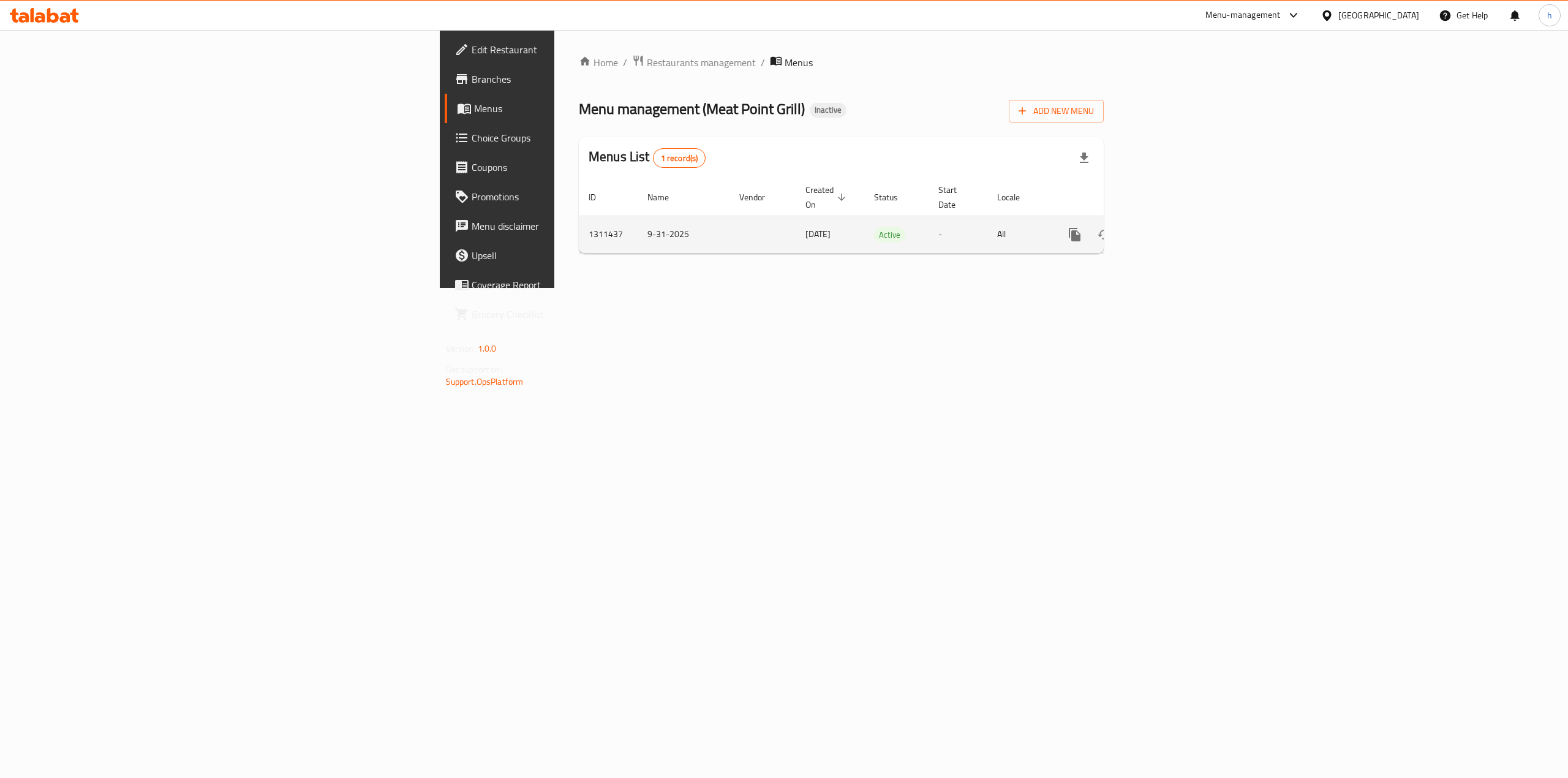
click at [806, 226] on span "[DATE]" at bounding box center [818, 234] width 25 height 16
click at [590, 288] on div "Home / Restaurants management / Menus Menu management ( Meat Point Grill ) Inac…" at bounding box center [841, 159] width 574 height 258
click at [637, 223] on td "9-31-2025" at bounding box center [683, 233] width 92 height 37
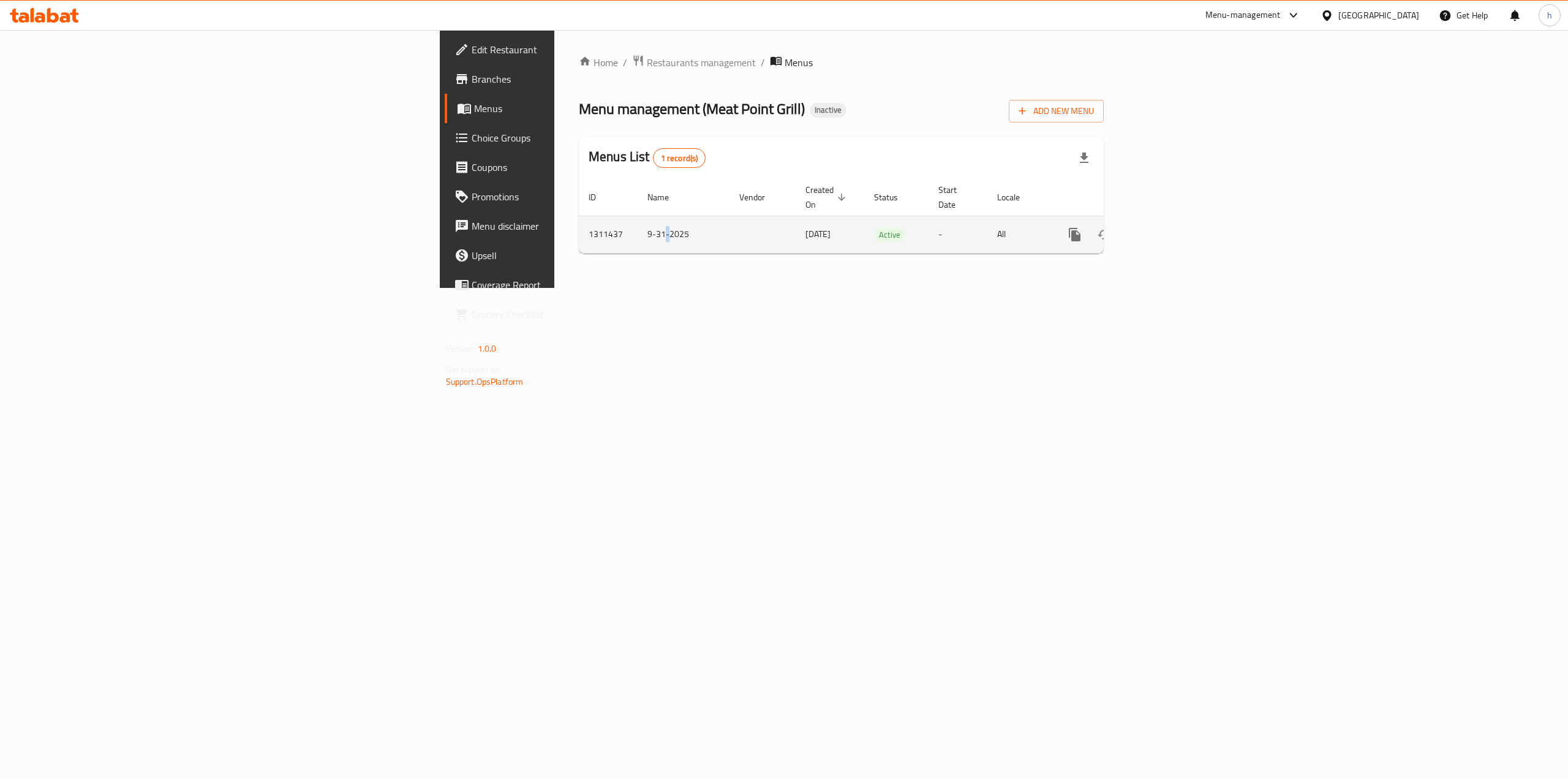
click at [637, 223] on td "9-31-2025" at bounding box center [683, 233] width 92 height 37
click at [637, 229] on td "9-31-2025" at bounding box center [683, 233] width 92 height 37
drag, startPoint x: 431, startPoint y: 226, endPoint x: 334, endPoint y: 223, distance: 97.0
click at [579, 223] on tr "1311437 [DATE] [DATE] Active - All" at bounding box center [883, 233] width 608 height 37
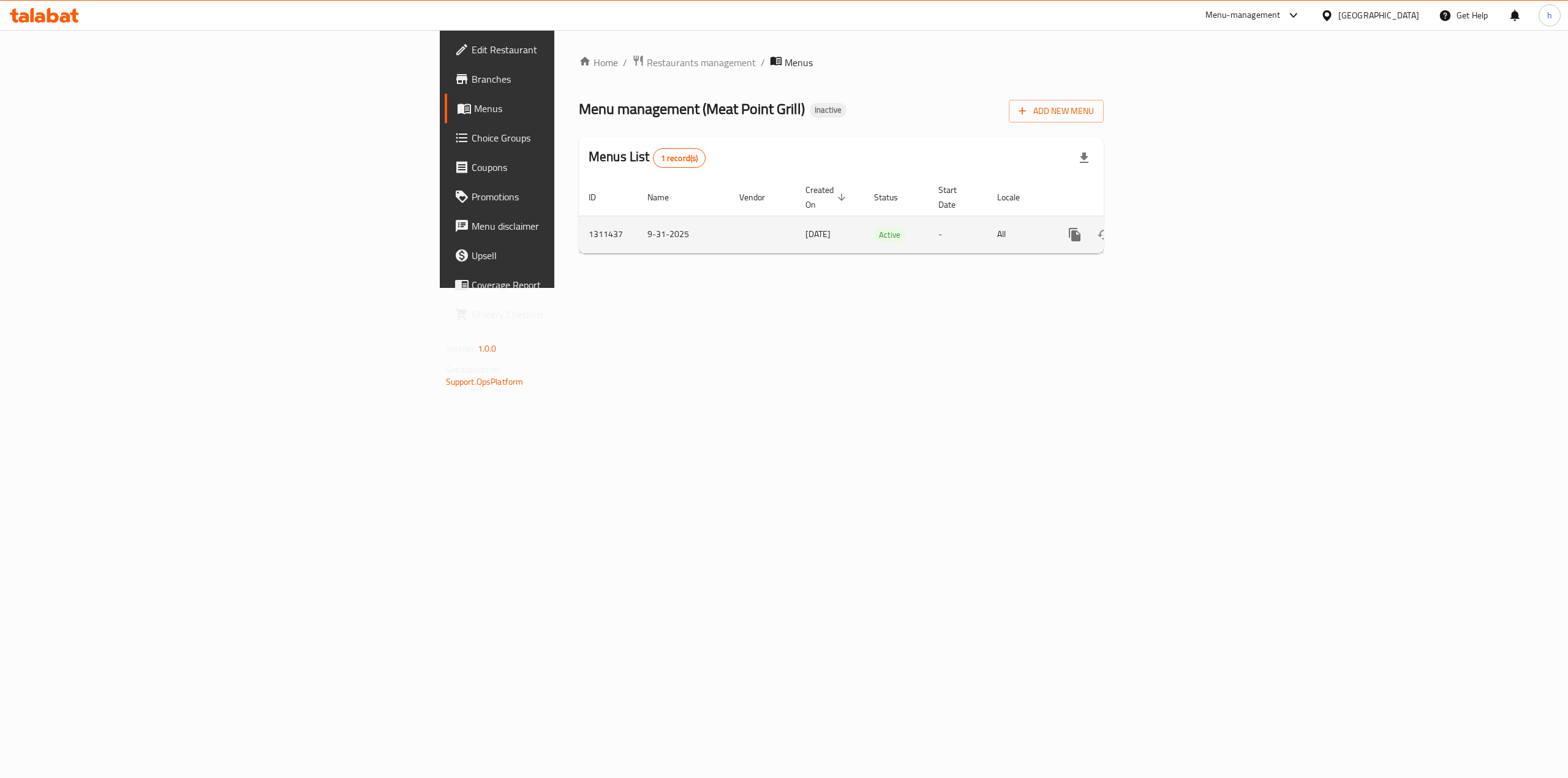
click at [729, 228] on td "enhanced table" at bounding box center [762, 233] width 66 height 37
click at [1178, 226] on link "enhanced table" at bounding box center [1162, 233] width 29 height 29
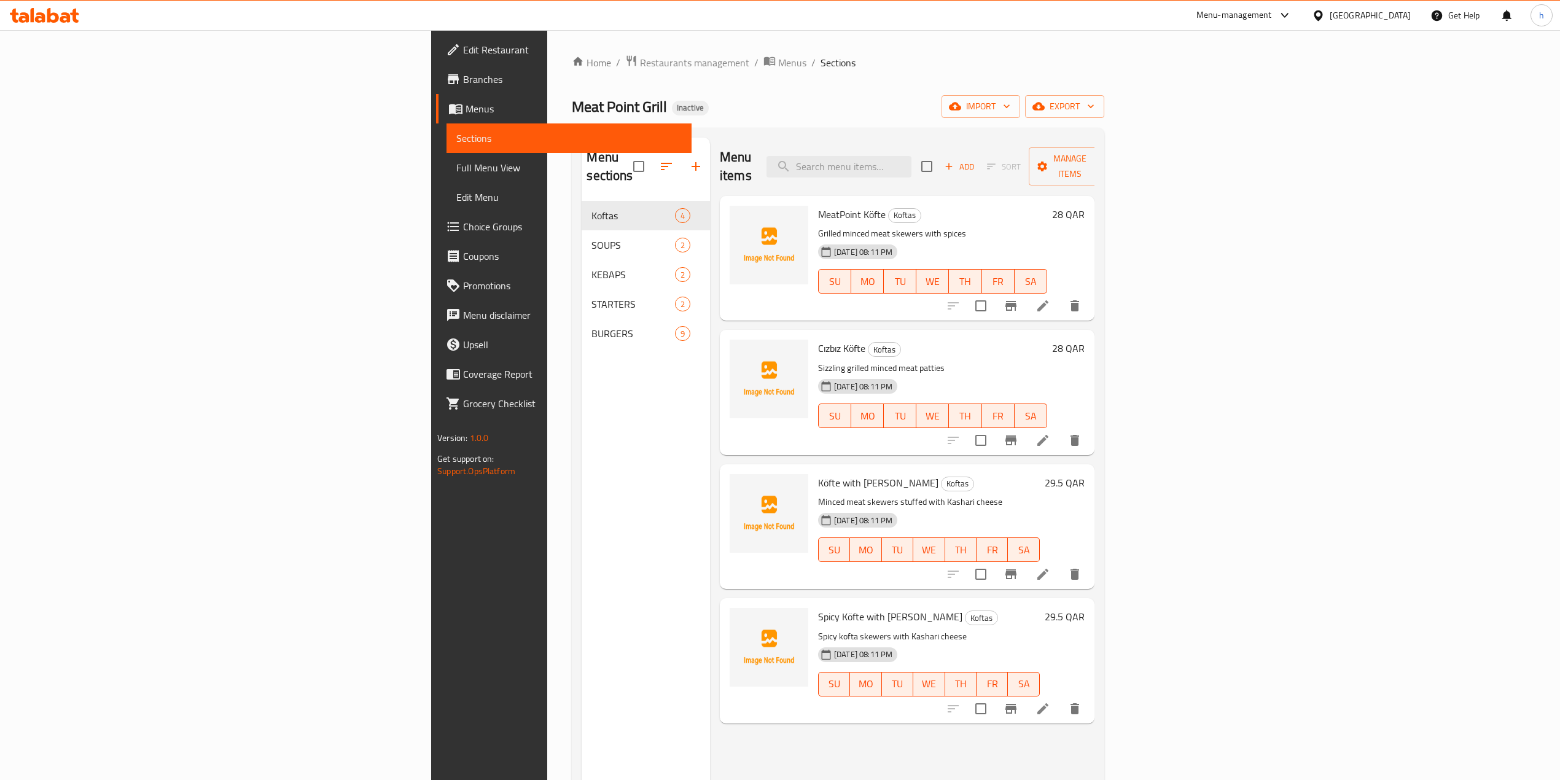
click at [465, 113] on span "Menus" at bounding box center [573, 108] width 216 height 15
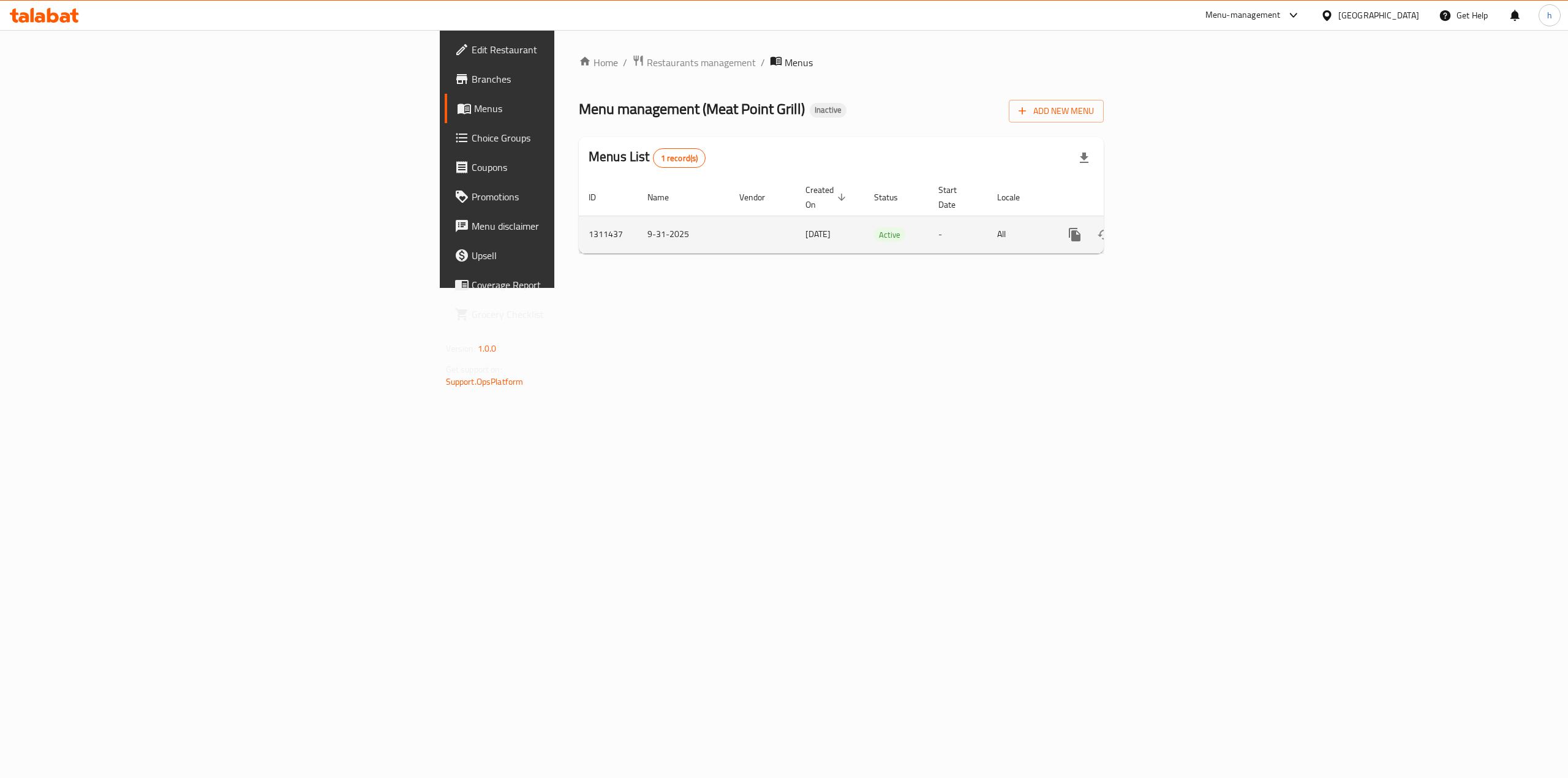
click at [1138, 229] on icon "enhanced table" at bounding box center [1133, 234] width 9 height 11
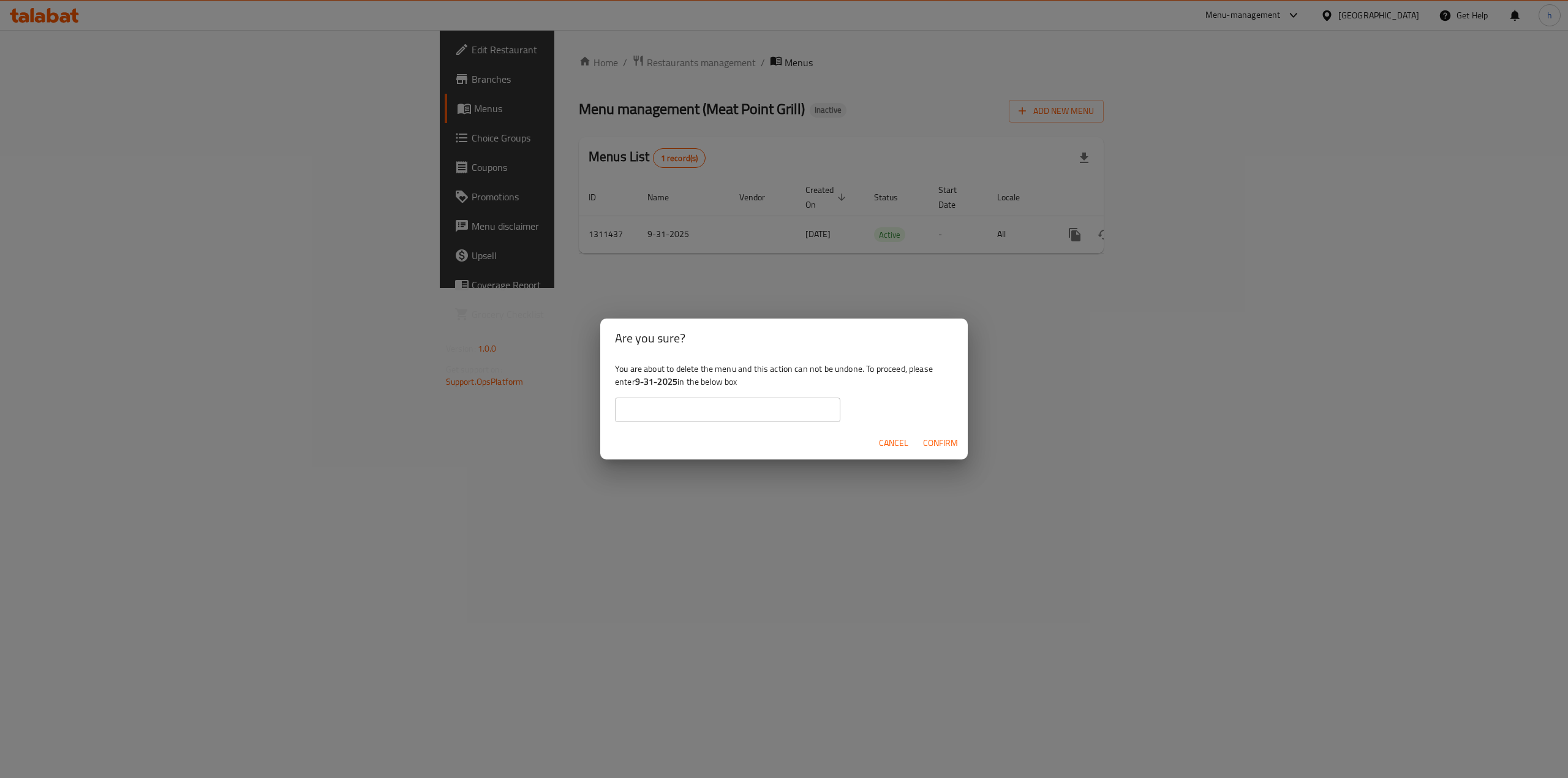
click at [674, 383] on b "9-31-2025" at bounding box center [656, 382] width 42 height 16
drag, startPoint x: 674, startPoint y: 383, endPoint x: 638, endPoint y: 385, distance: 36.1
click at [638, 385] on b "9-31-2025" at bounding box center [656, 382] width 42 height 16
copy b "9-31-2025"
click at [743, 424] on div "You are about to delete the menu and this action can not be undone. To proceed,…" at bounding box center [784, 392] width 367 height 69
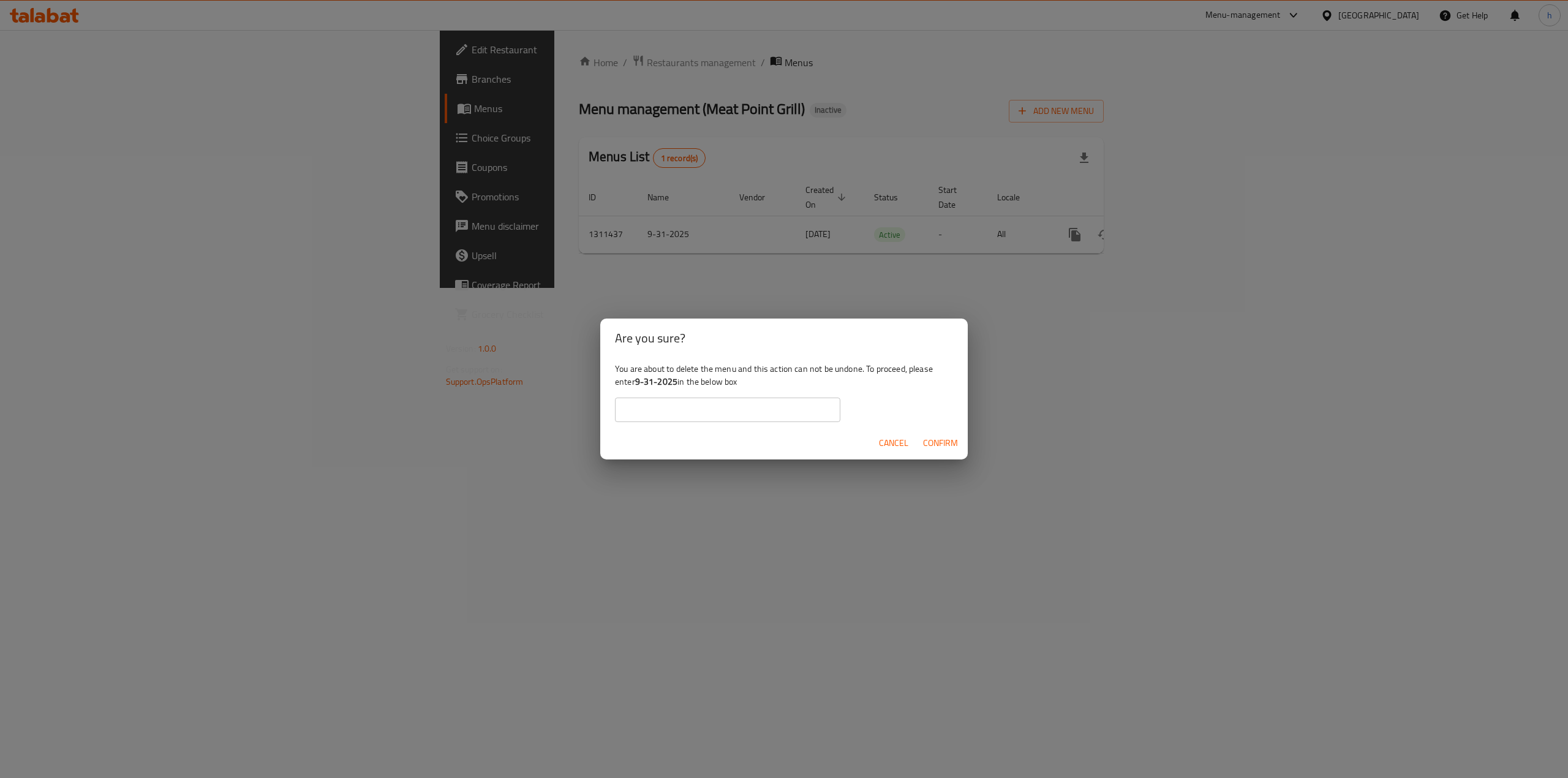
click at [743, 417] on input "text" at bounding box center [728, 410] width 225 height 25
paste input "9-31-2025"
type input "9-31-2025"
click at [926, 439] on span "Confirm" at bounding box center [940, 443] width 35 height 15
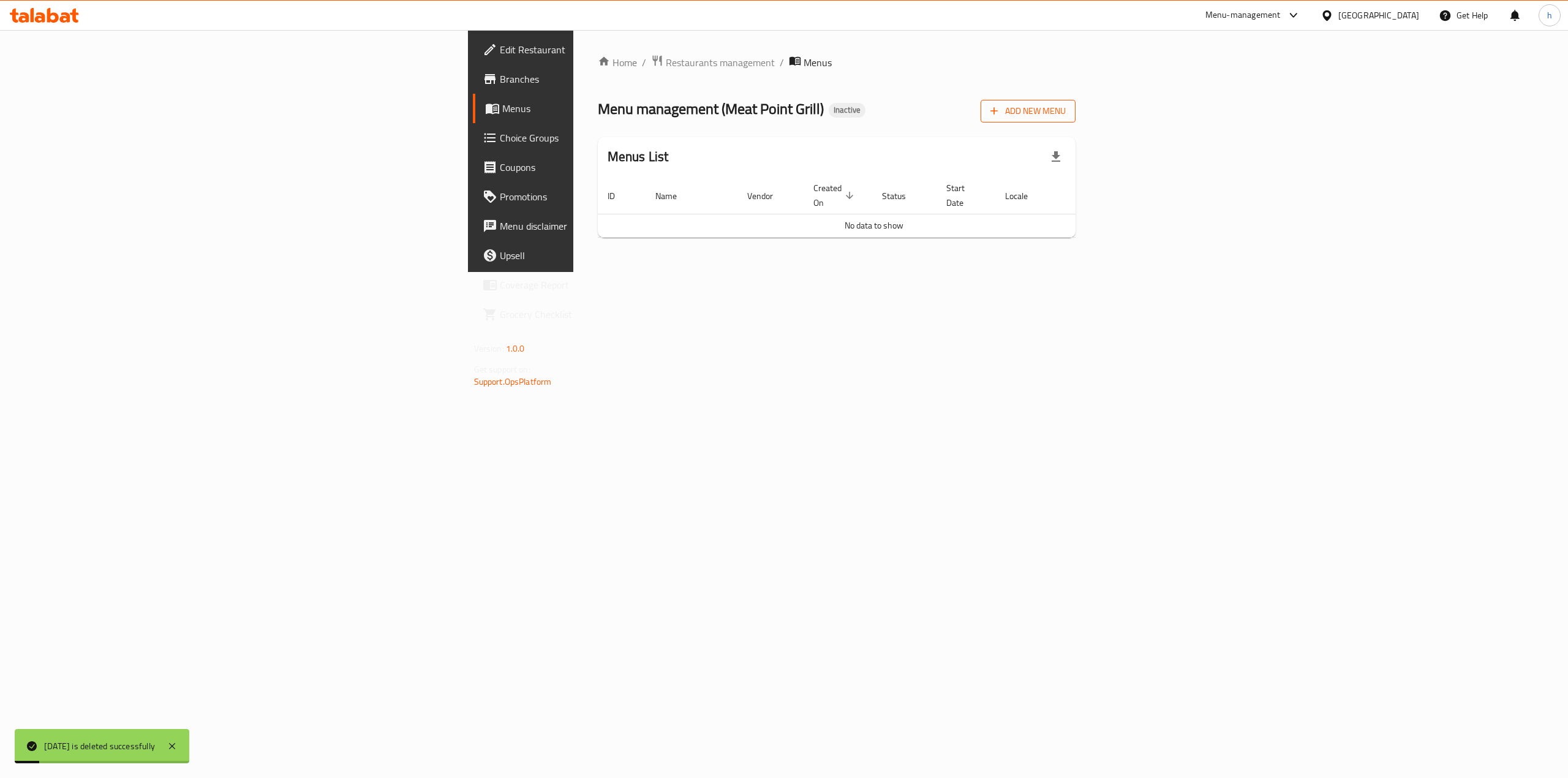
click at [1065, 117] on span "Add New Menu" at bounding box center [1028, 111] width 76 height 15
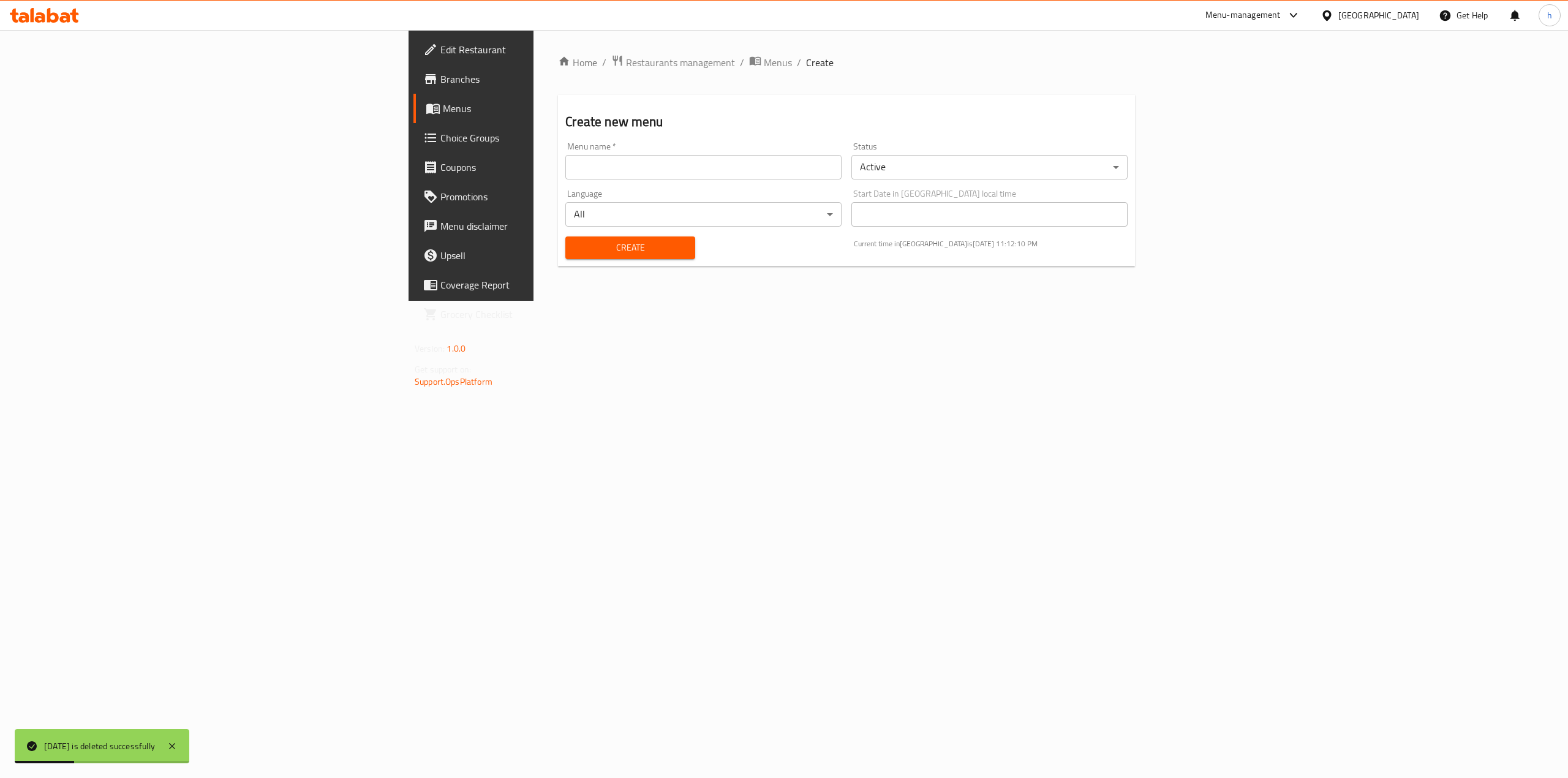
click at [836, 158] on input "text" at bounding box center [703, 167] width 276 height 25
type input "[DATE]"
click at [566, 258] on button "Create" at bounding box center [630, 247] width 130 height 23
click at [764, 55] on span "Menus" at bounding box center [778, 62] width 28 height 15
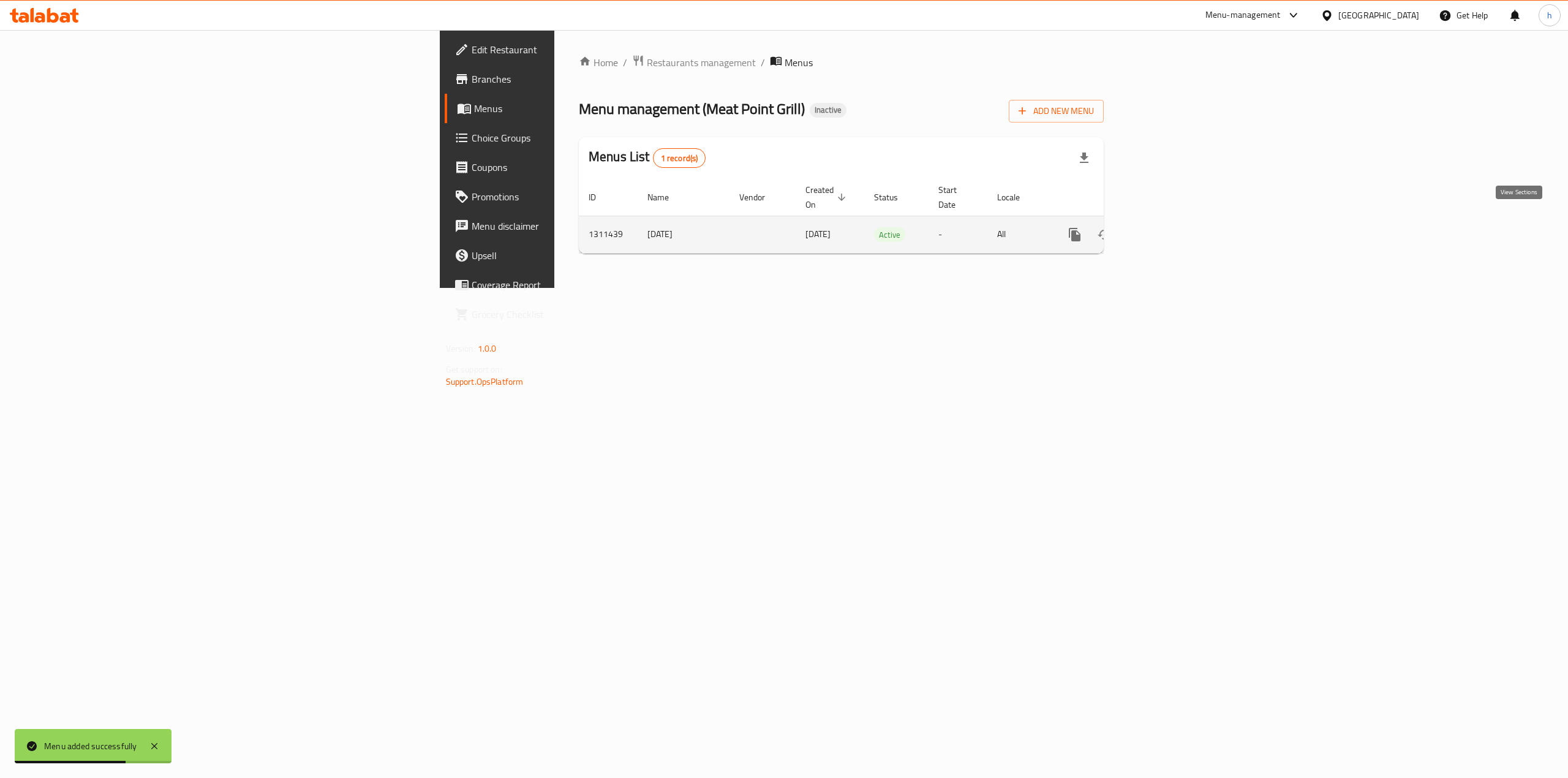
click at [1171, 227] on icon "enhanced table" at bounding box center [1163, 234] width 15 height 15
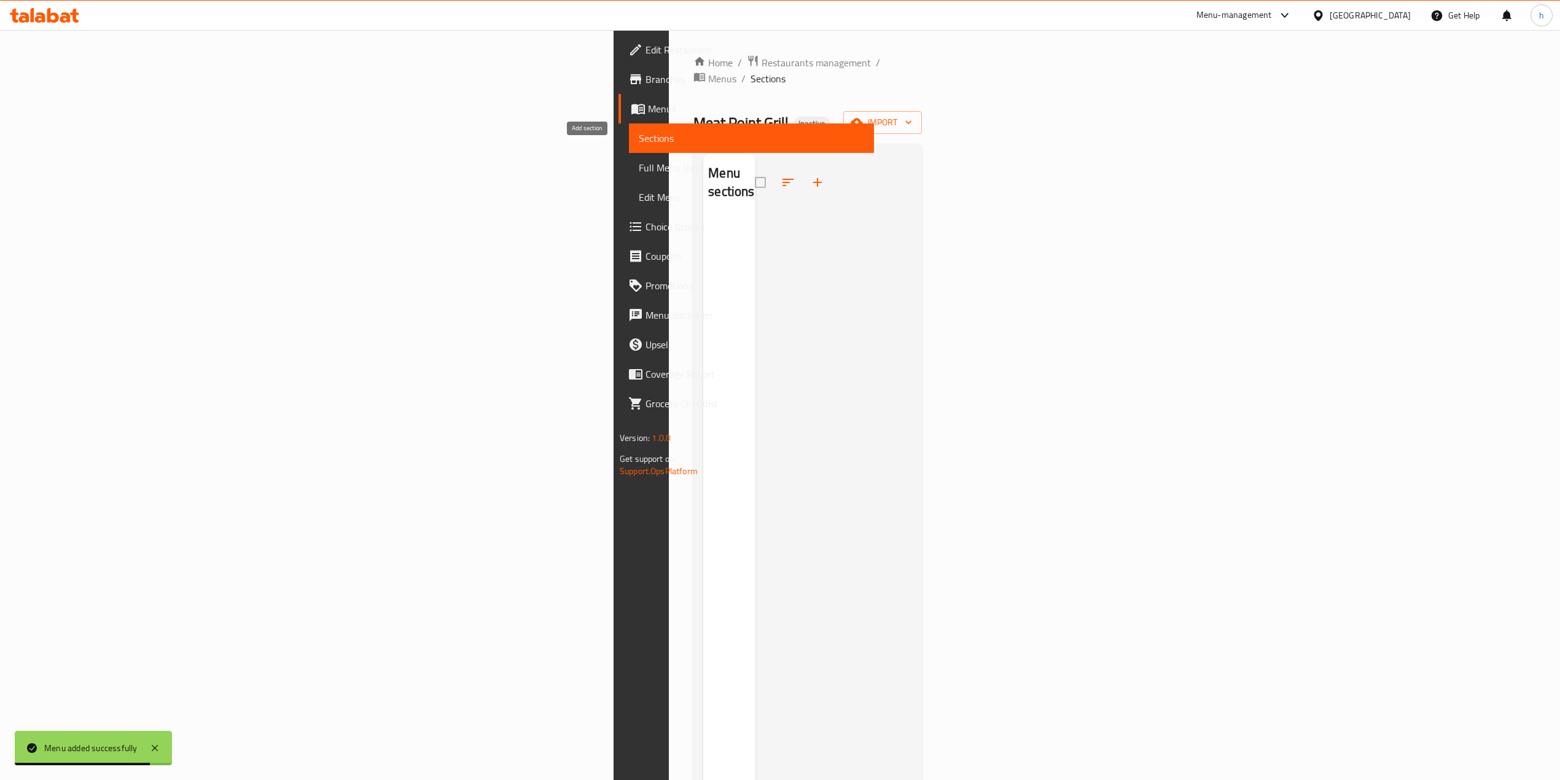
click at [810, 175] on icon "button" at bounding box center [817, 182] width 15 height 15
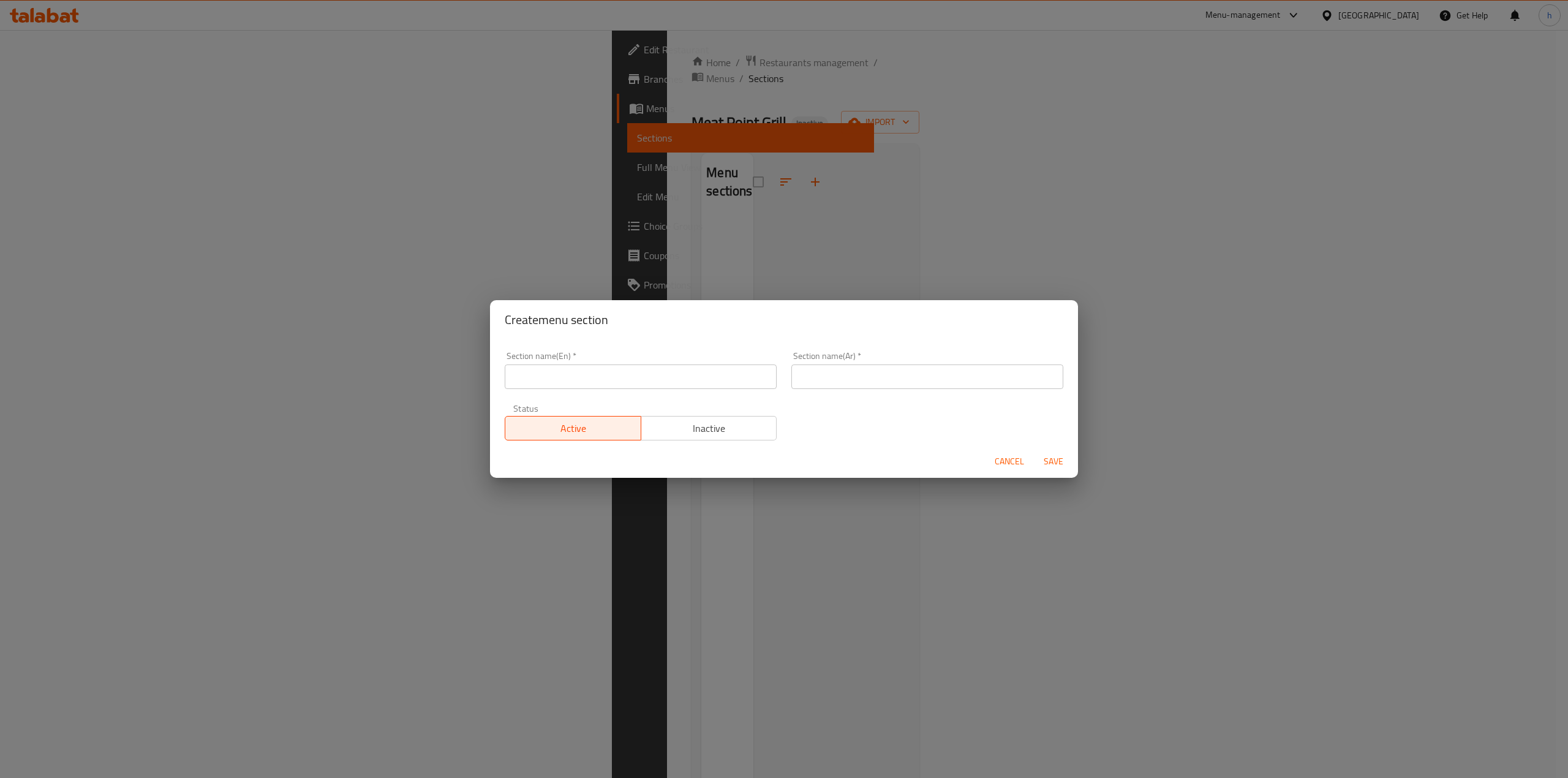
click at [1016, 468] on span "Cancel" at bounding box center [1008, 461] width 29 height 15
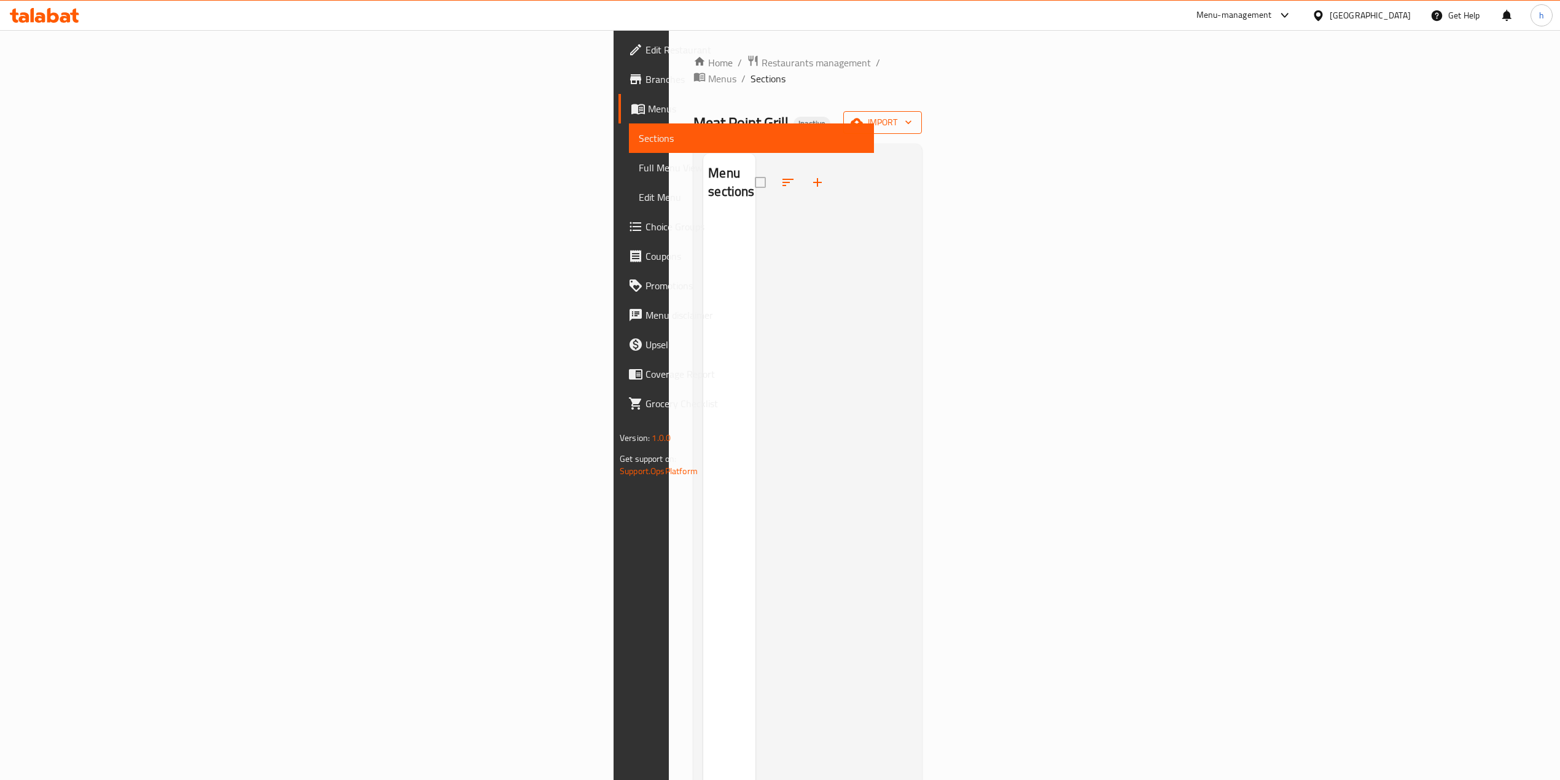
click at [922, 111] on button "import" at bounding box center [882, 122] width 79 height 23
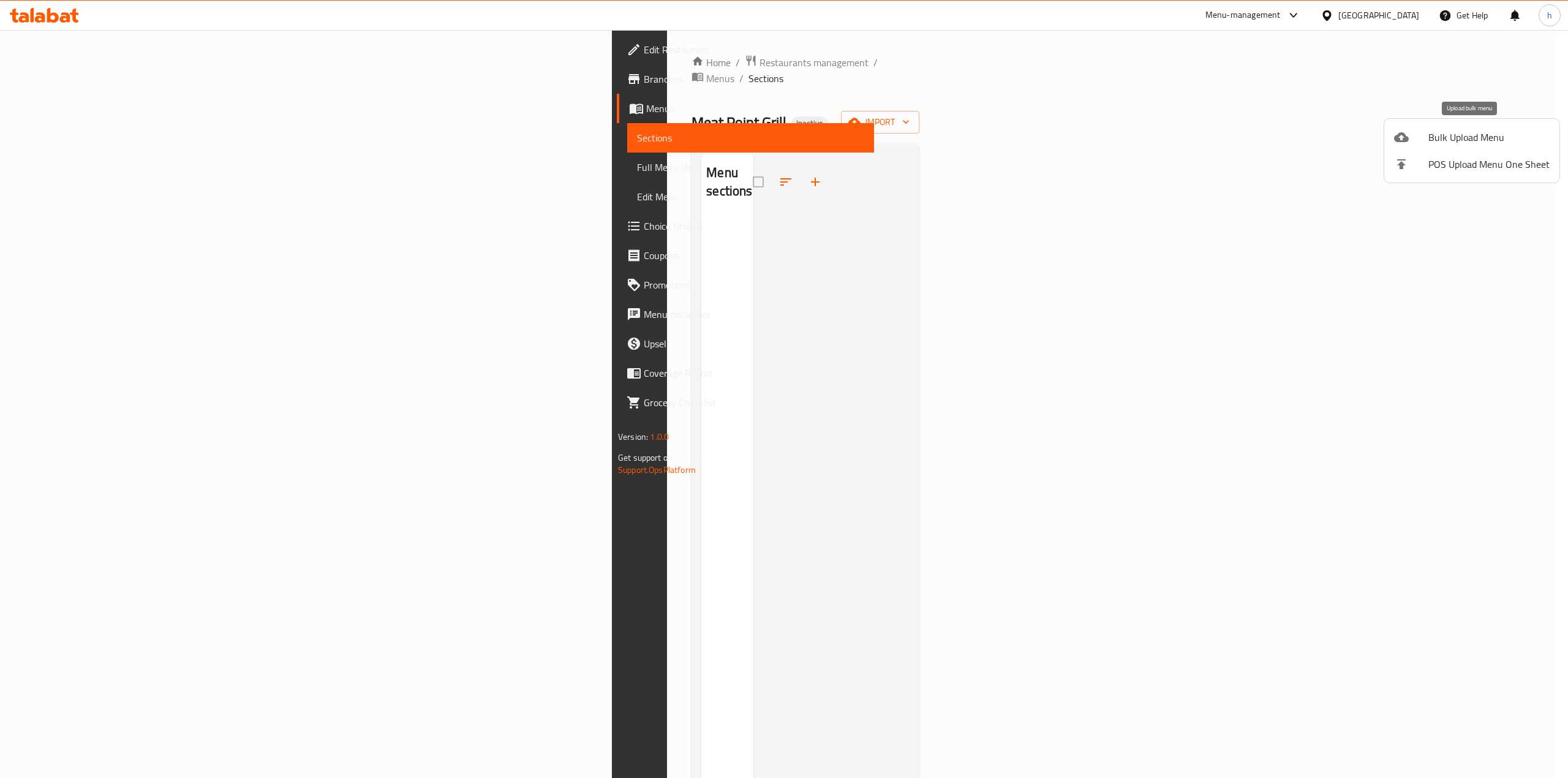
click at [1491, 140] on span "Bulk Upload Menu" at bounding box center [1489, 137] width 122 height 15
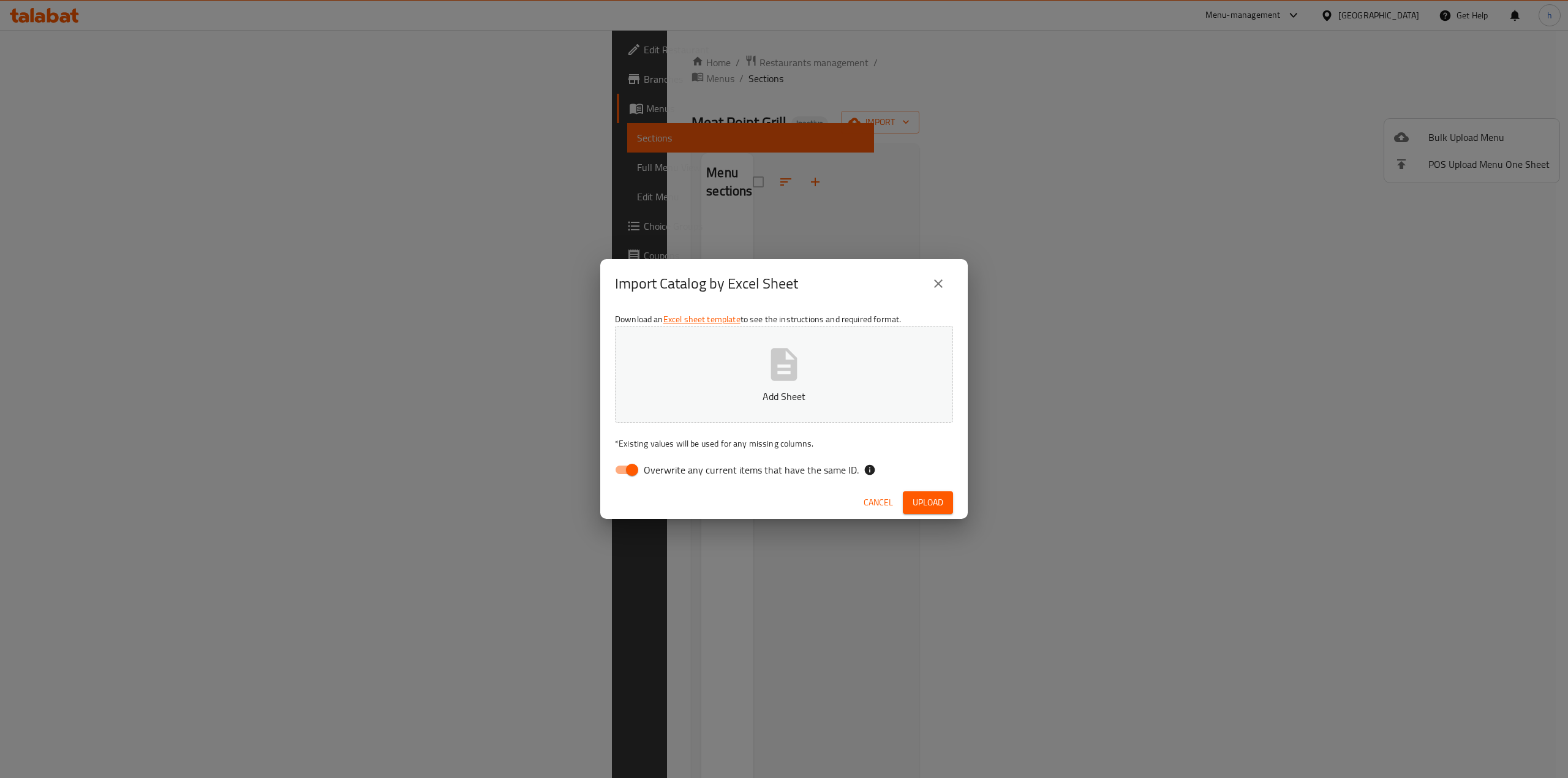
click at [608, 474] on input "Overwrite any current items that have the same ID." at bounding box center [632, 469] width 70 height 23
checkbox input "false"
click at [712, 400] on p "Add Sheet" at bounding box center [784, 396] width 300 height 15
click at [923, 506] on span "Upload" at bounding box center [928, 502] width 31 height 15
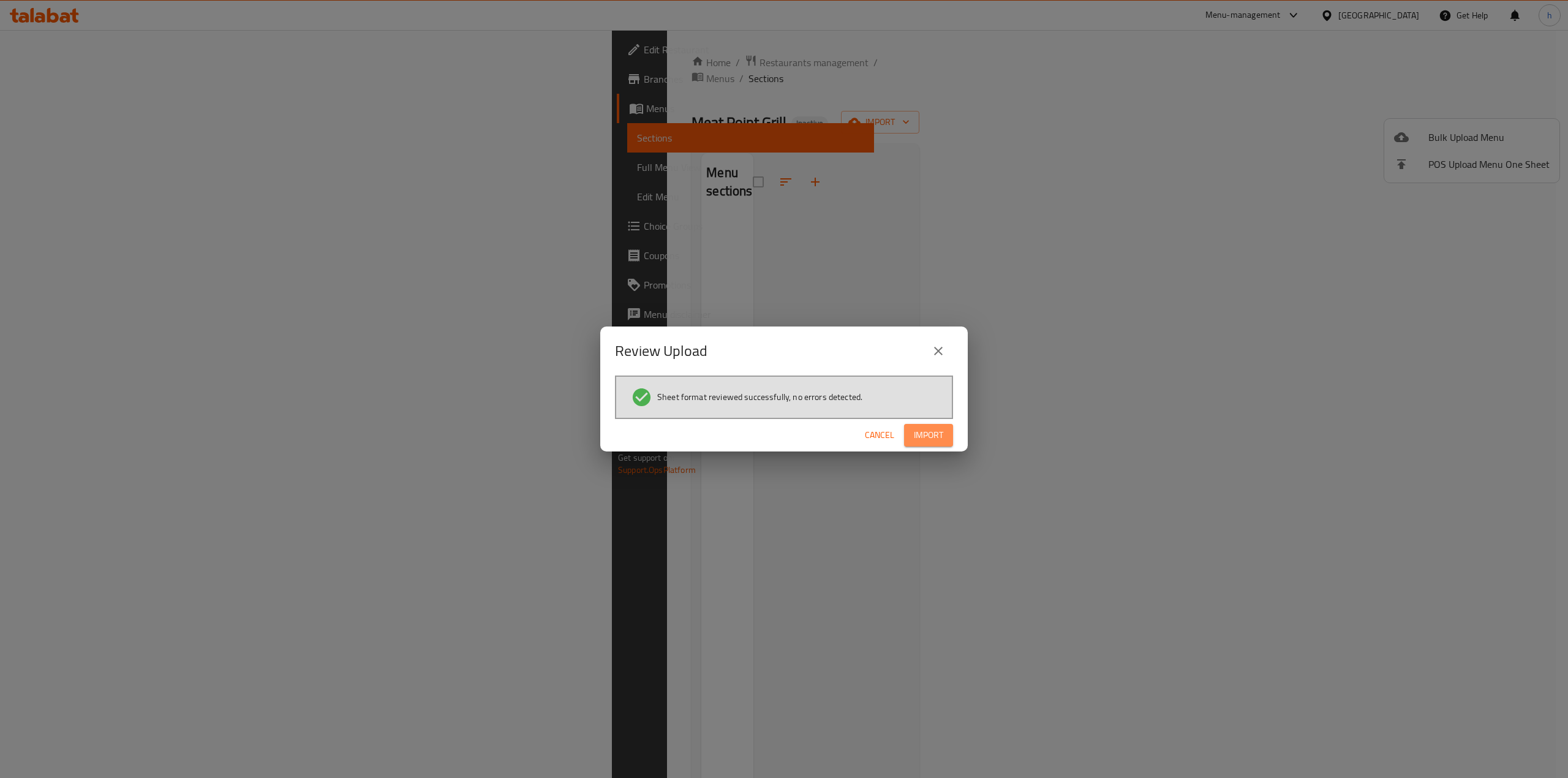
click at [922, 428] on span "Import" at bounding box center [928, 435] width 29 height 15
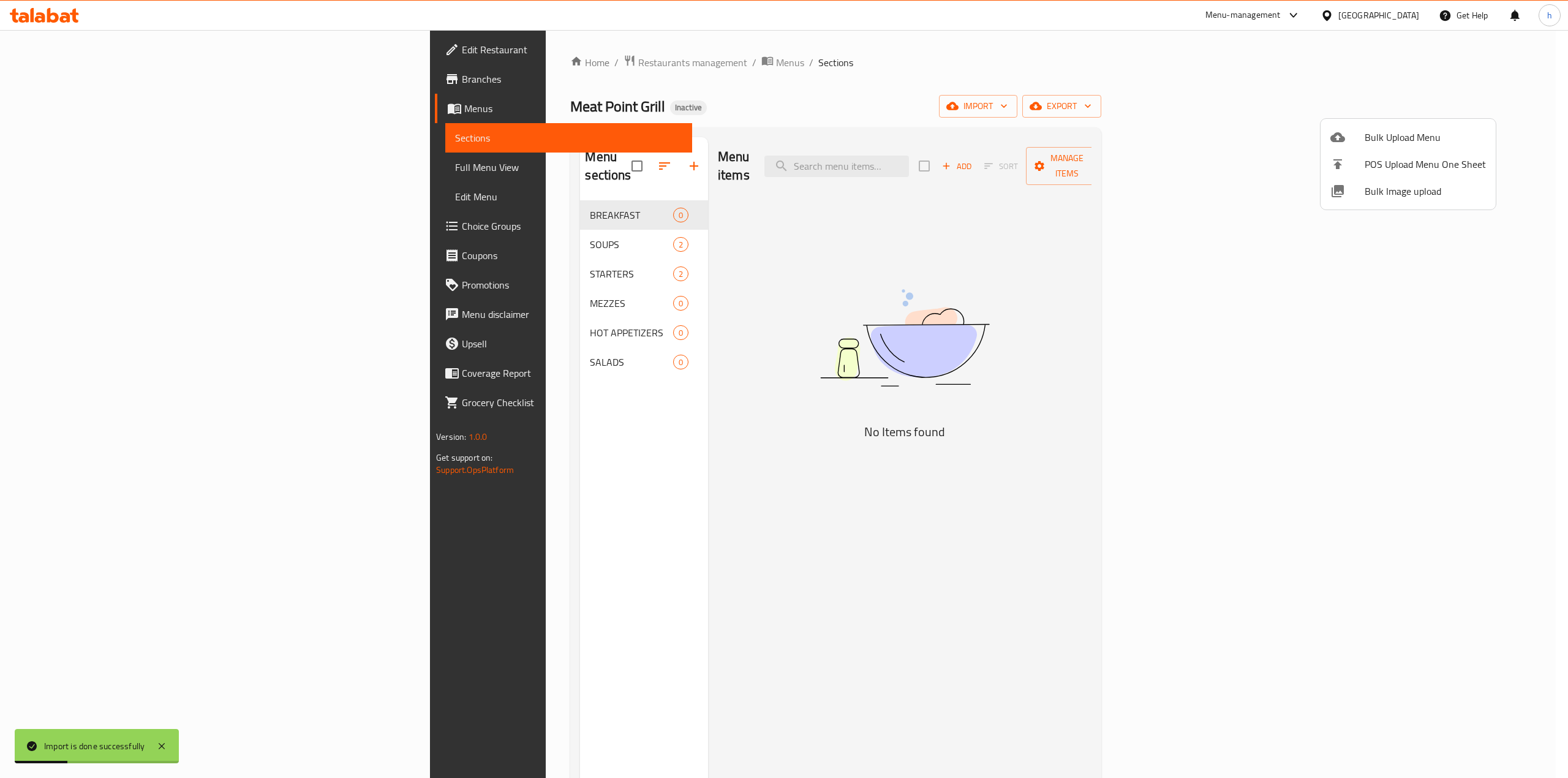
click at [531, 158] on div at bounding box center [784, 389] width 1568 height 778
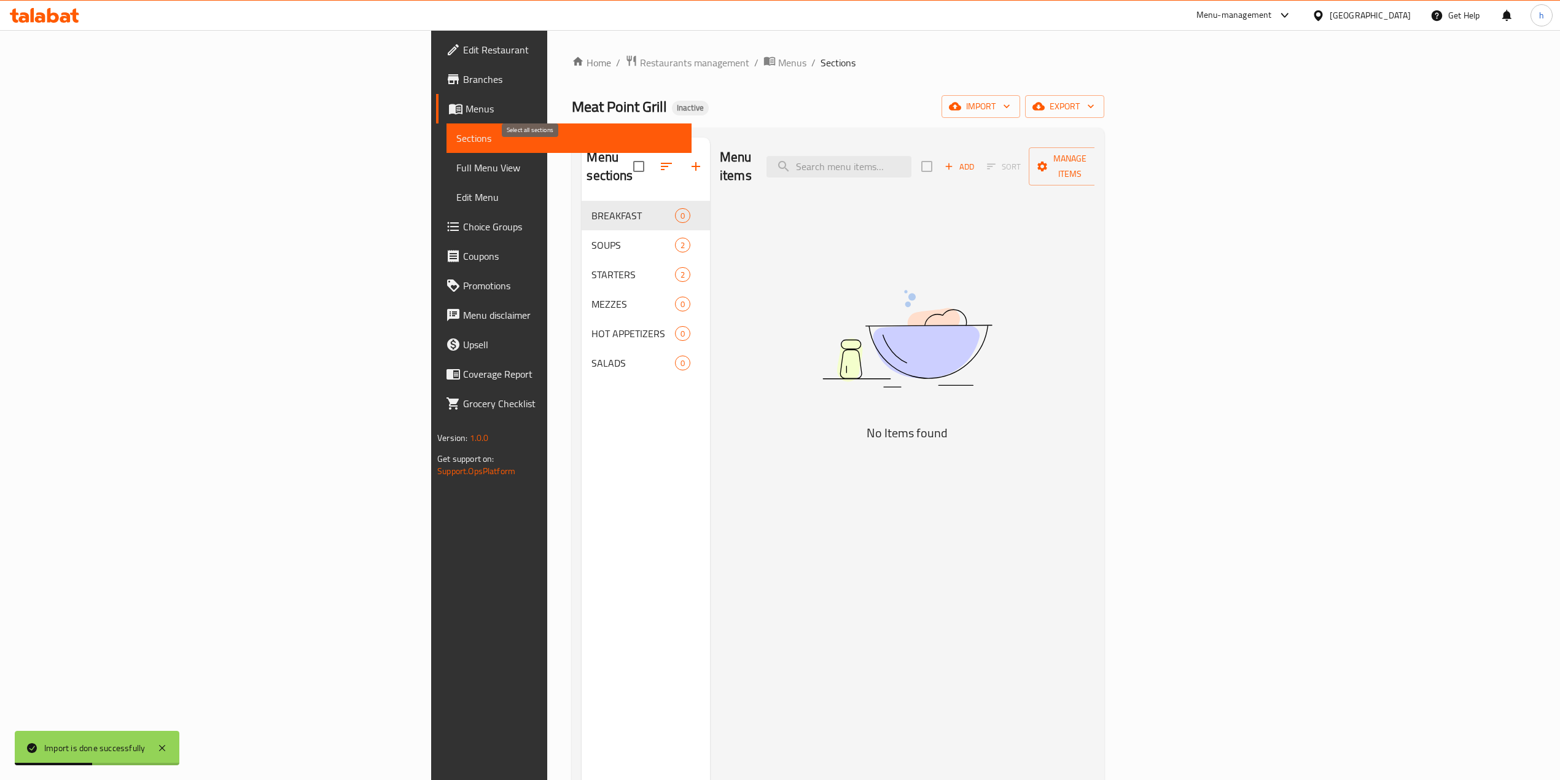
click at [626, 158] on input "checkbox" at bounding box center [639, 167] width 26 height 26
checkbox input "false"
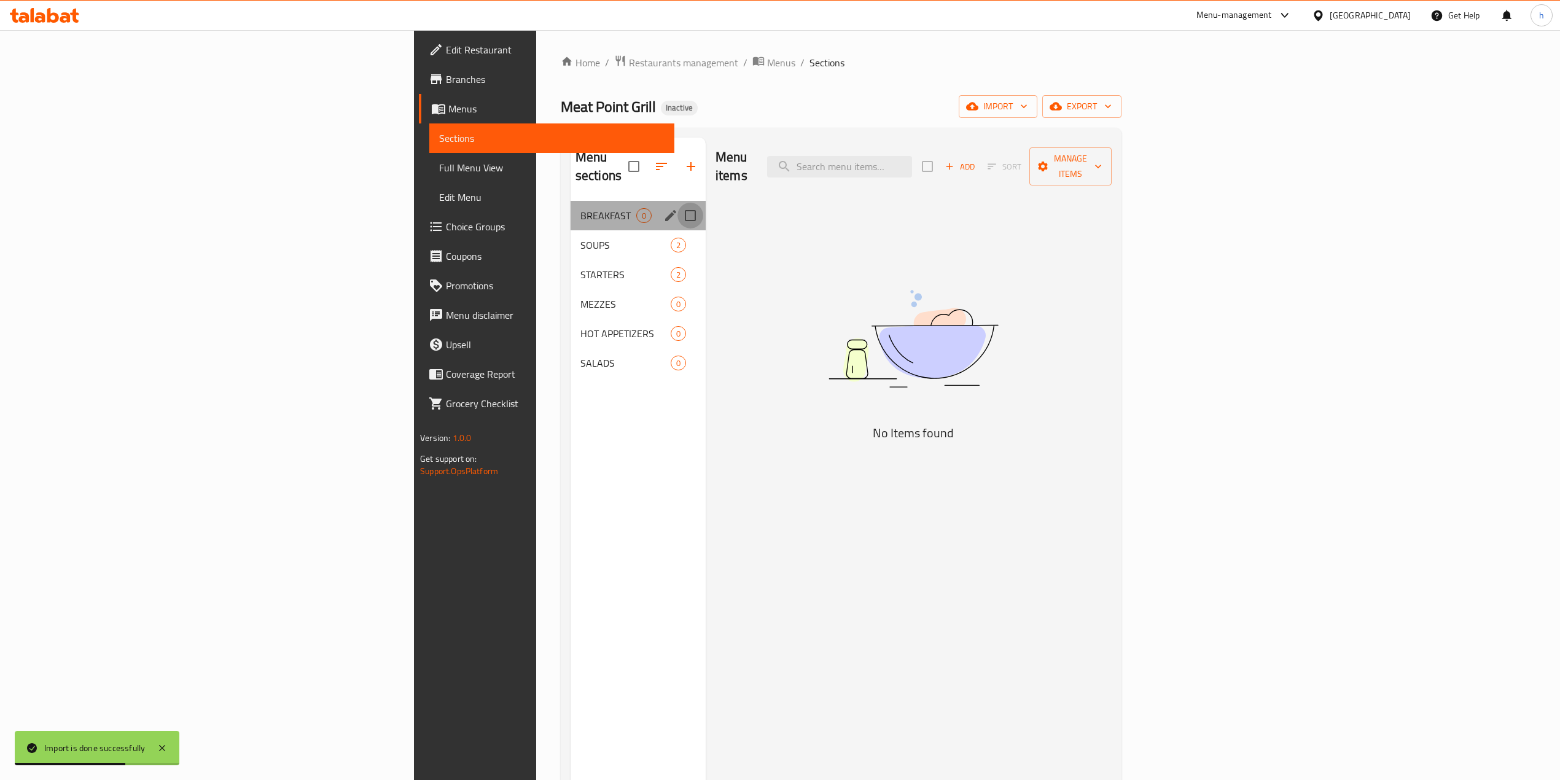
click at [677, 203] on input "Menu sections" at bounding box center [690, 216] width 26 height 26
checkbox input "true"
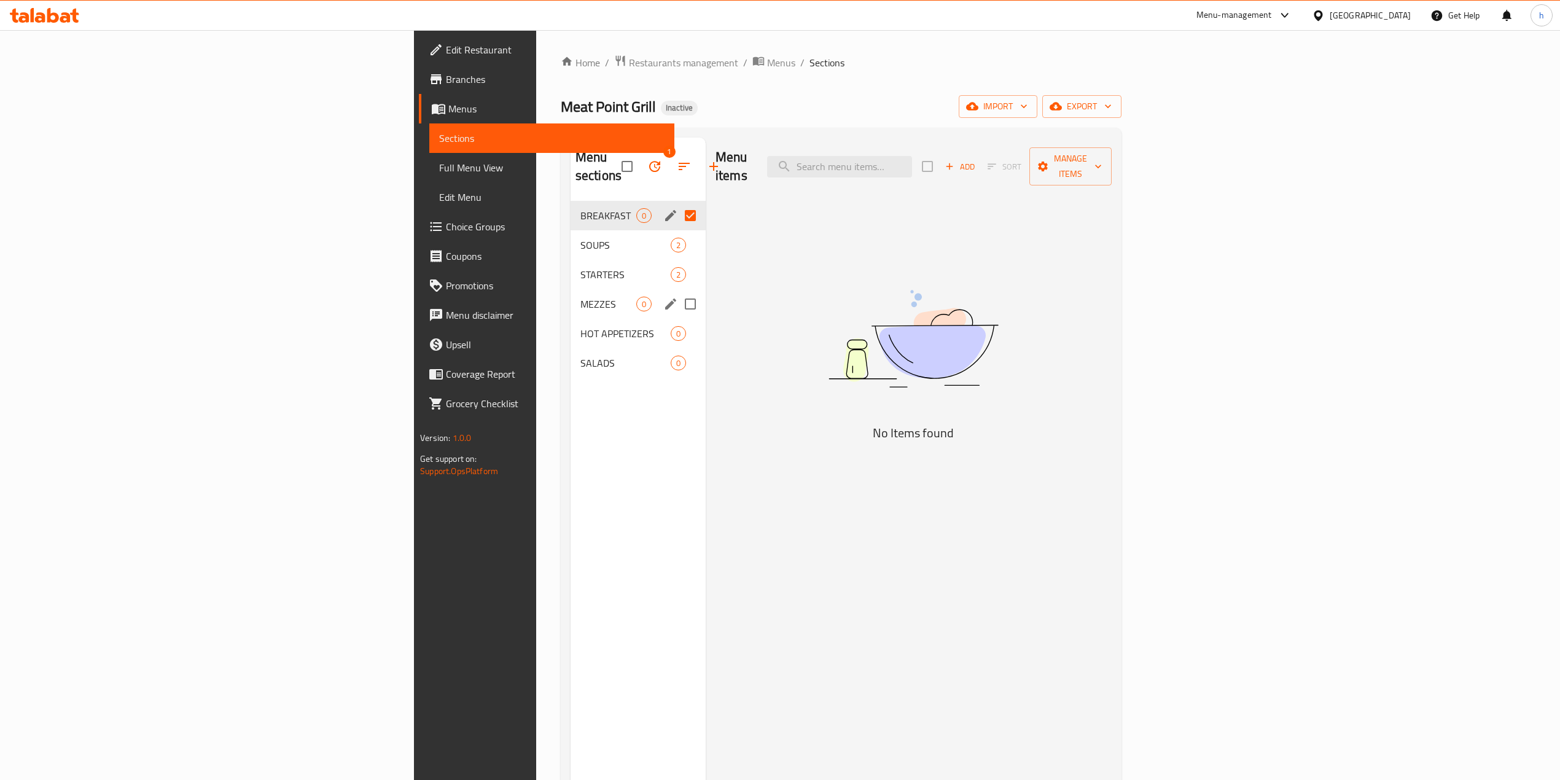
drag, startPoint x: 583, startPoint y: 288, endPoint x: 581, endPoint y: 300, distance: 11.8
click at [677, 291] on input "Menu sections" at bounding box center [690, 304] width 26 height 26
checkbox input "true"
drag, startPoint x: 582, startPoint y: 308, endPoint x: 583, endPoint y: 328, distance: 20.3
click at [677, 321] on input "Menu sections" at bounding box center [690, 334] width 26 height 26
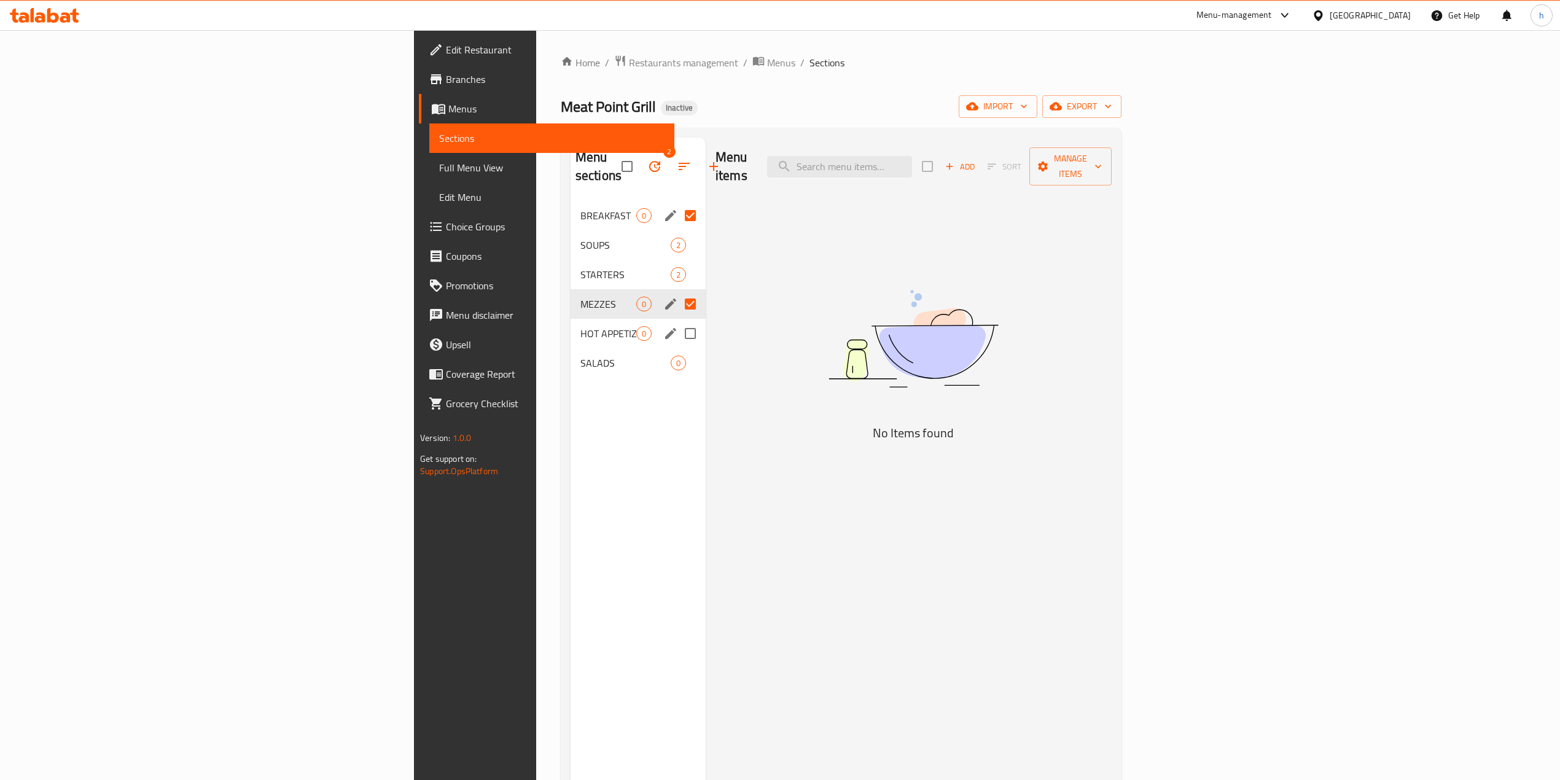
checkbox input "true"
click at [677, 350] on input "Menu sections" at bounding box center [690, 363] width 26 height 26
checkbox input "true"
click at [649, 161] on icon "button" at bounding box center [654, 166] width 11 height 11
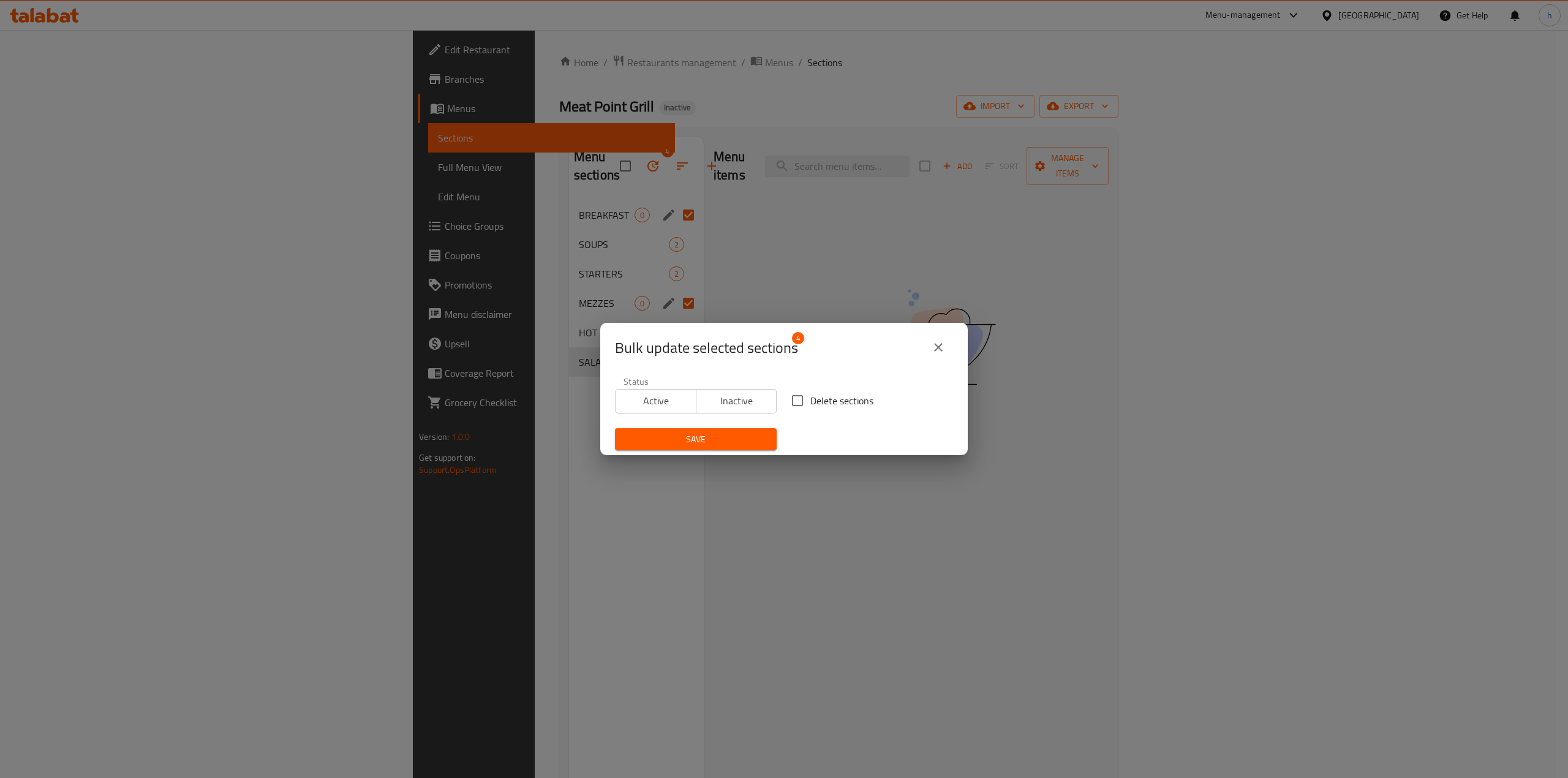
click at [810, 400] on span "Delete sections" at bounding box center [841, 400] width 63 height 15
click at [804, 400] on input "Delete sections" at bounding box center [798, 401] width 26 height 26
checkbox input "true"
click at [721, 447] on button "Save" at bounding box center [696, 439] width 162 height 23
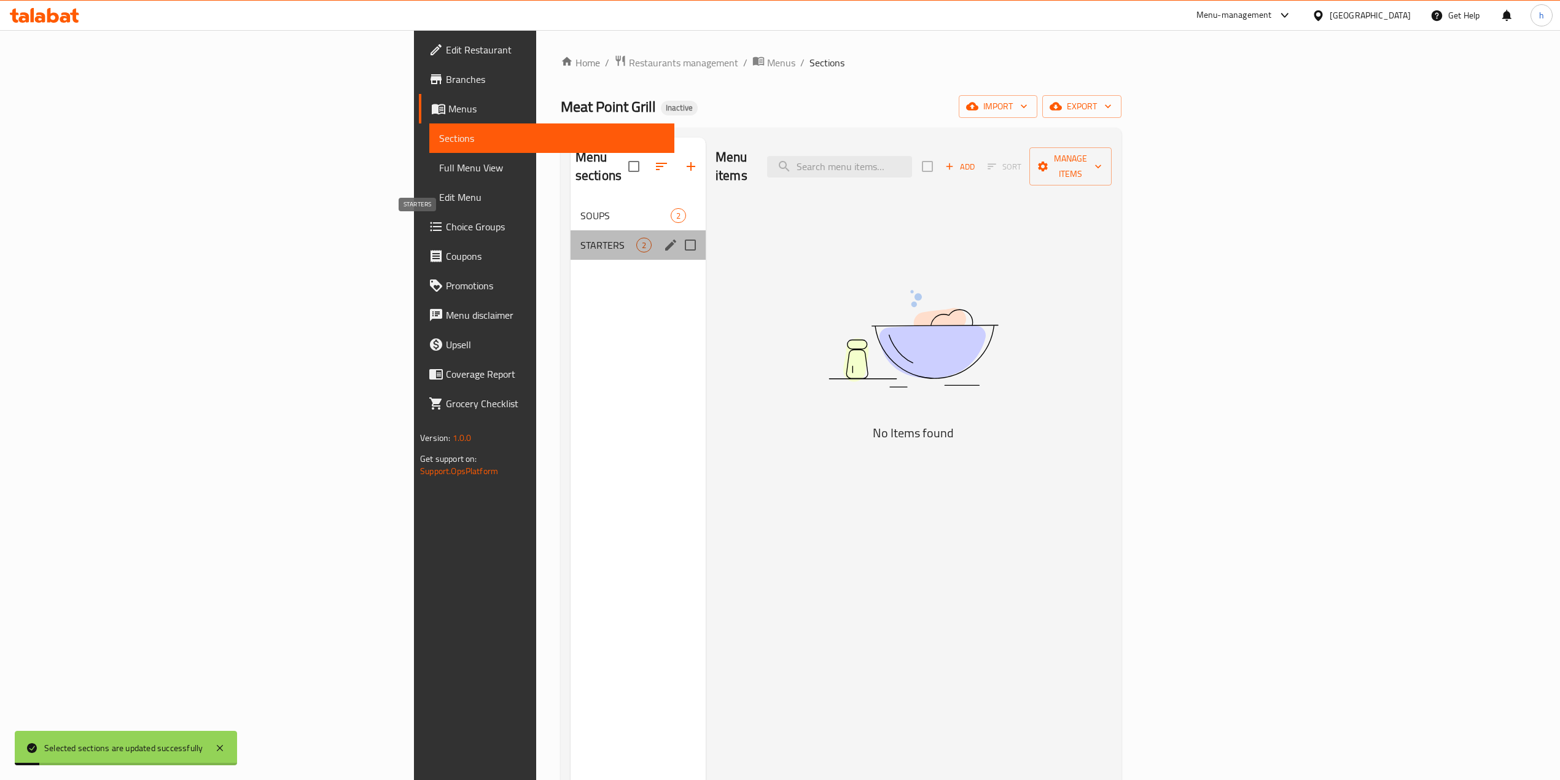
click at [580, 238] on span "STARTERS" at bounding box center [608, 245] width 56 height 15
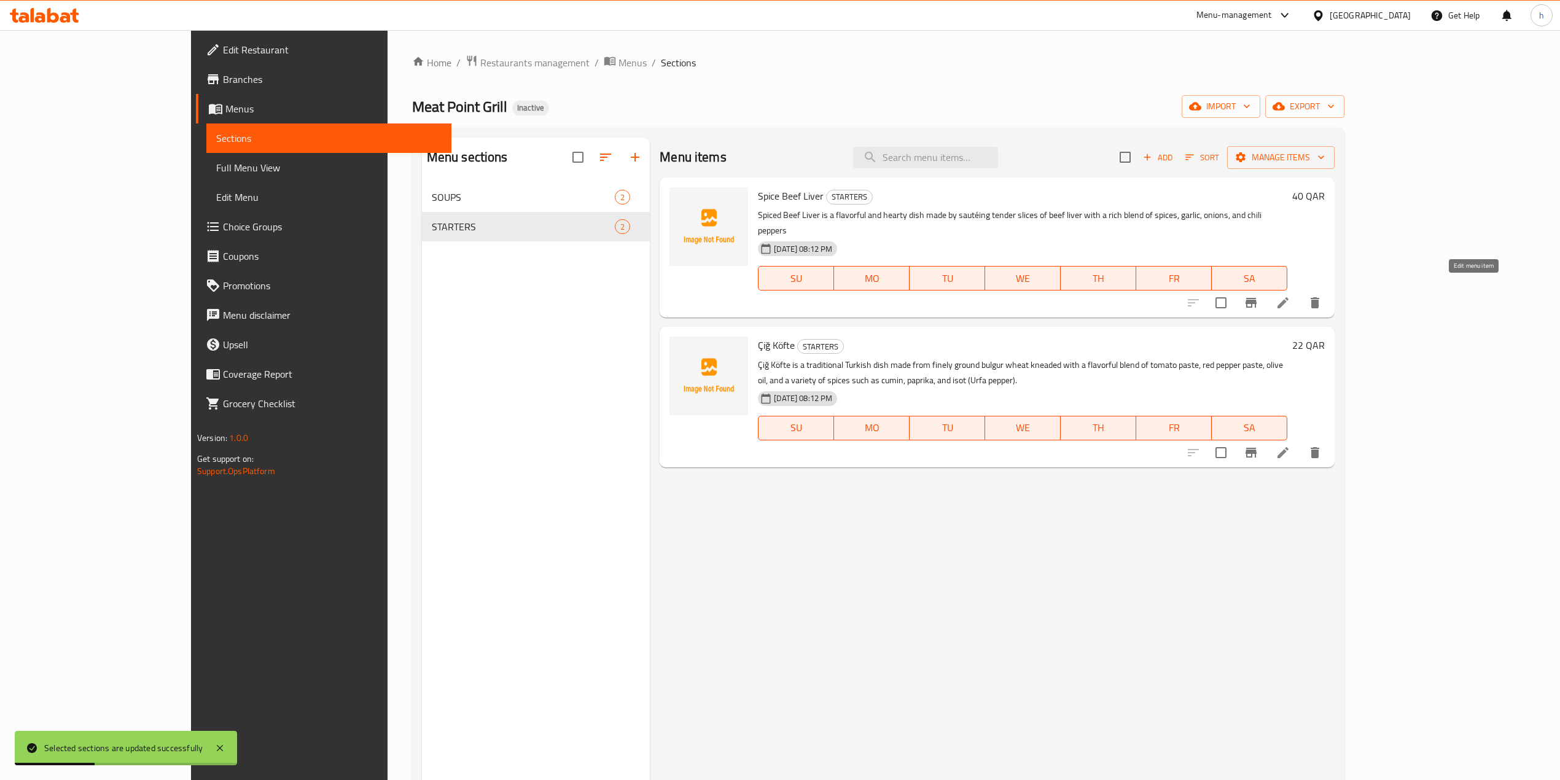
click at [1290, 295] on icon at bounding box center [1282, 302] width 15 height 15
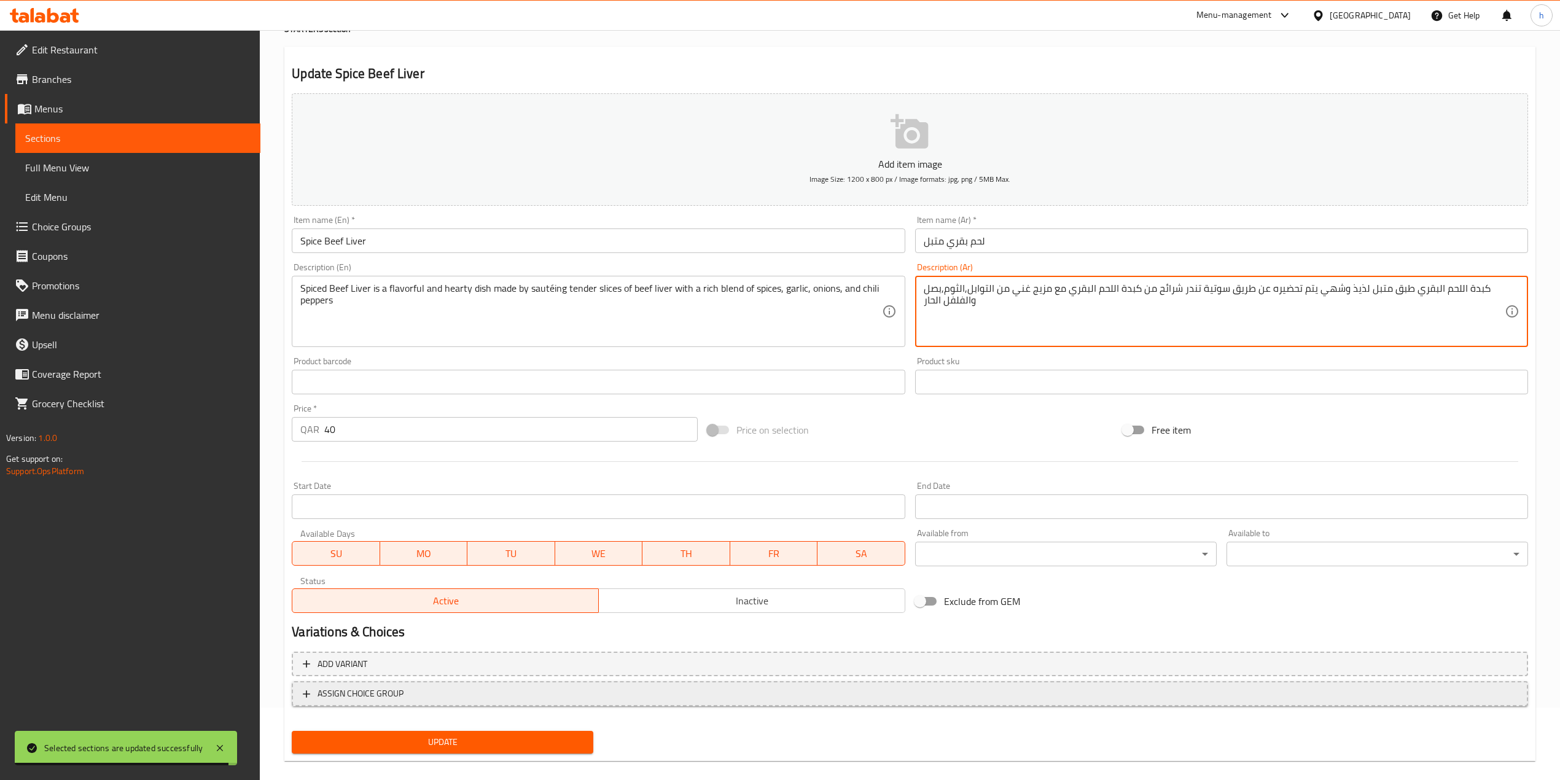
scroll to position [87, 0]
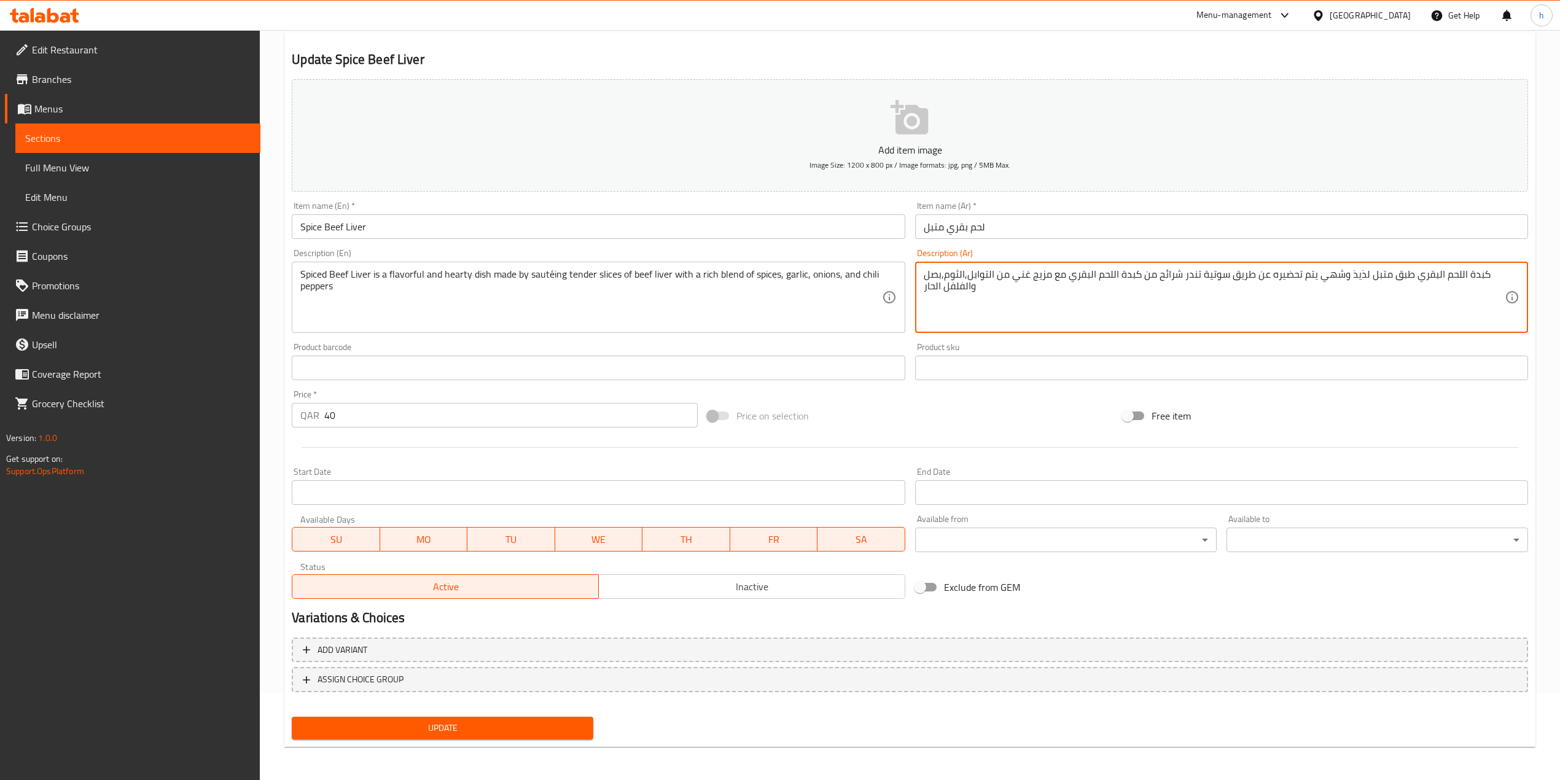
type textarea "كبدة اللحم البقري طبق متبل لذيذ وشهي يتم تحضيره عن طريق سوتية تندر شرائح من كبد…"
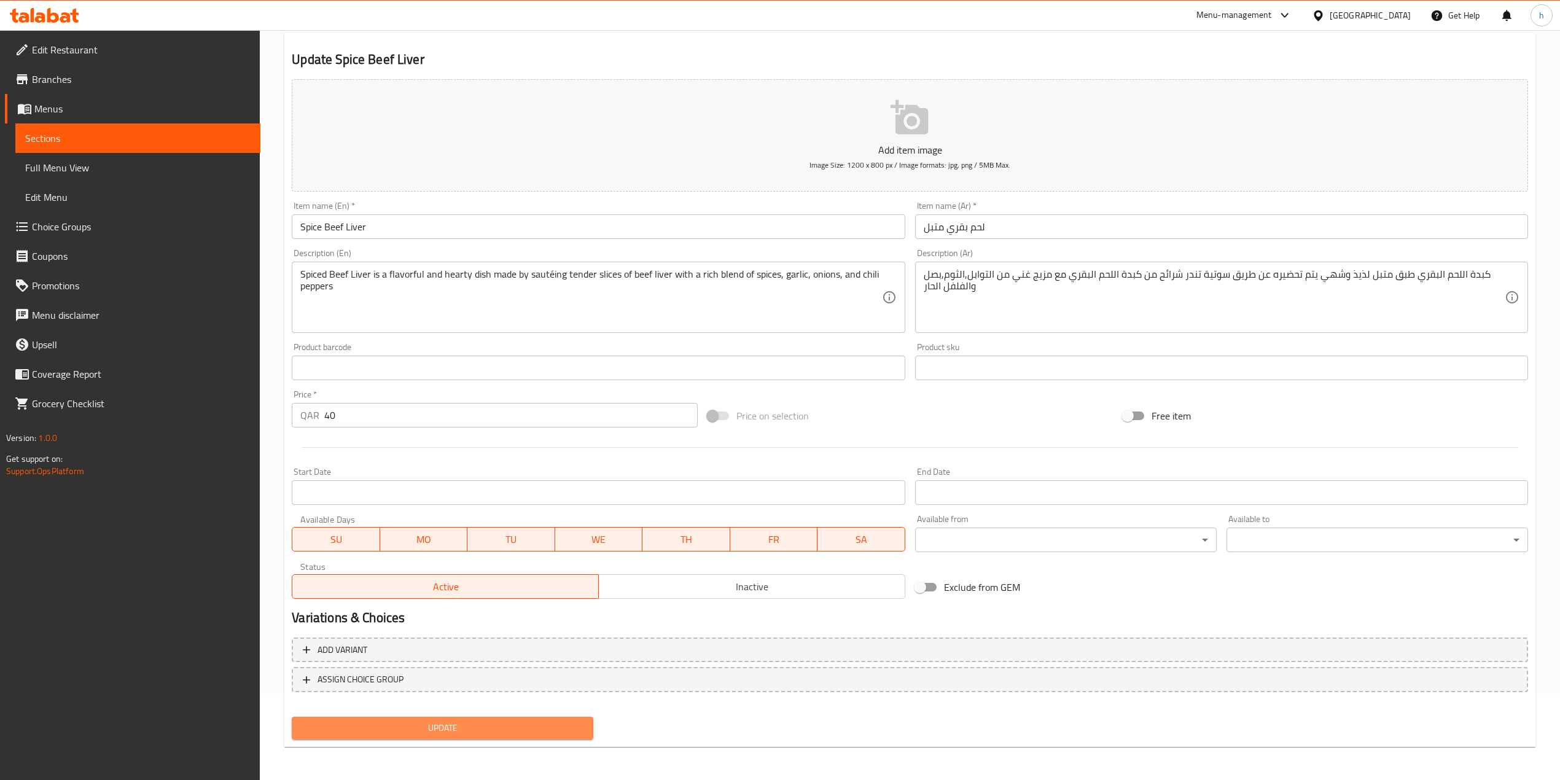
click at [479, 730] on span "Update" at bounding box center [443, 727] width 282 height 15
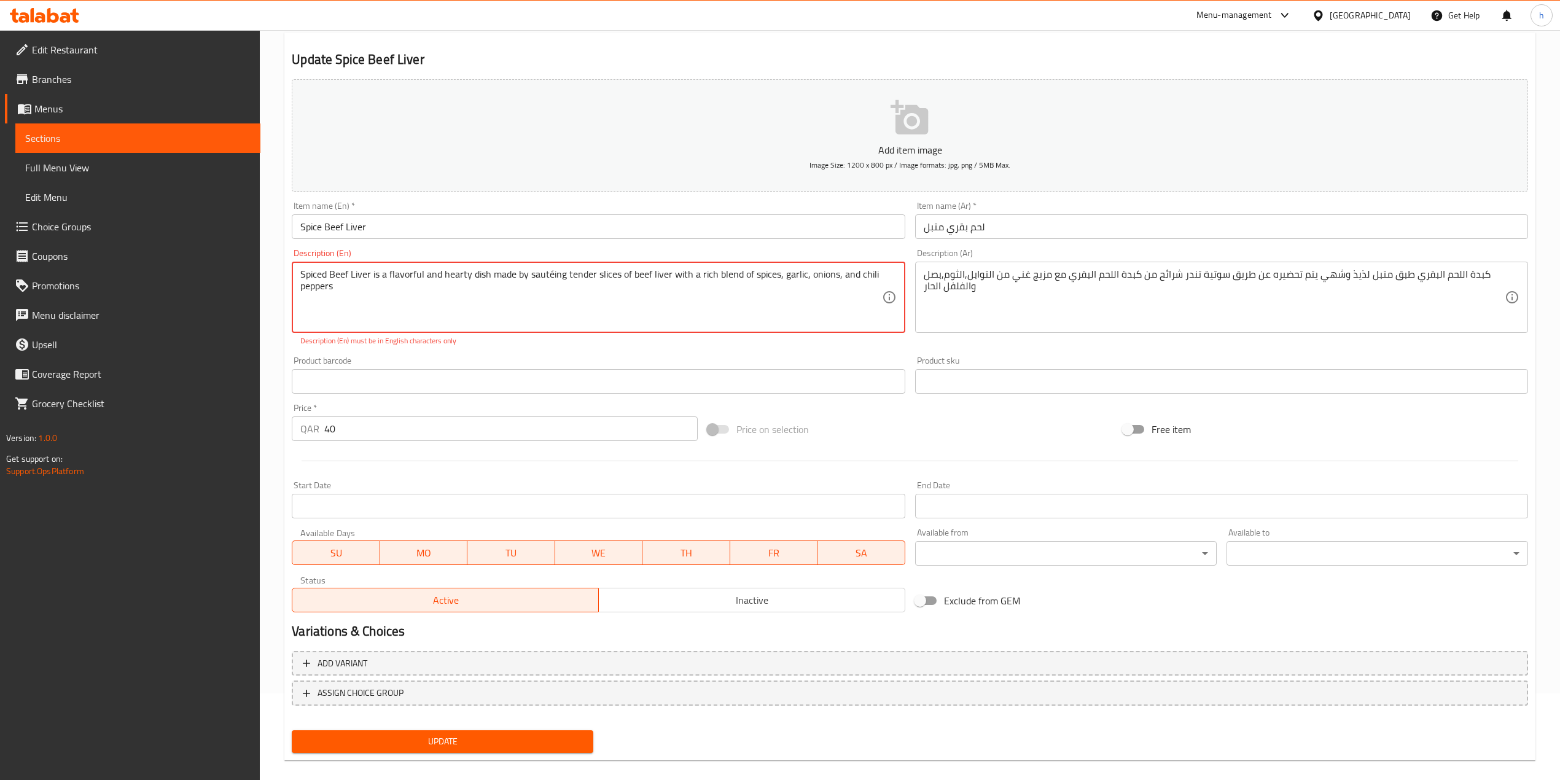
click at [550, 276] on textarea "Spiced Beef Liver is a flavorful and hearty dish made by sautéing tender slices…" at bounding box center [590, 297] width 581 height 58
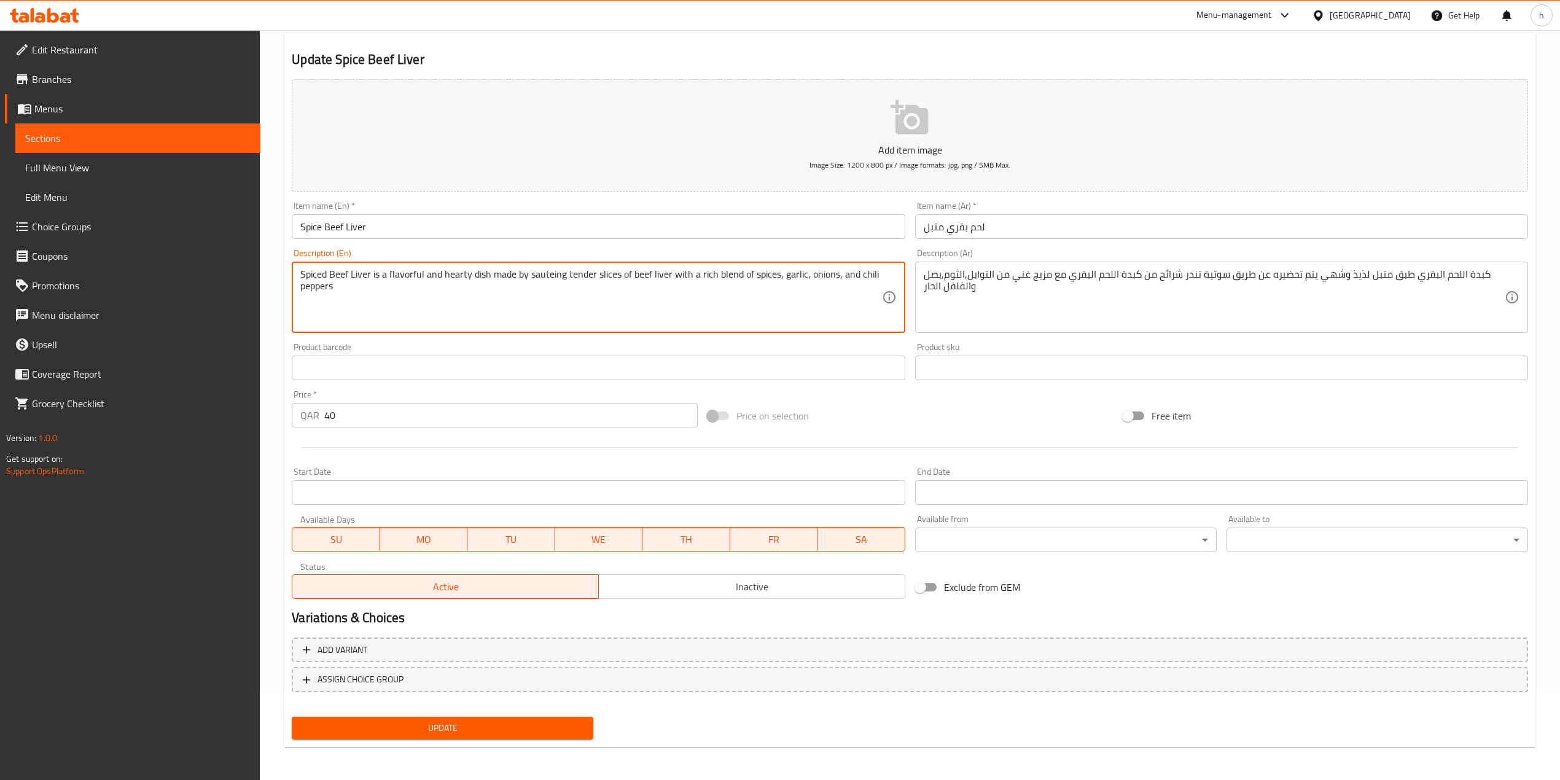
type textarea "Spiced Beef Liver is a flavorful and hearty dish made by sauteing tender slices…"
click at [513, 730] on span "Update" at bounding box center [443, 727] width 282 height 15
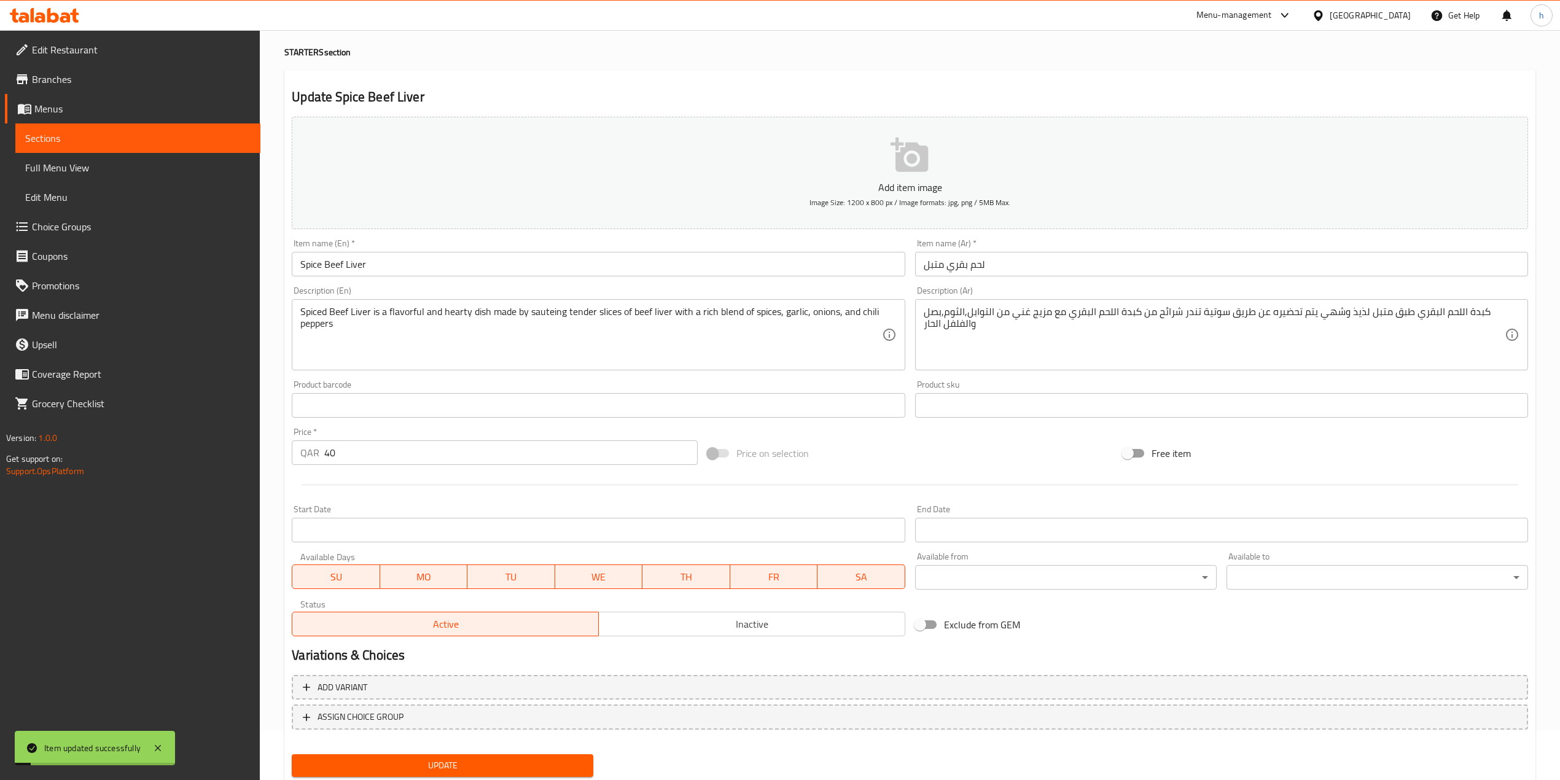
scroll to position [0, 0]
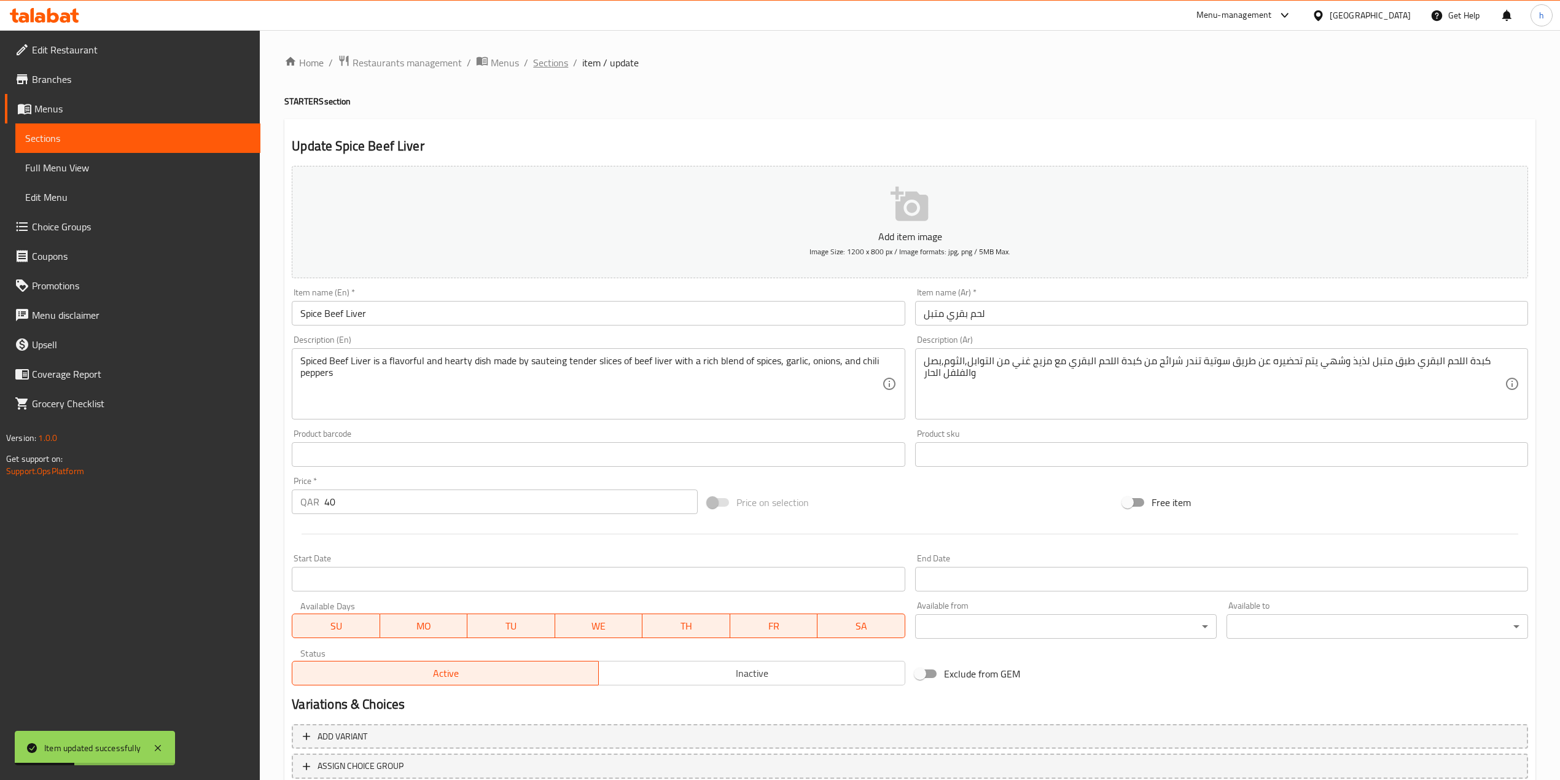
click at [551, 69] on span "Sections" at bounding box center [550, 62] width 35 height 15
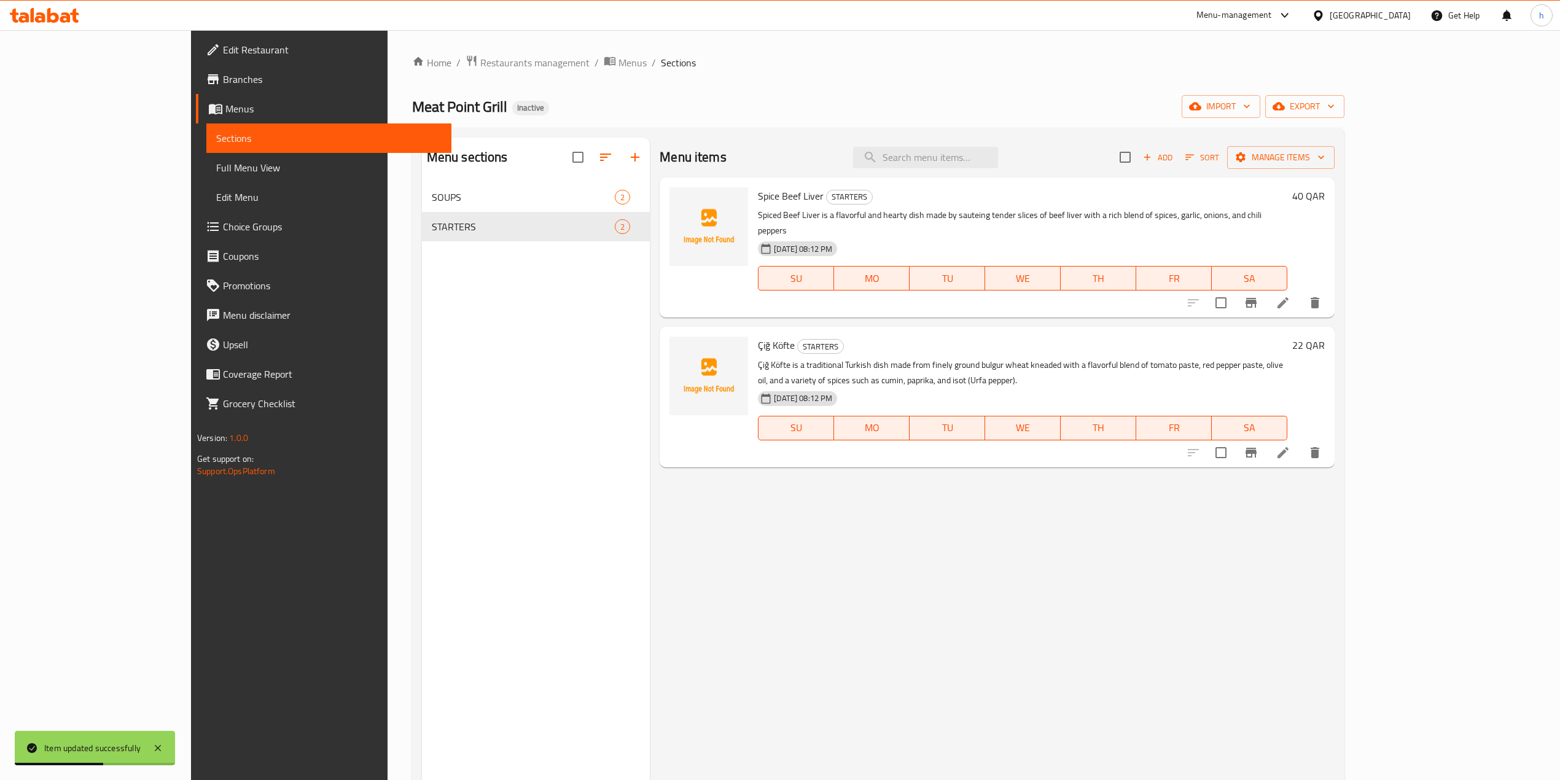
click at [422, 180] on nav "SOUPS 2 STARTERS 2" at bounding box center [536, 211] width 228 height 69
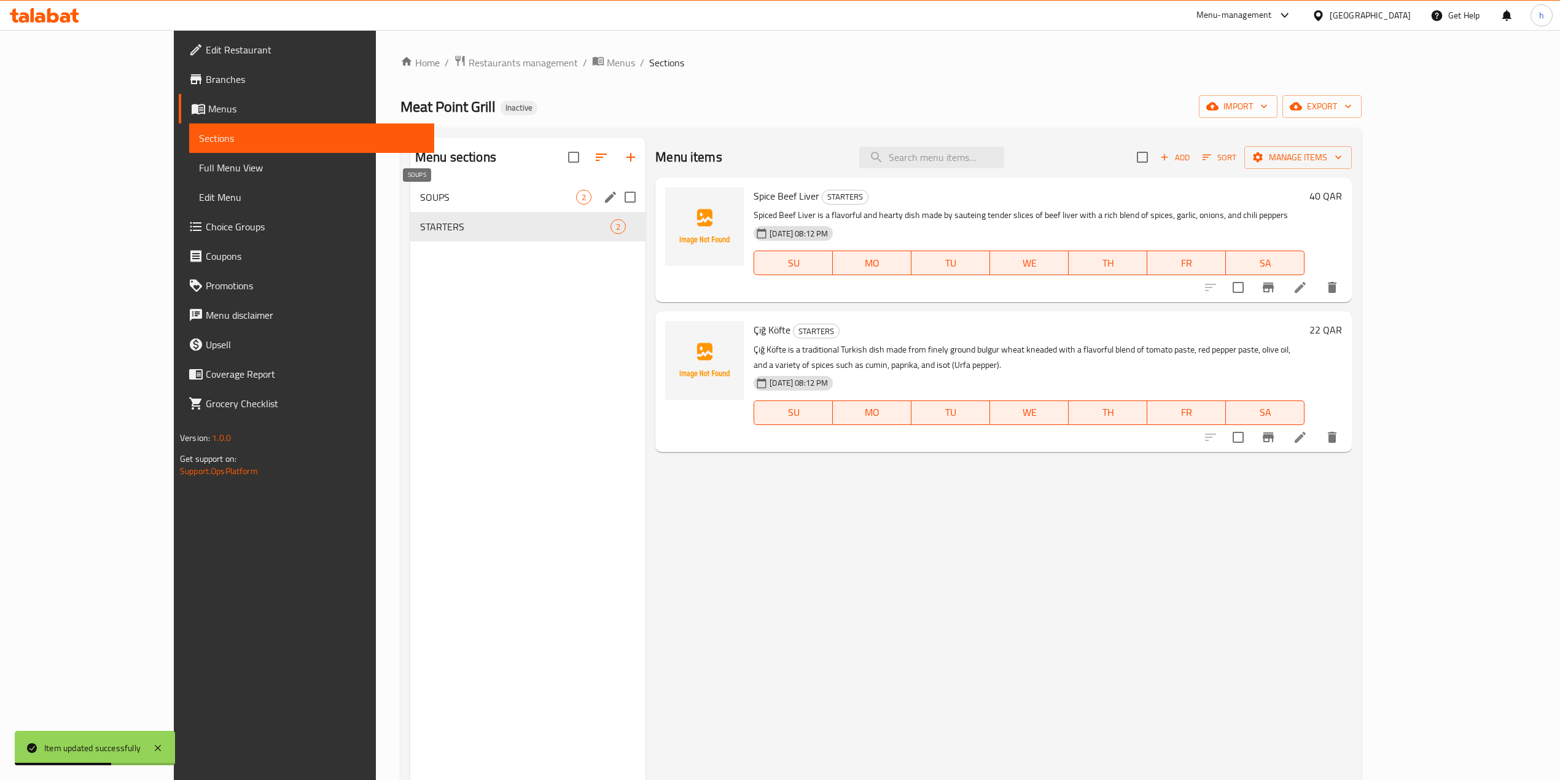
click at [420, 199] on span "SOUPS" at bounding box center [498, 197] width 156 height 15
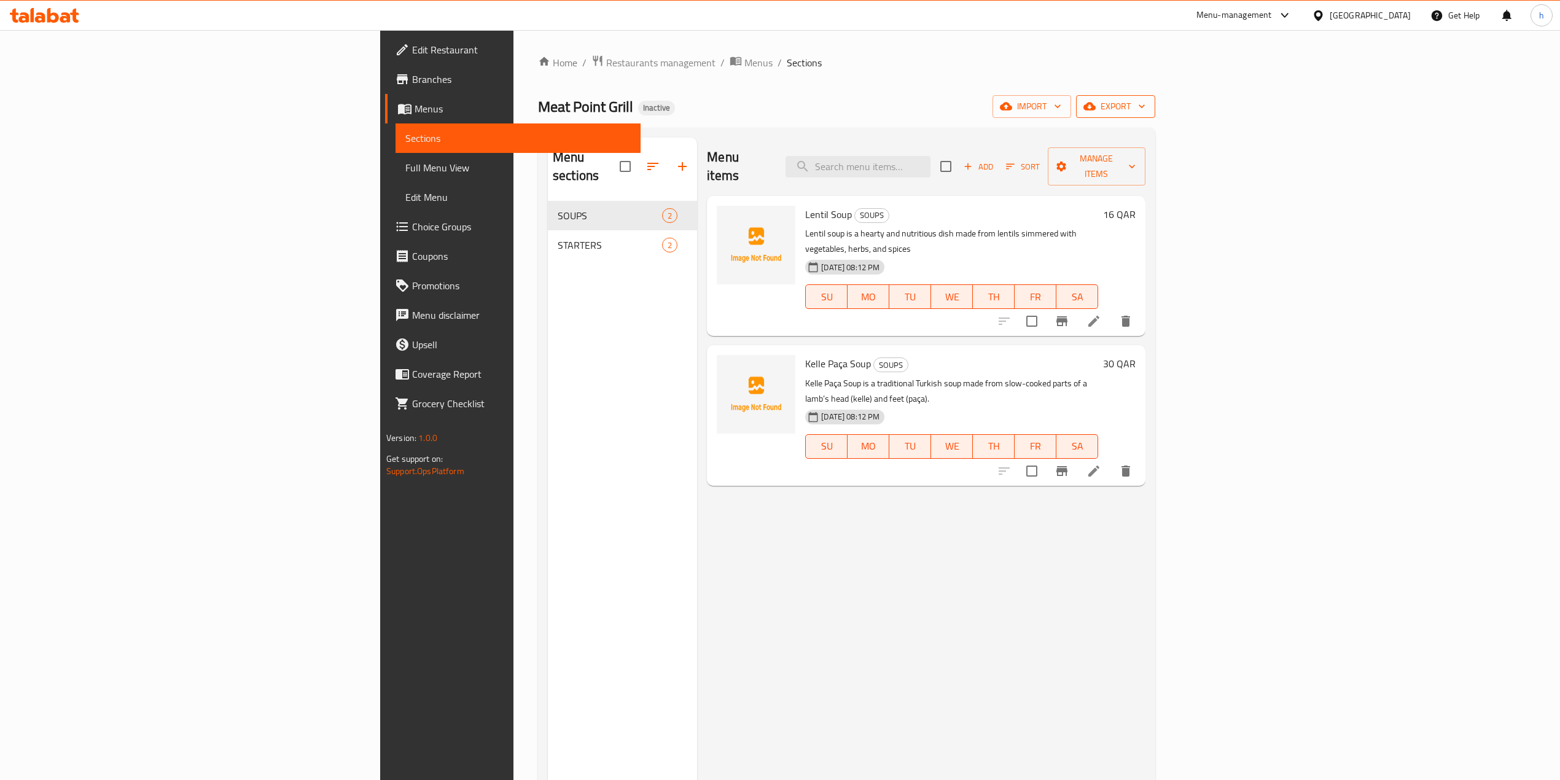
click at [1145, 104] on span "export" at bounding box center [1116, 106] width 60 height 15
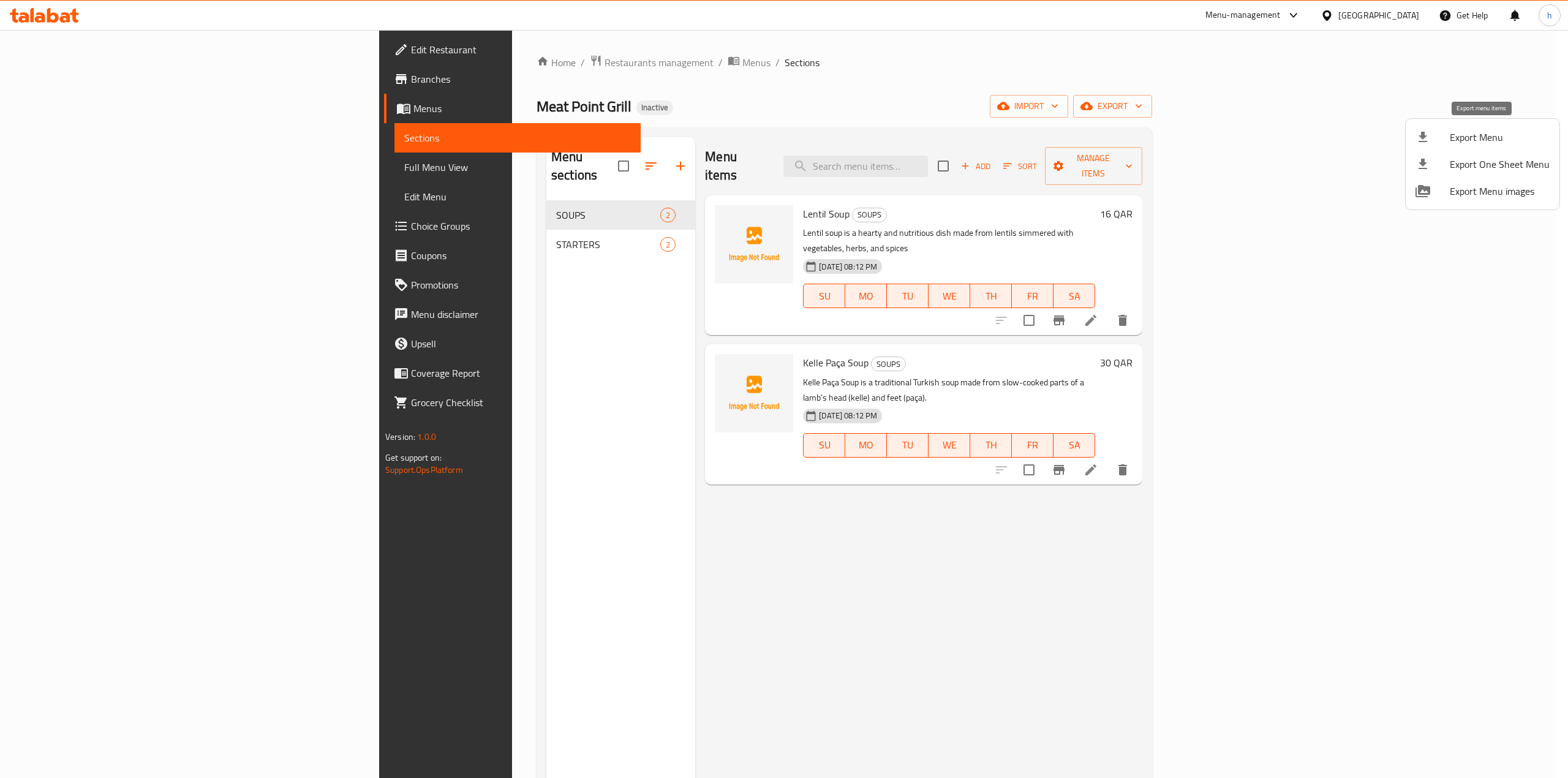
click at [1451, 143] on span "Export Menu" at bounding box center [1500, 137] width 100 height 15
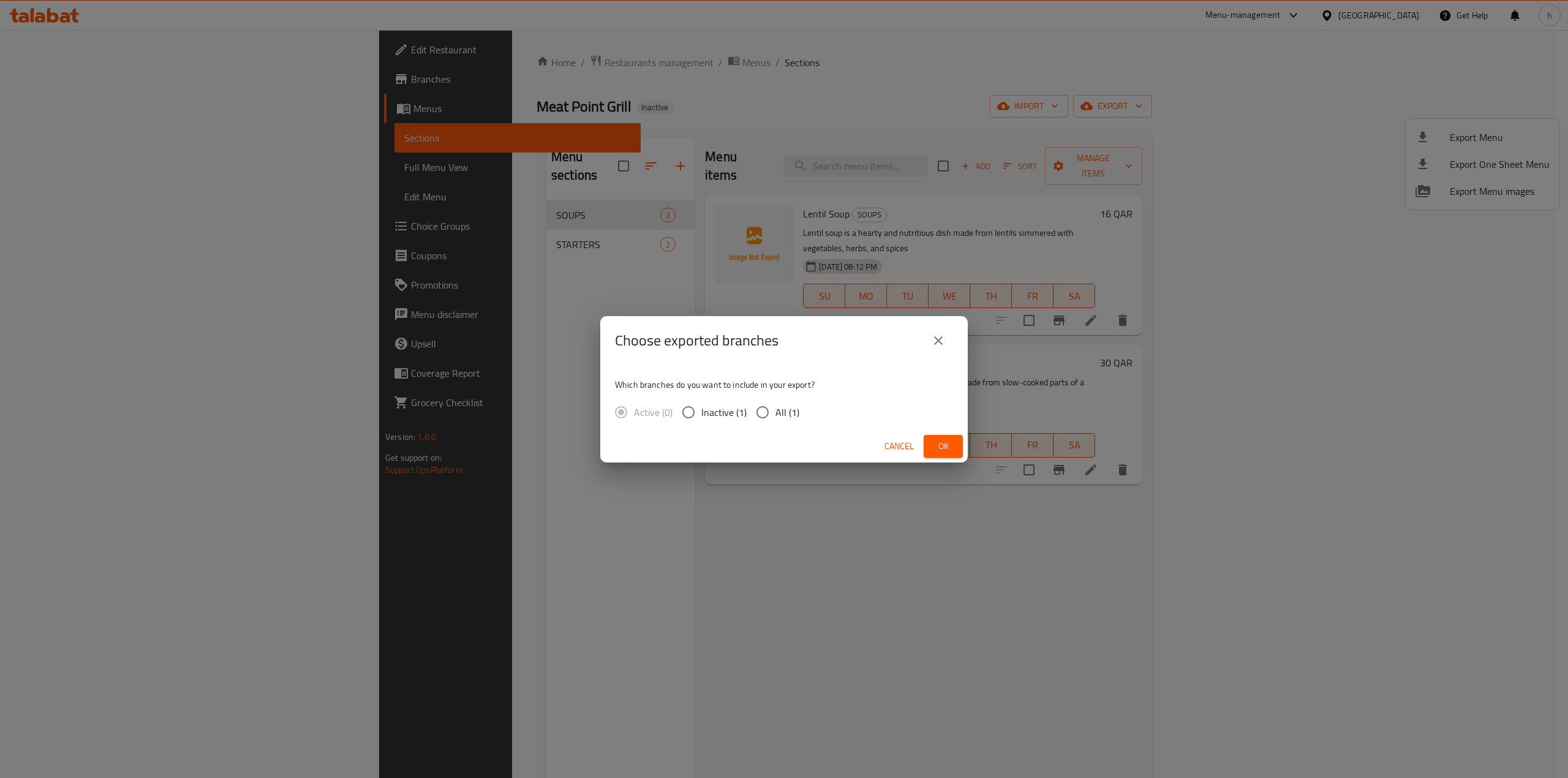
click at [769, 407] on input "All (1)" at bounding box center [763, 412] width 26 height 26
radio input "true"
click at [956, 442] on button "Ok" at bounding box center [943, 446] width 39 height 23
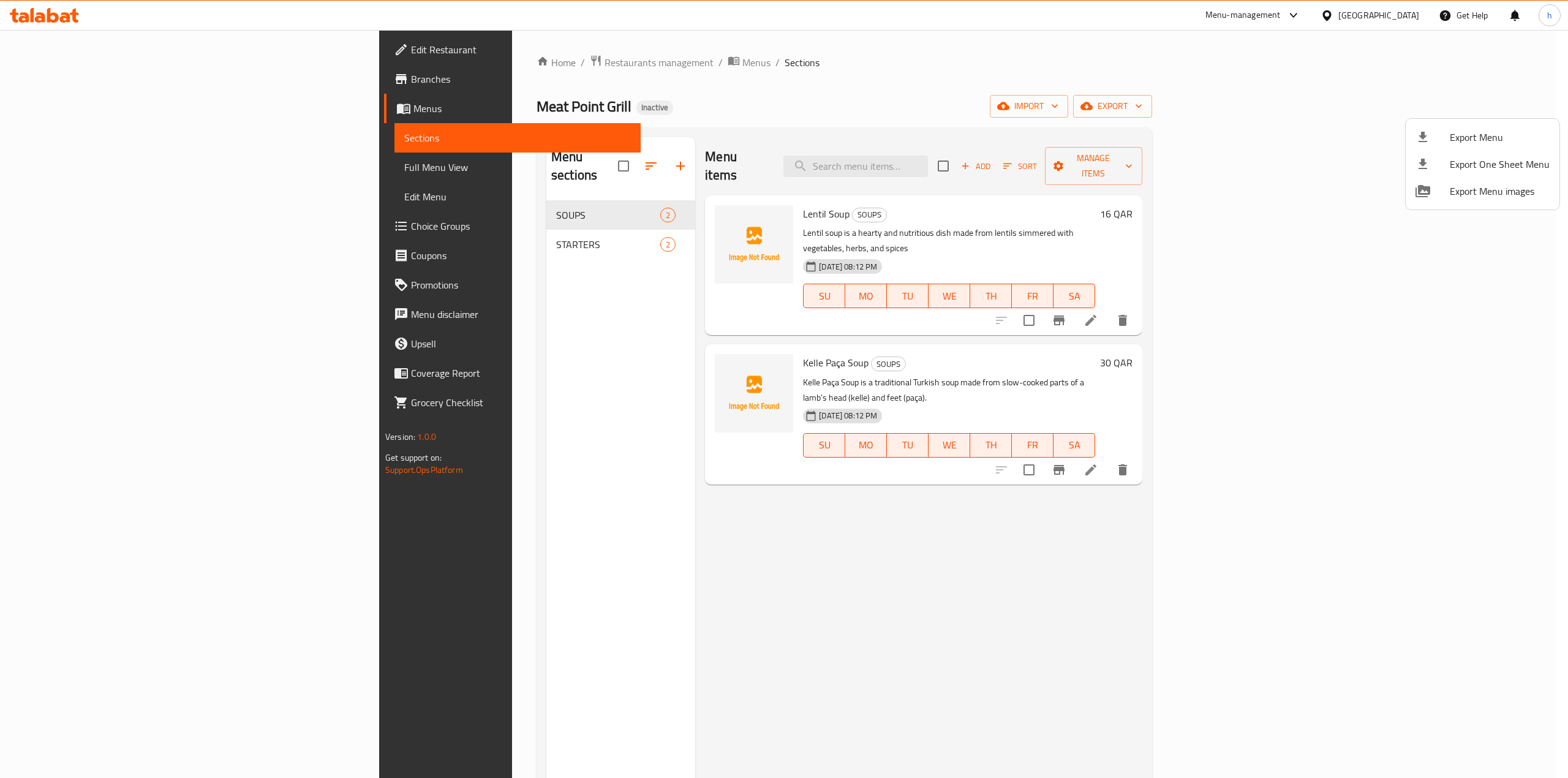
click at [107, 175] on div at bounding box center [784, 389] width 1568 height 778
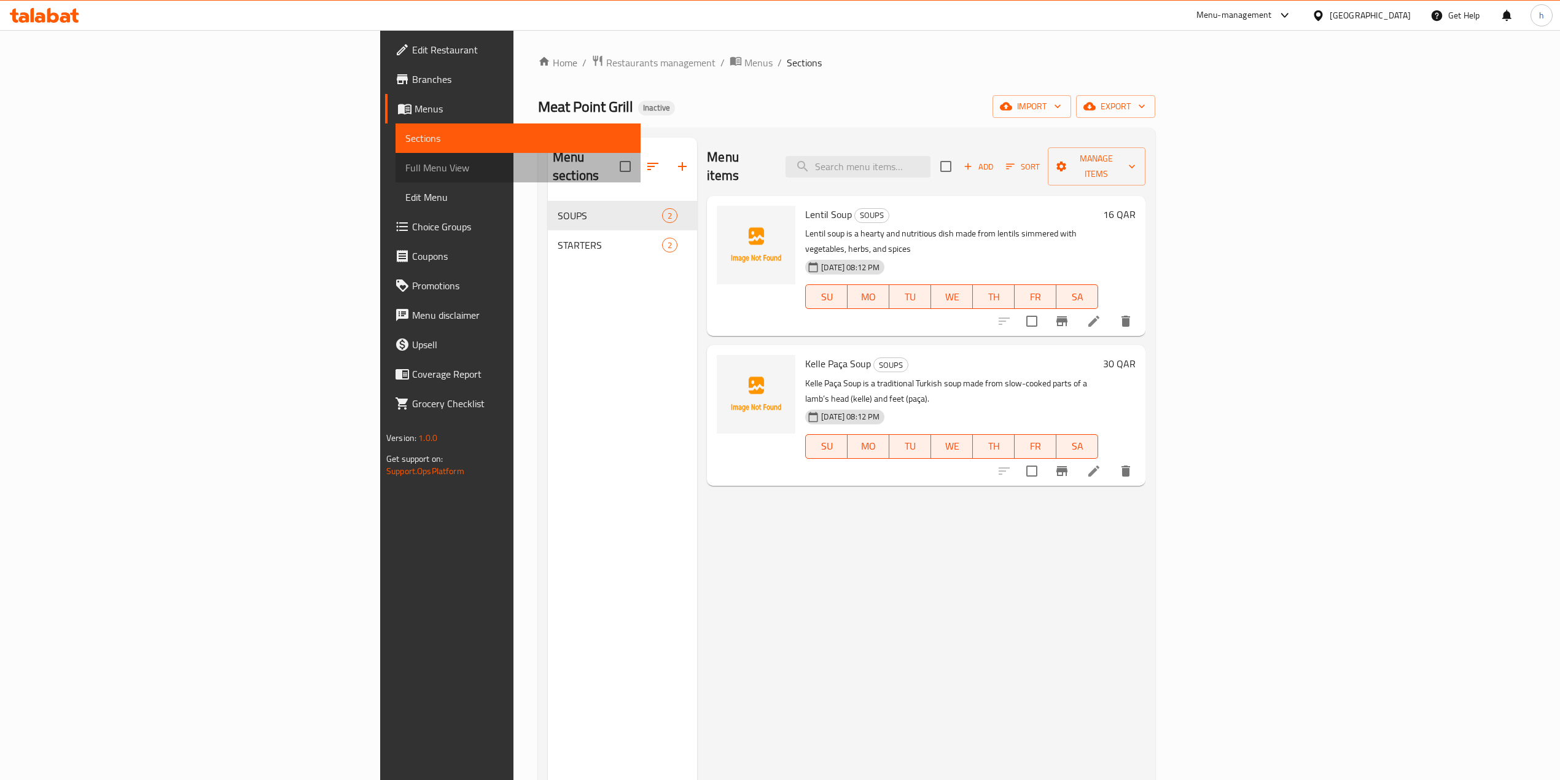
click at [405, 170] on span "Full Menu View" at bounding box center [517, 167] width 225 height 15
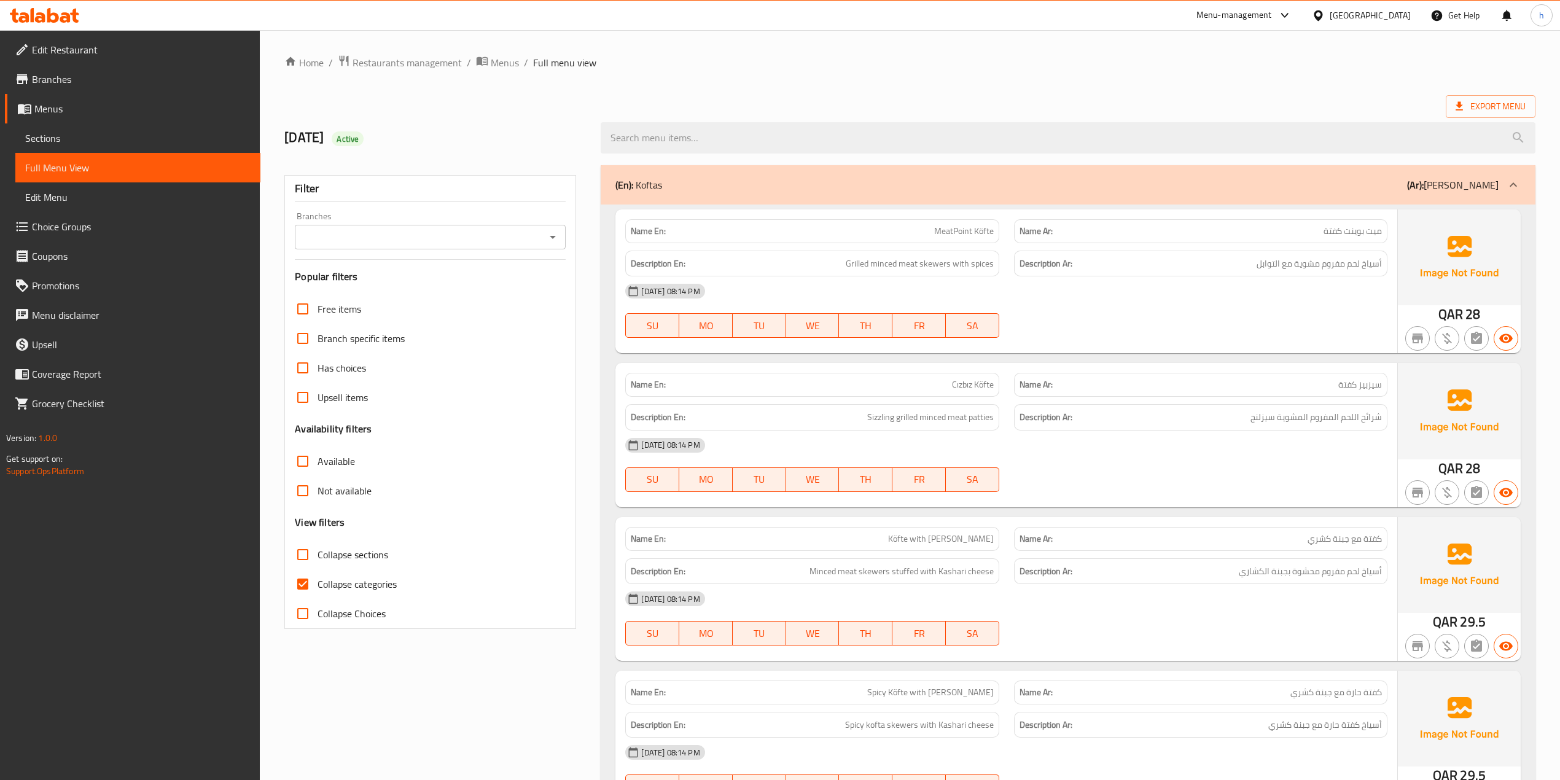
click at [352, 580] on span "Collapse categories" at bounding box center [356, 584] width 79 height 15
click at [317, 580] on input "Collapse categories" at bounding box center [302, 583] width 29 height 29
checkbox input "false"
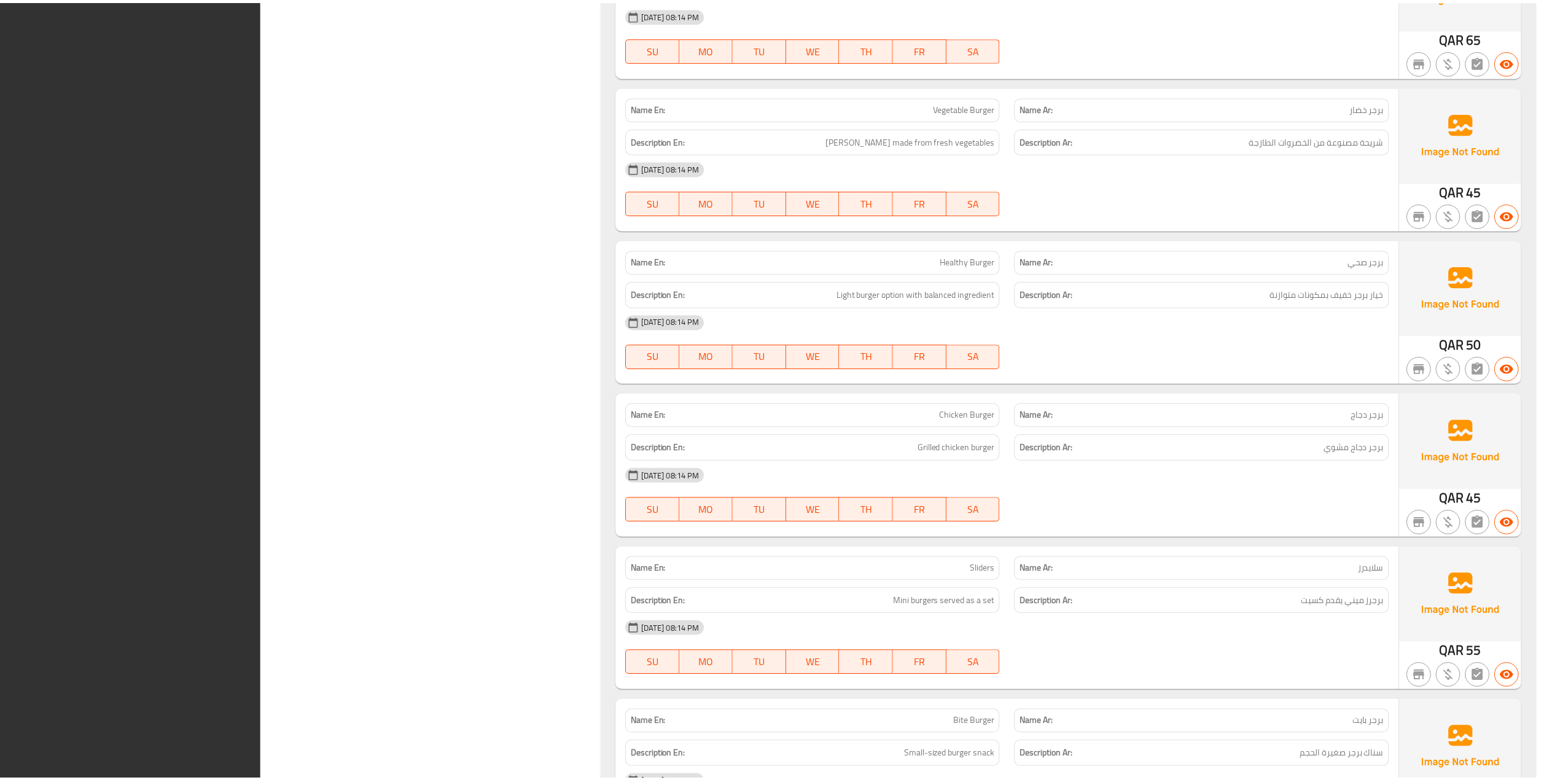
scroll to position [2746, 0]
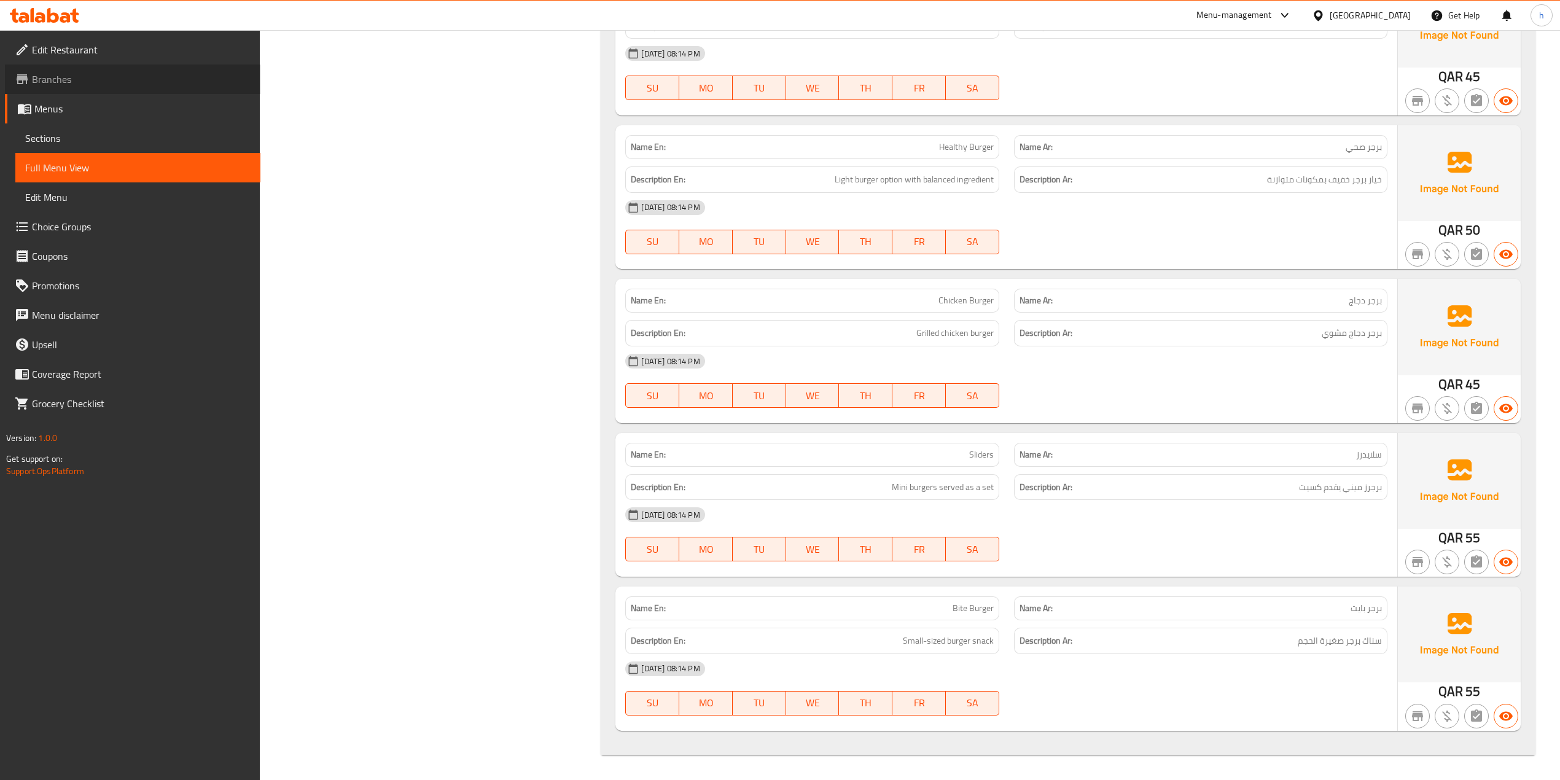
click at [122, 77] on span "Branches" at bounding box center [141, 79] width 219 height 15
